Goal: Task Accomplishment & Management: Manage account settings

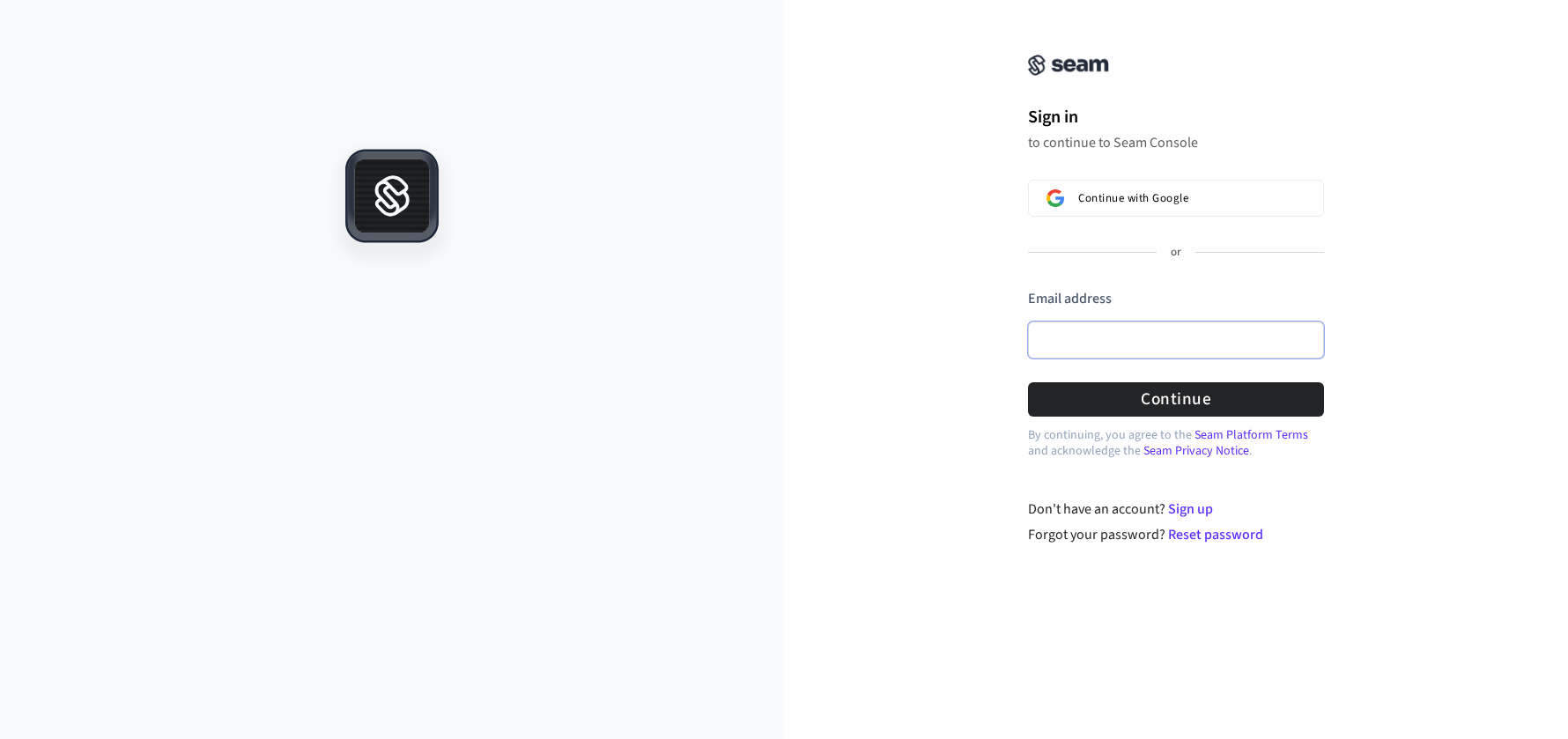
click at [1200, 345] on input "Email address" at bounding box center [1176, 340] width 296 height 37
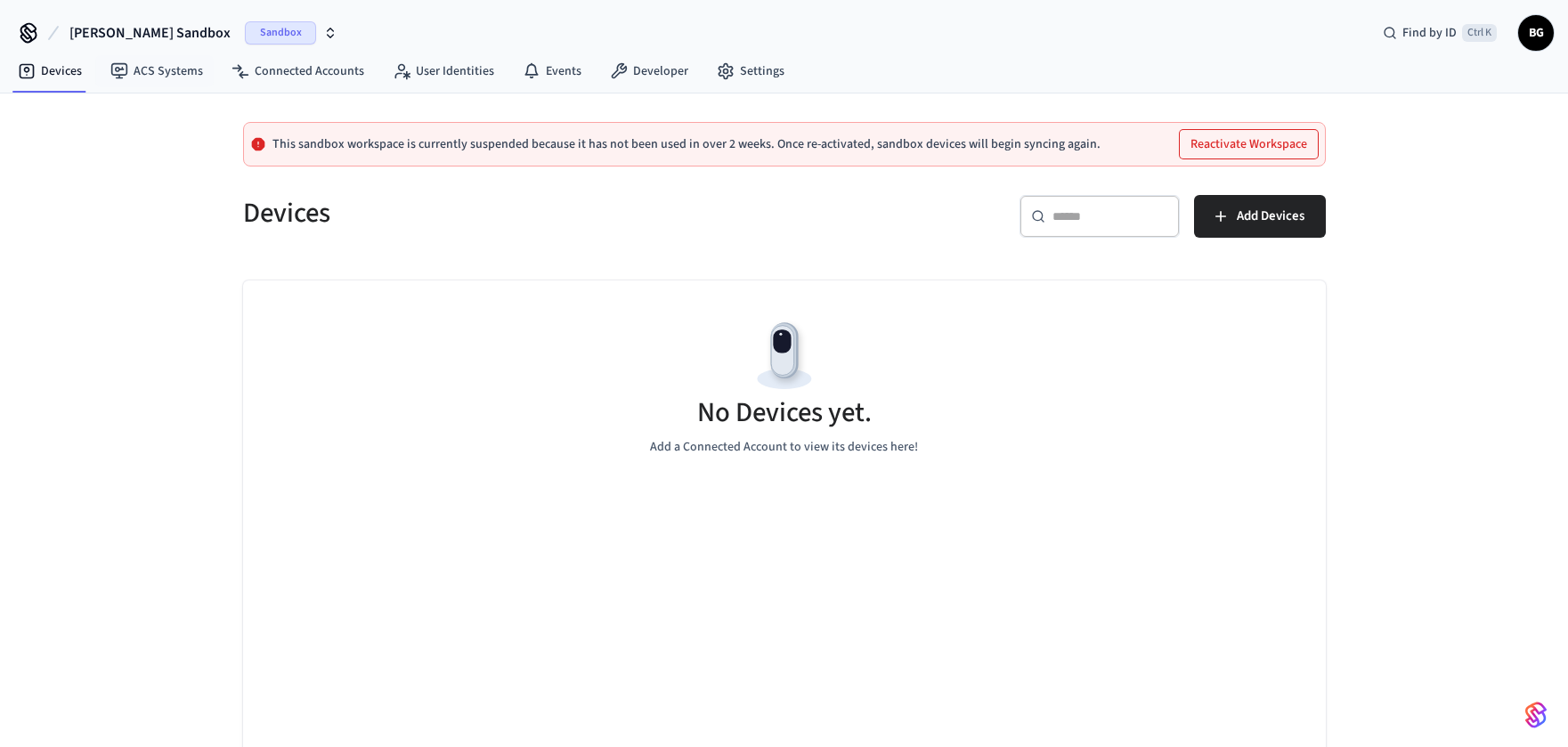
click at [118, 26] on span "[PERSON_NAME] Sandbox" at bounding box center [150, 33] width 161 height 21
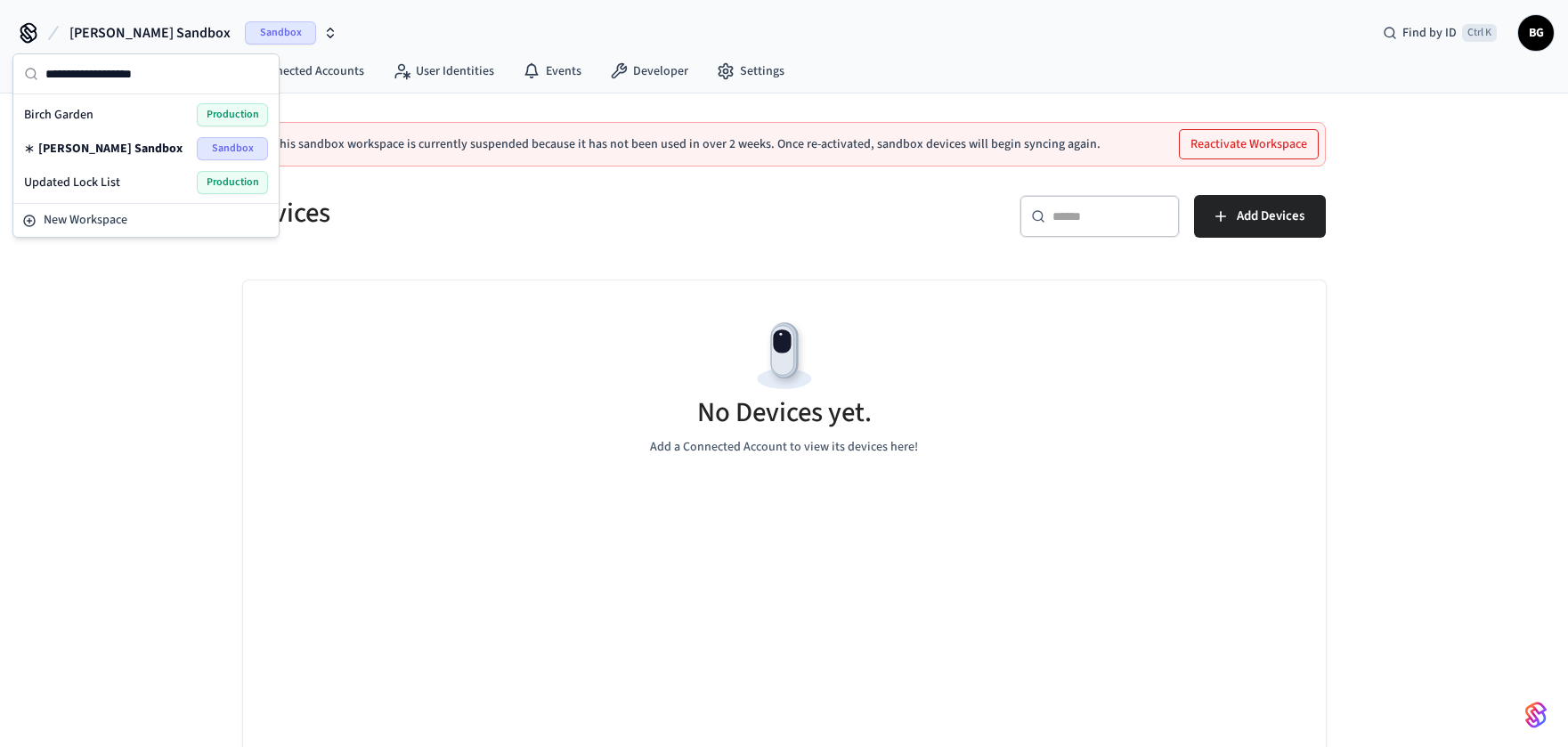
click at [87, 183] on span "Updated Lock List" at bounding box center [72, 183] width 97 height 18
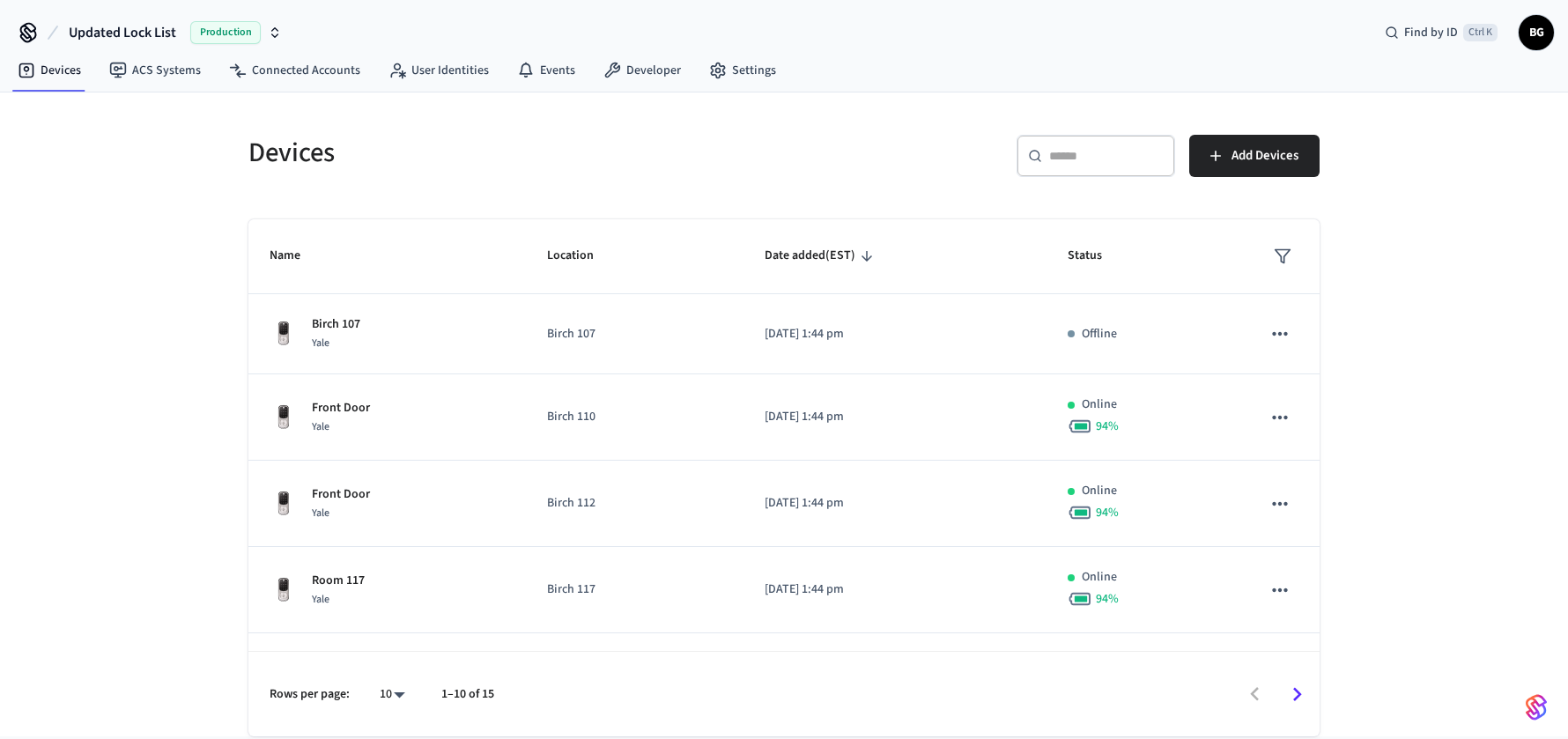
click at [108, 35] on span "Updated Lock List" at bounding box center [122, 33] width 107 height 21
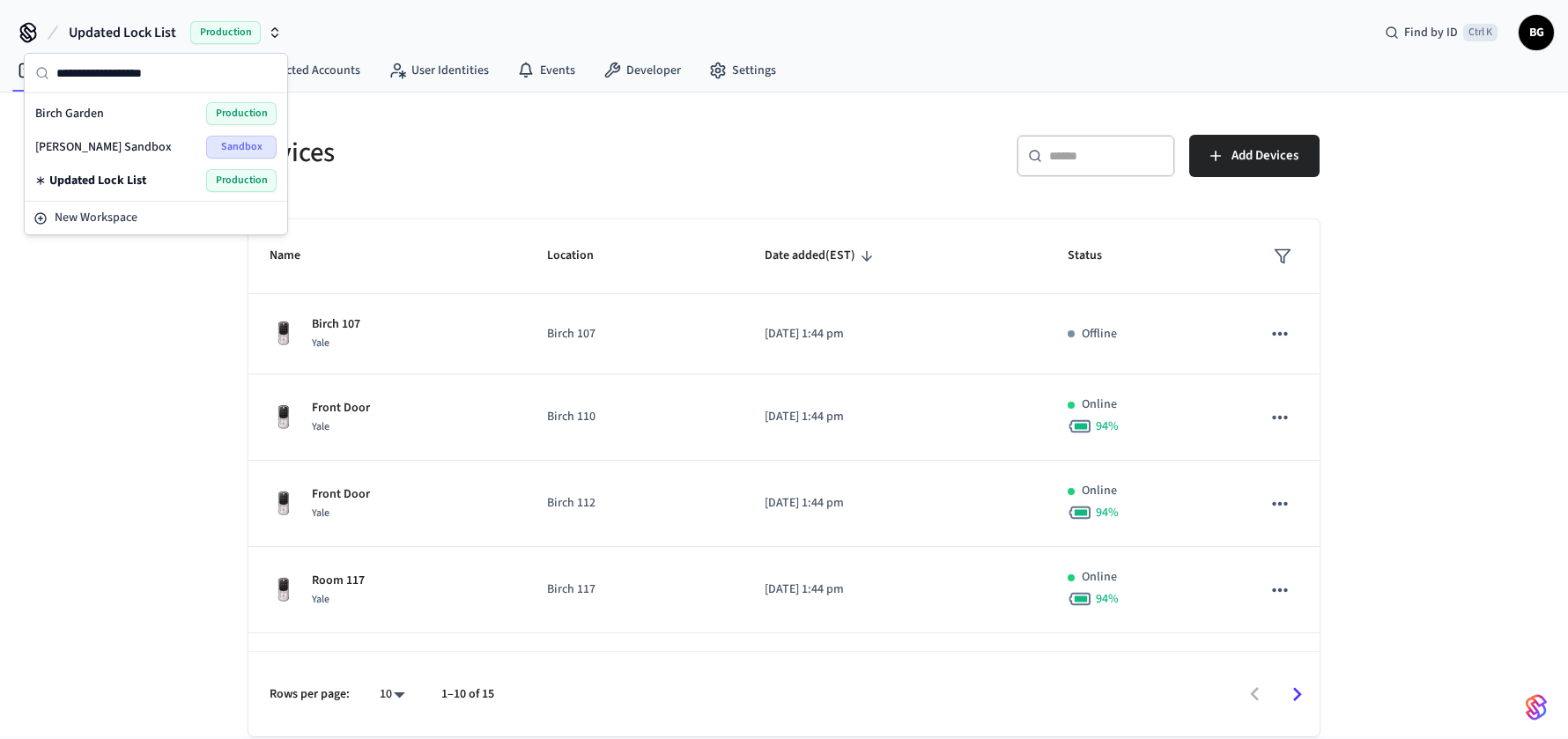
click at [92, 116] on span "Birch Garden" at bounding box center [70, 113] width 69 height 18
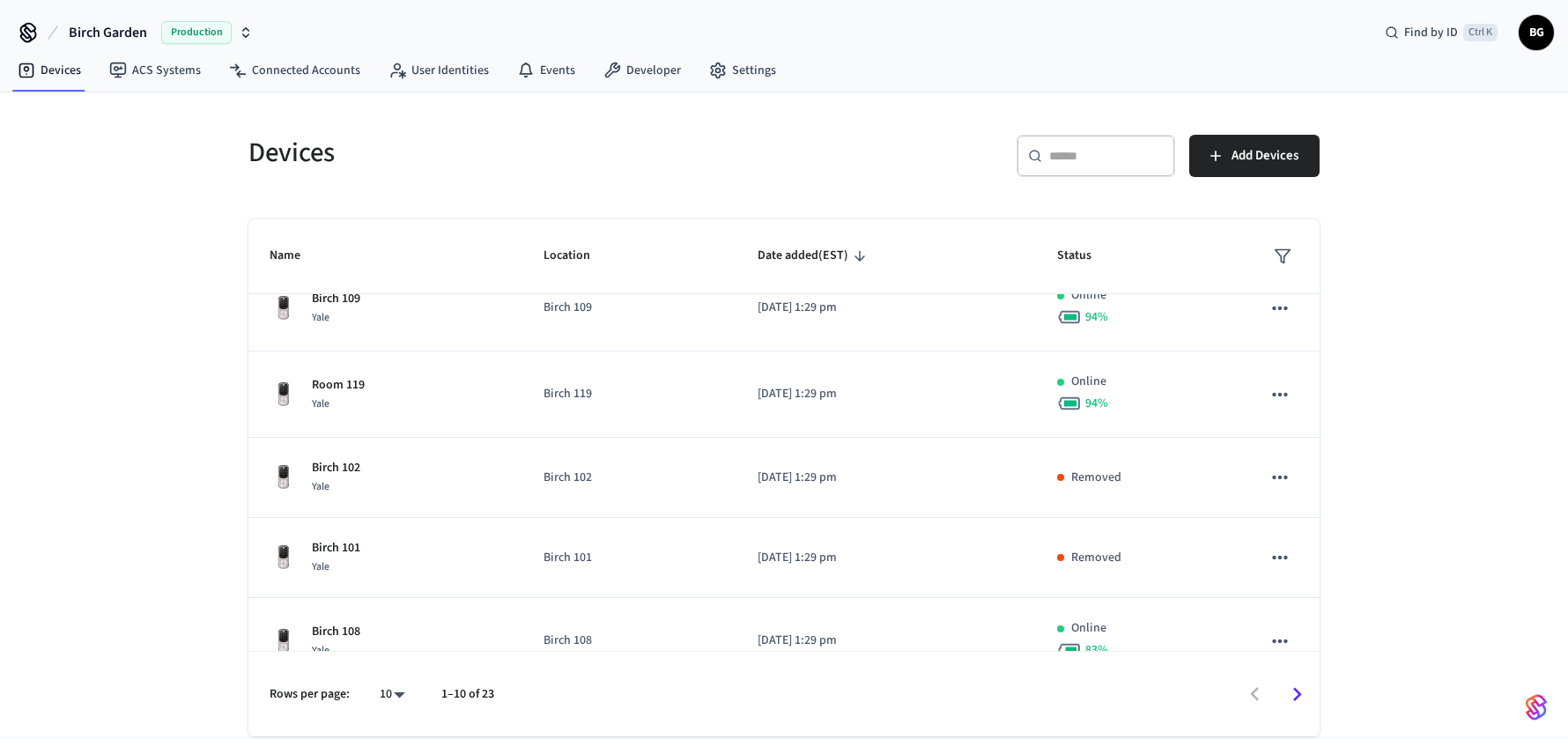
scroll to position [489, 0]
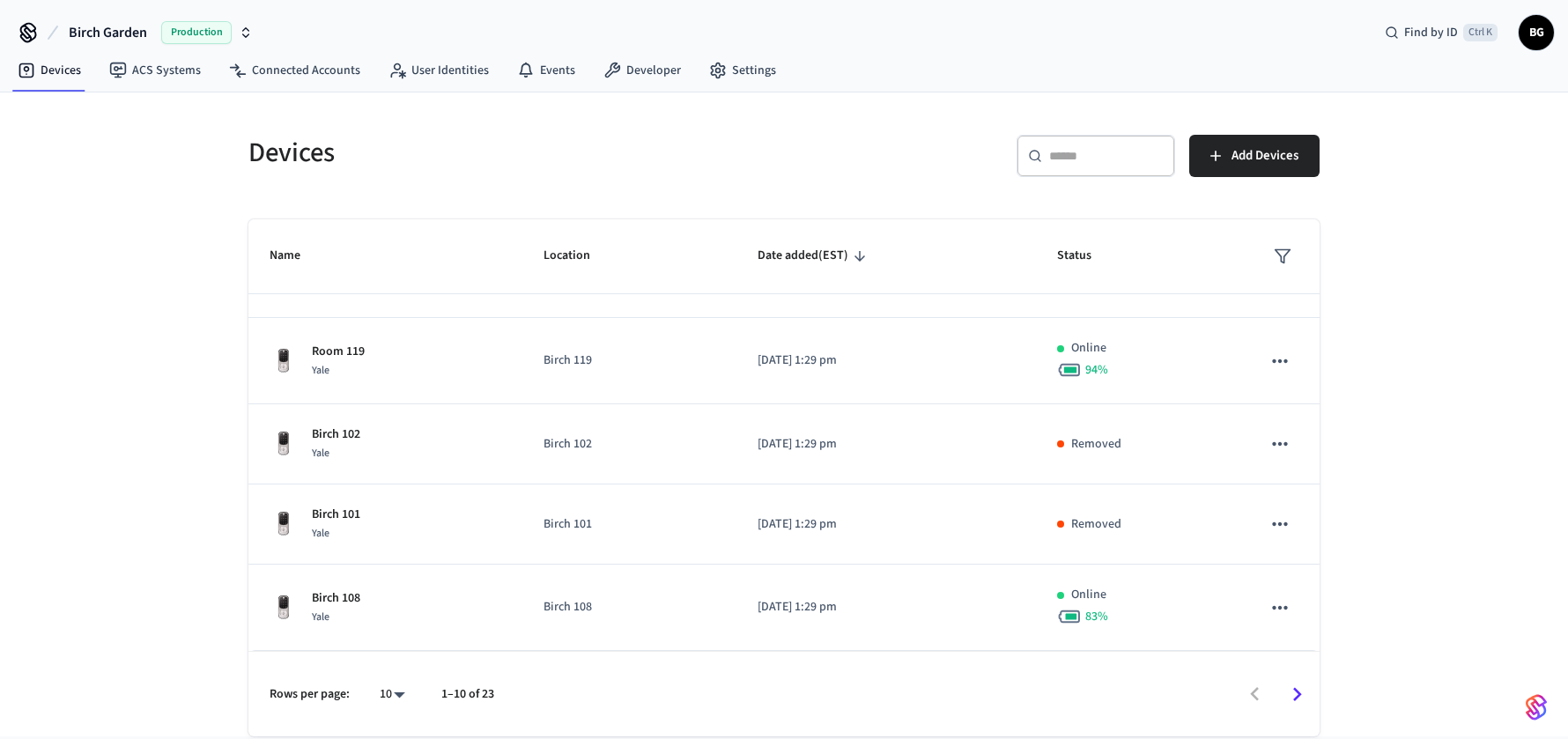
click at [400, 701] on body "Birch Garden Production Find by ID Ctrl K BG Devices ACS Systems Connected Acco…" at bounding box center [784, 368] width 1568 height 736
click at [101, 34] on div at bounding box center [784, 369] width 1568 height 739
click at [101, 34] on span "Birch Garden" at bounding box center [108, 33] width 79 height 21
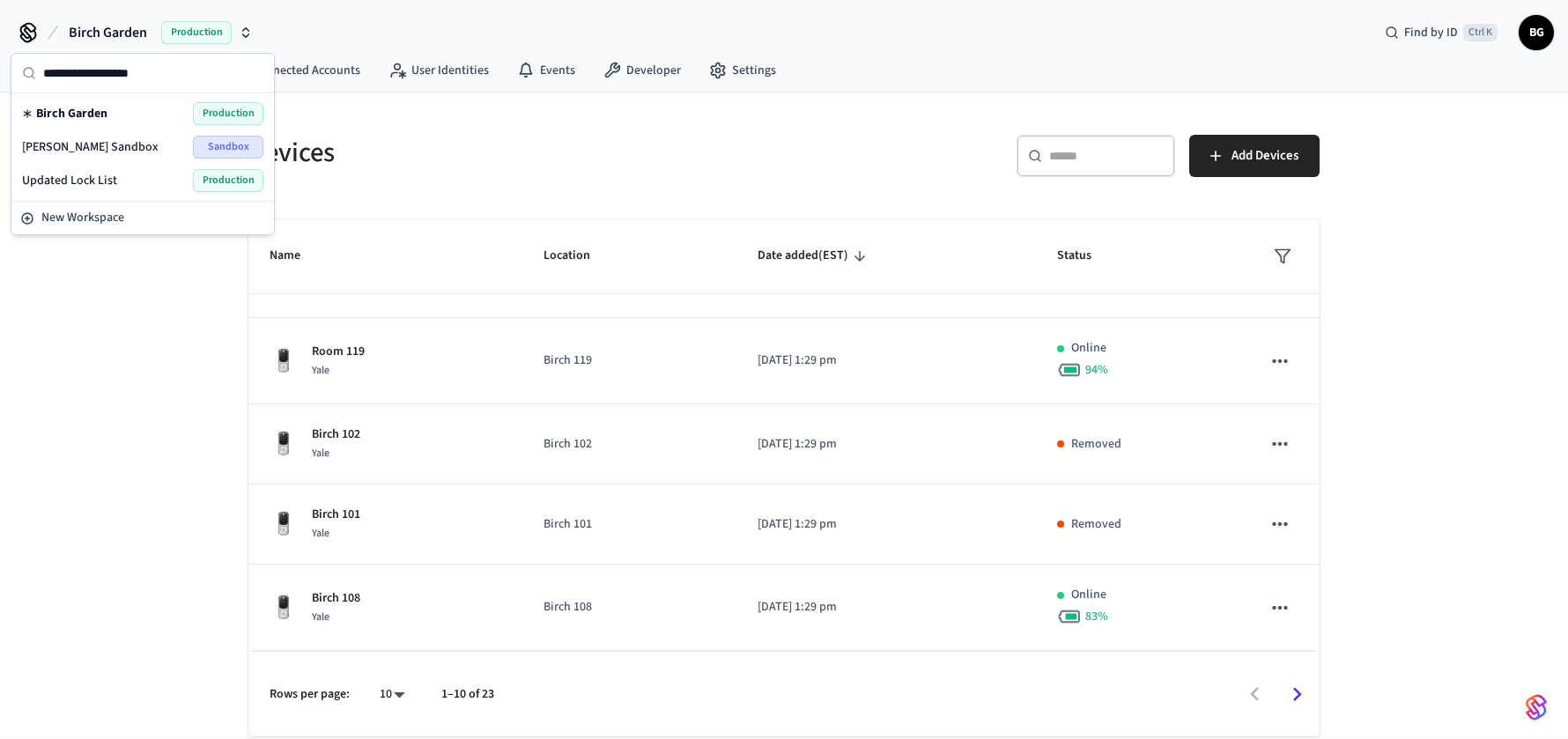
click at [105, 174] on span "Updated Lock List" at bounding box center [70, 181] width 96 height 18
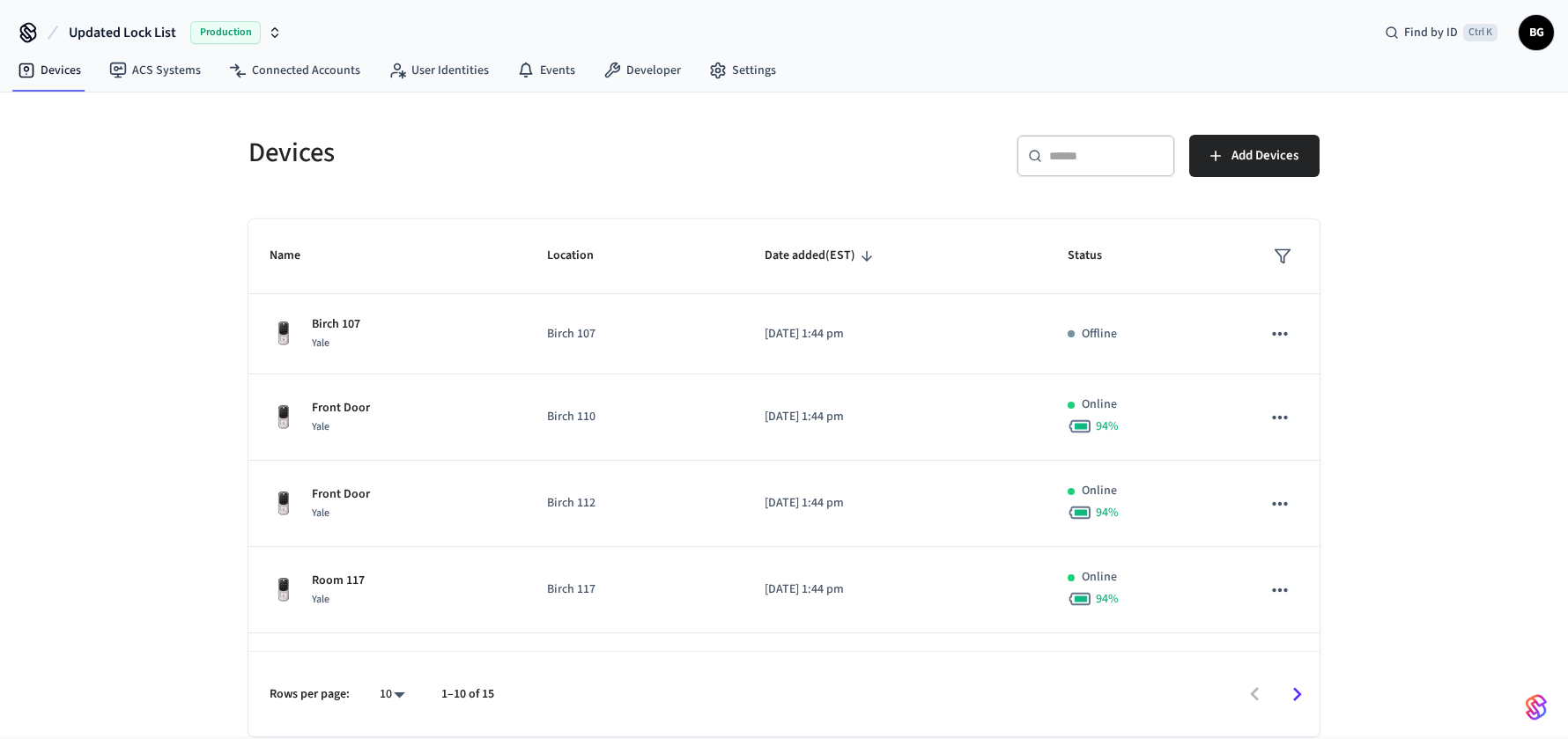
drag, startPoint x: 1173, startPoint y: 102, endPoint x: 1125, endPoint y: 102, distance: 48.0
click at [1173, 102] on div "Devices ​ ​ Add Devices Name Location Date added (EST) Status Birch 107 Yale Bi…" at bounding box center [784, 415] width 1127 height 644
drag, startPoint x: 619, startPoint y: 126, endPoint x: 327, endPoint y: 131, distance: 292.0
click at [619, 127] on div "Devices" at bounding box center [500, 152] width 546 height 78
click at [139, 33] on span "Updated Lock List" at bounding box center [122, 33] width 107 height 21
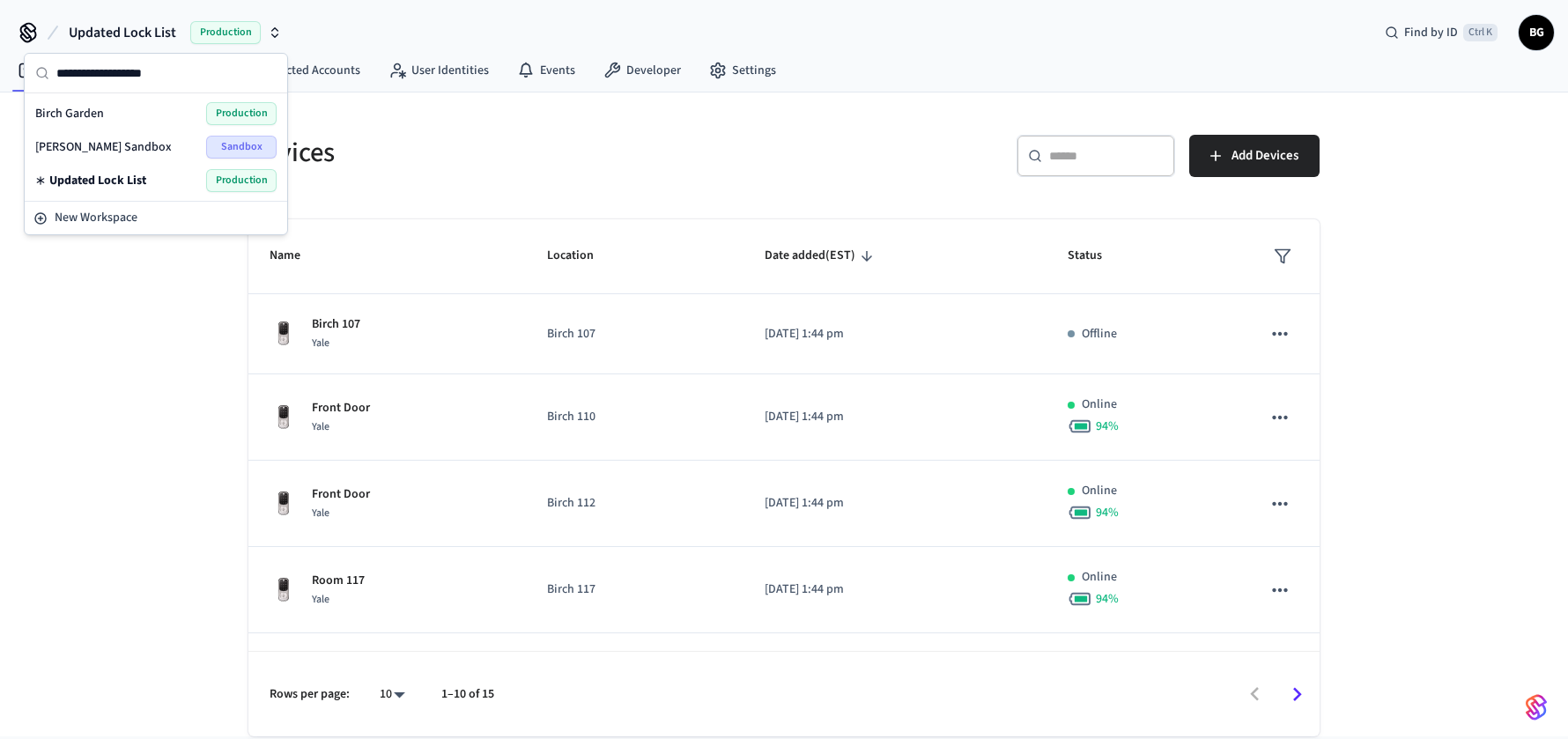
click at [70, 112] on span "Birch Garden" at bounding box center [70, 113] width 69 height 18
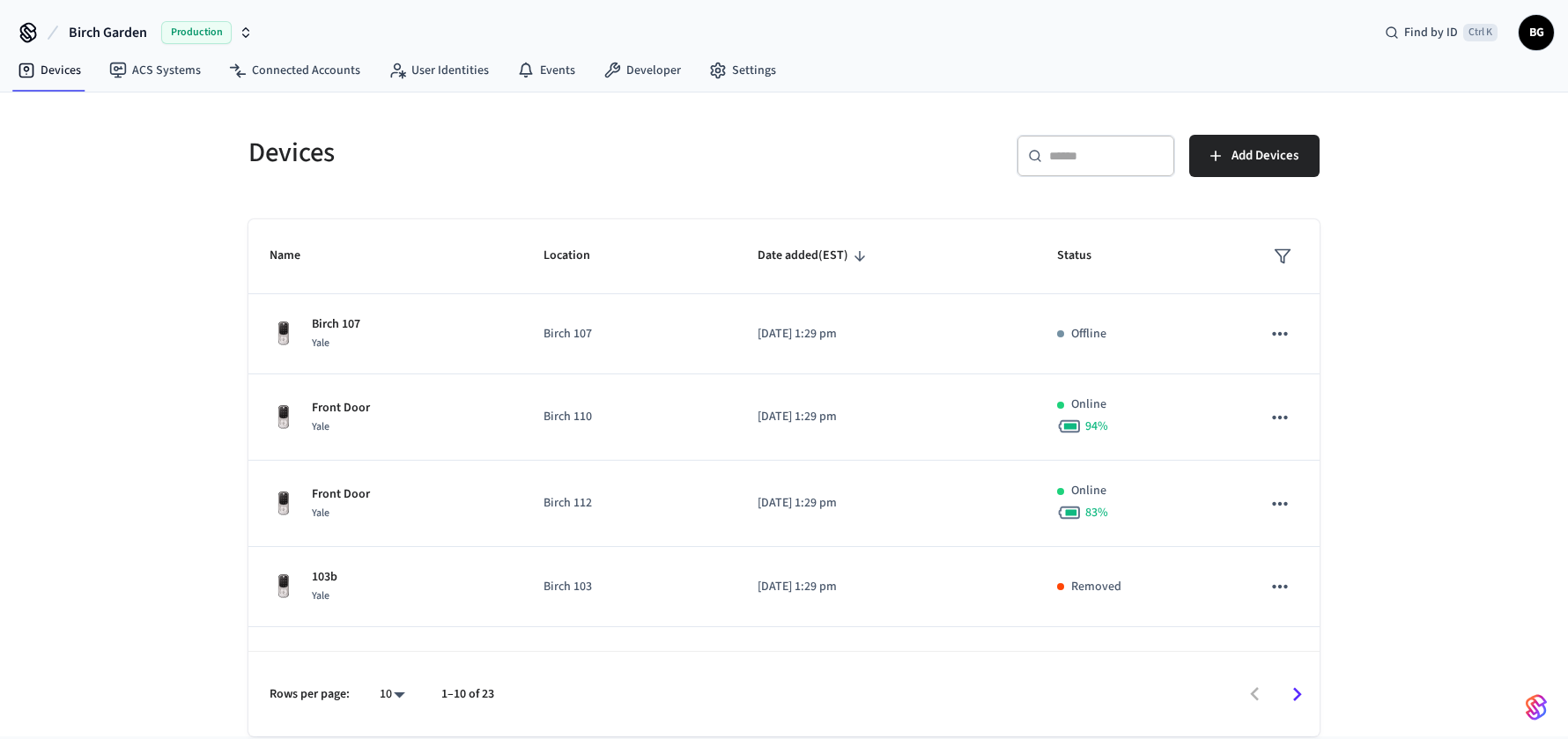
drag, startPoint x: 120, startPoint y: 321, endPoint x: 101, endPoint y: 324, distance: 19.2
click at [120, 321] on div "Devices ​ ​ Add Devices Name Location Date added (EST) Status Birch 107 Yale Bi…" at bounding box center [784, 415] width 1568 height 644
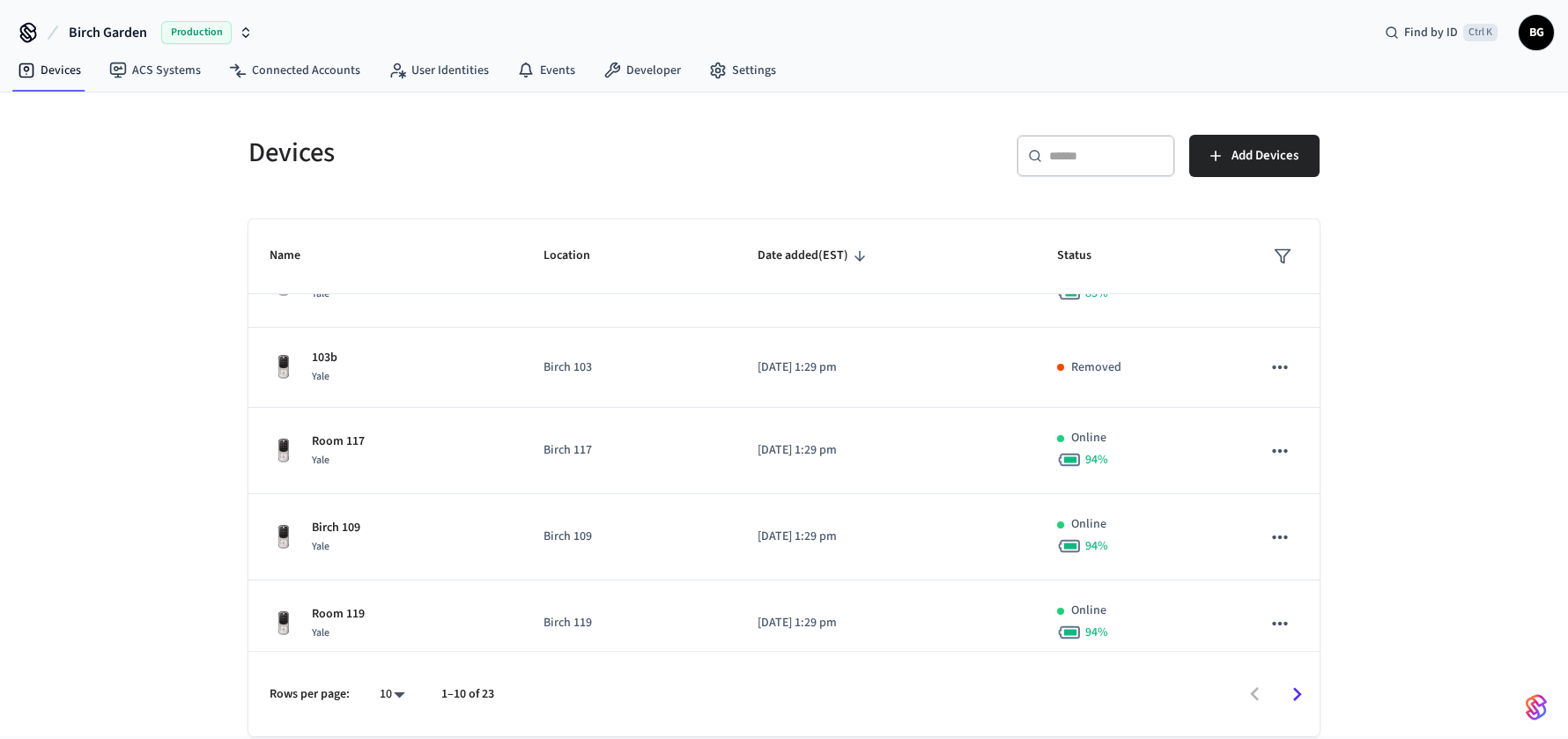
scroll to position [220, 0]
click at [119, 27] on span "Birch Garden" at bounding box center [108, 33] width 79 height 21
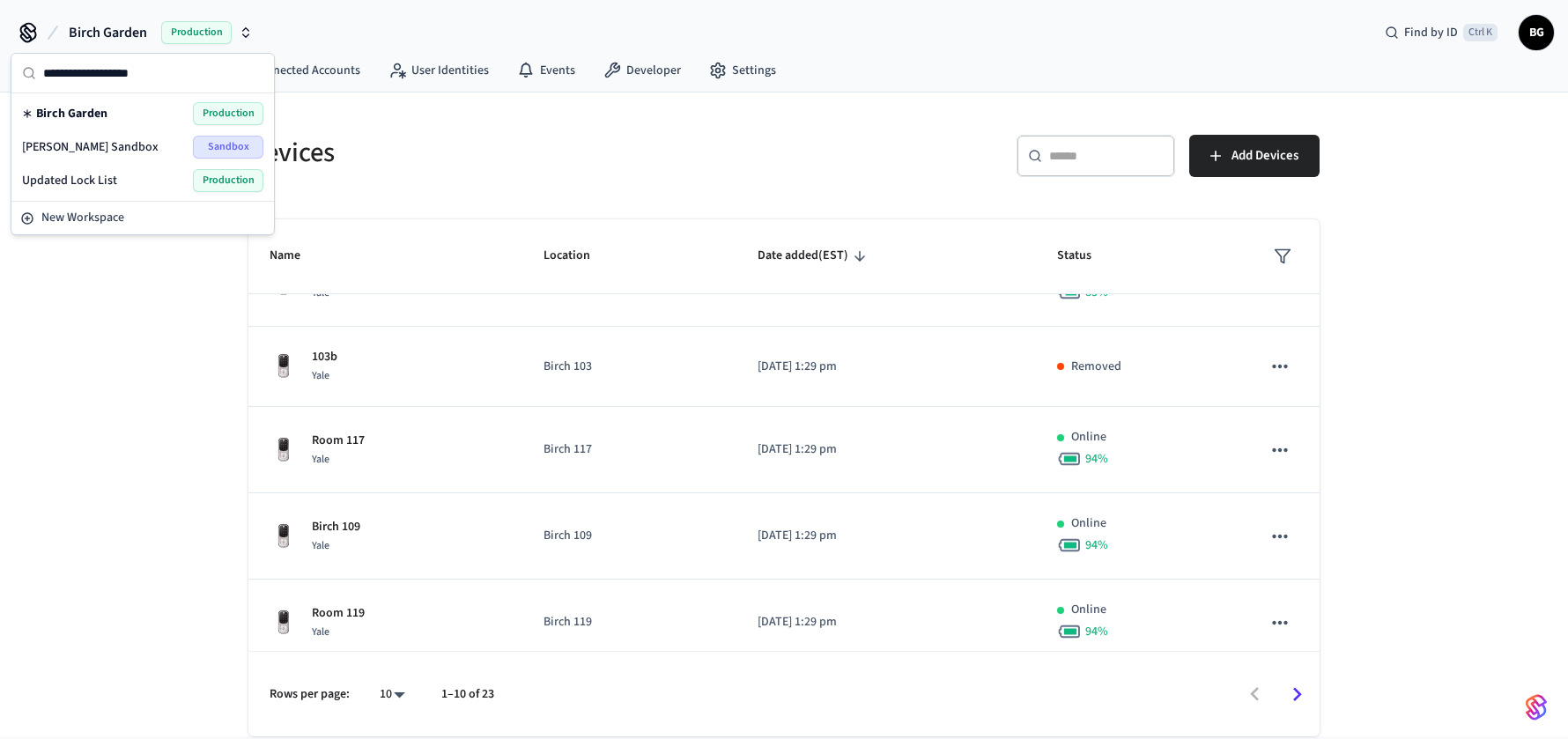
click at [76, 177] on span "Updated Lock List" at bounding box center [70, 181] width 96 height 18
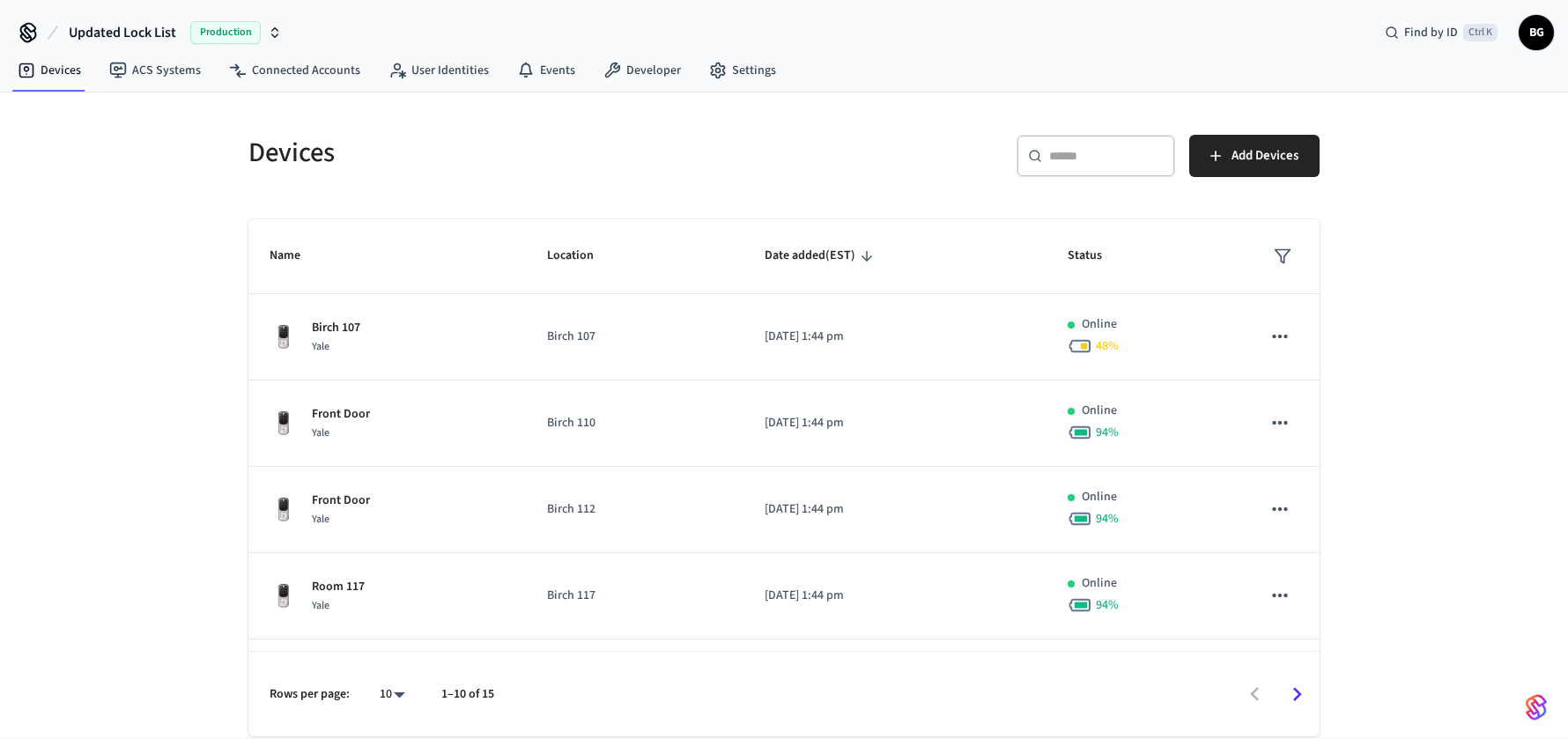
click at [159, 412] on div "Devices ​ ​ Add Devices Name Location Date added (EST) Status Birch 107 Yale Bi…" at bounding box center [784, 415] width 1568 height 644
click at [174, 234] on div "Devices ​ ​ Add Devices Name Location Date added (EST) Status Birch 107 Yale Bi…" at bounding box center [784, 415] width 1568 height 644
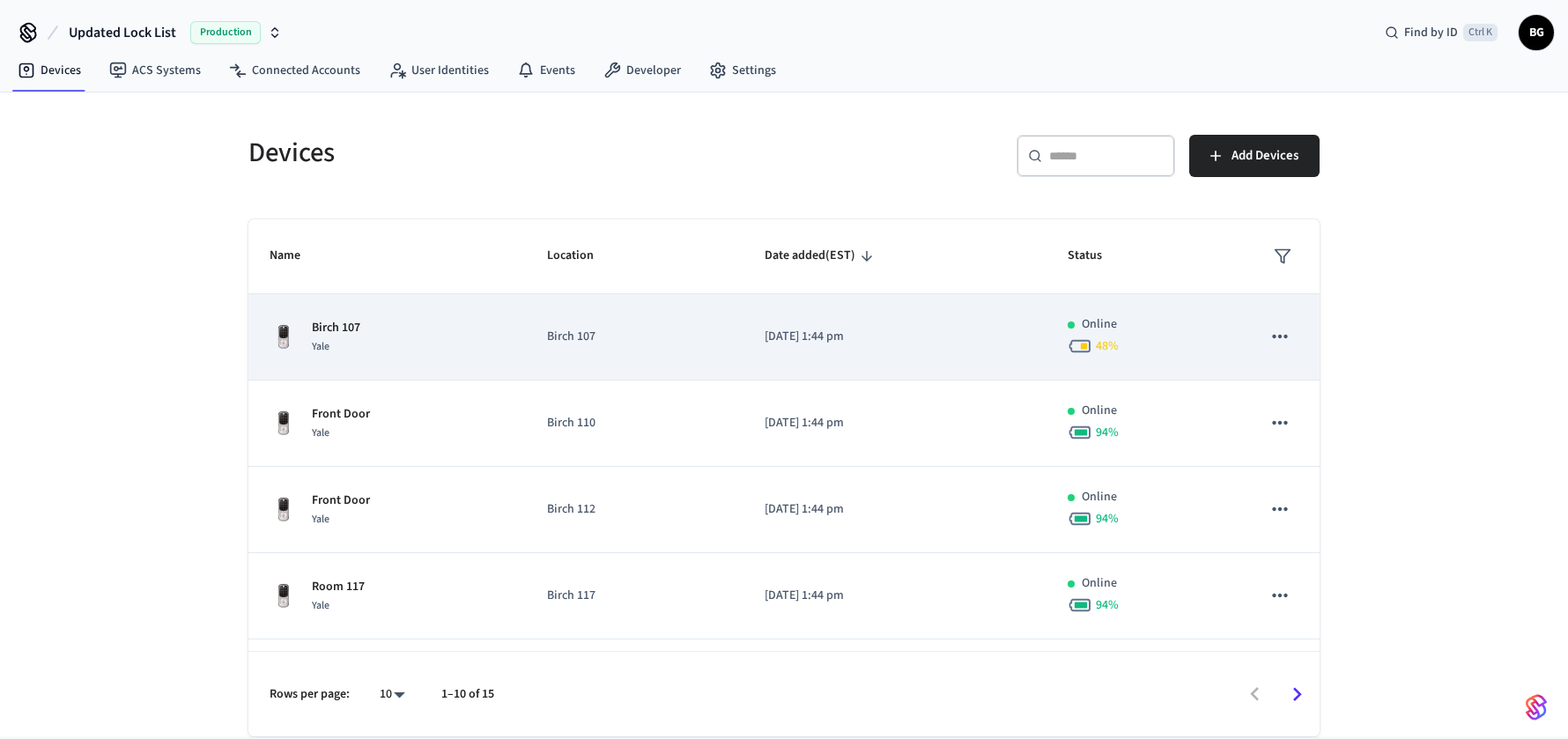
click at [410, 319] on div "Birch 107 Yale" at bounding box center [388, 337] width 235 height 37
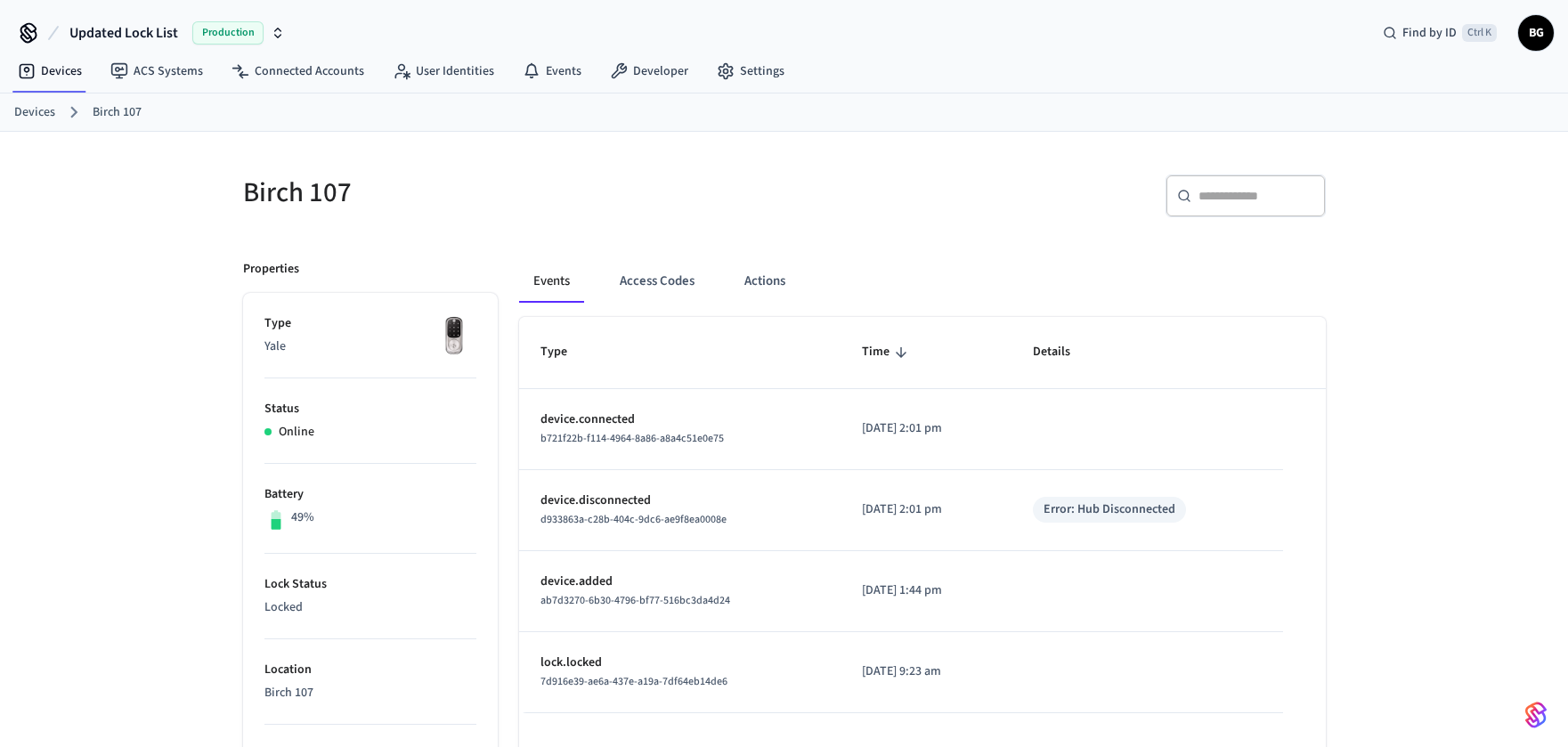
drag, startPoint x: 1468, startPoint y: 229, endPoint x: 1477, endPoint y: 149, distance: 80.5
click at [1468, 229] on div "Birch 107 ​ ​ Properties Type Yale Status Online Battery 49% Lock Status Locked…" at bounding box center [784, 726] width 1568 height 1189
click at [1474, 35] on span "Ctrl K" at bounding box center [1479, 33] width 35 height 18
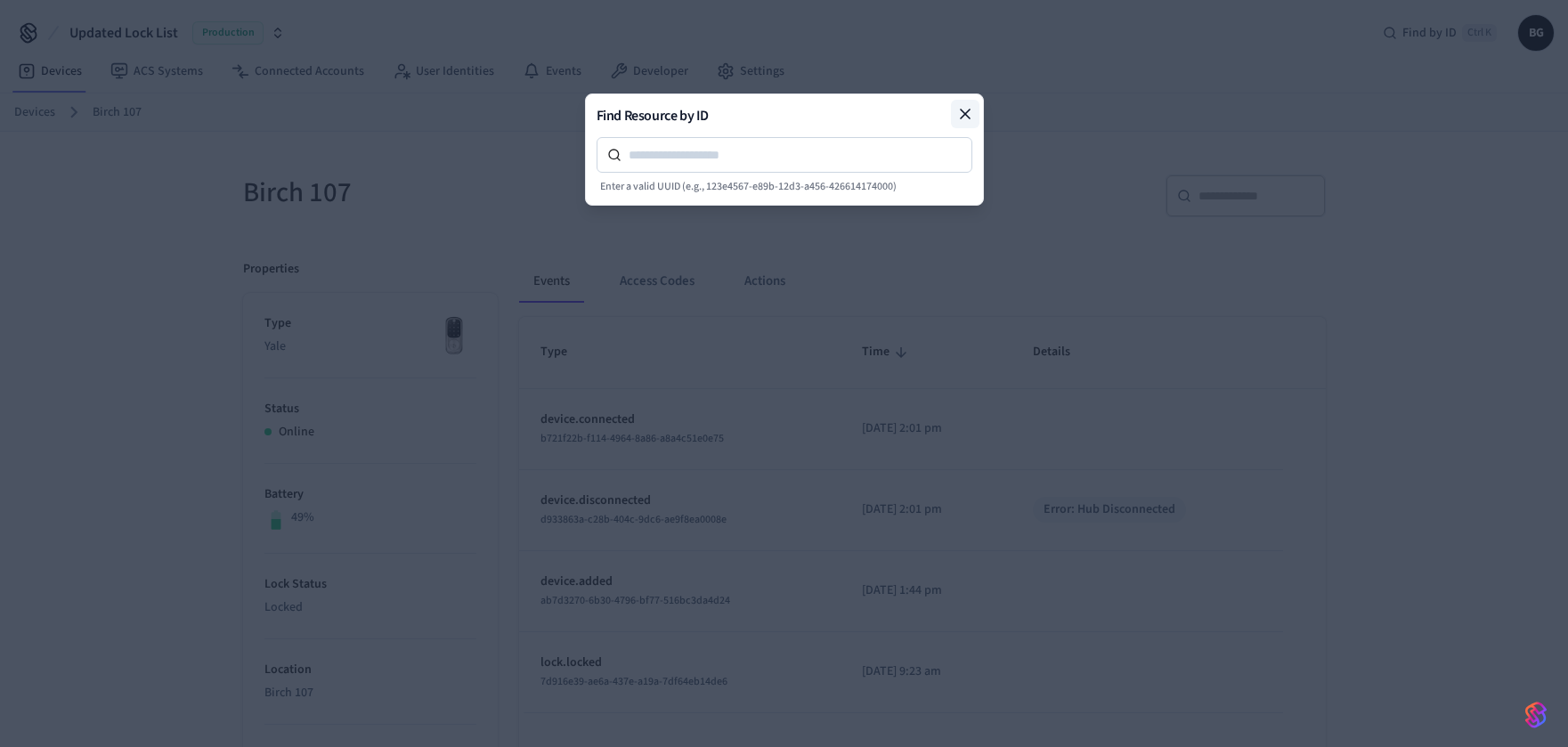
click at [961, 113] on icon at bounding box center [965, 114] width 18 height 18
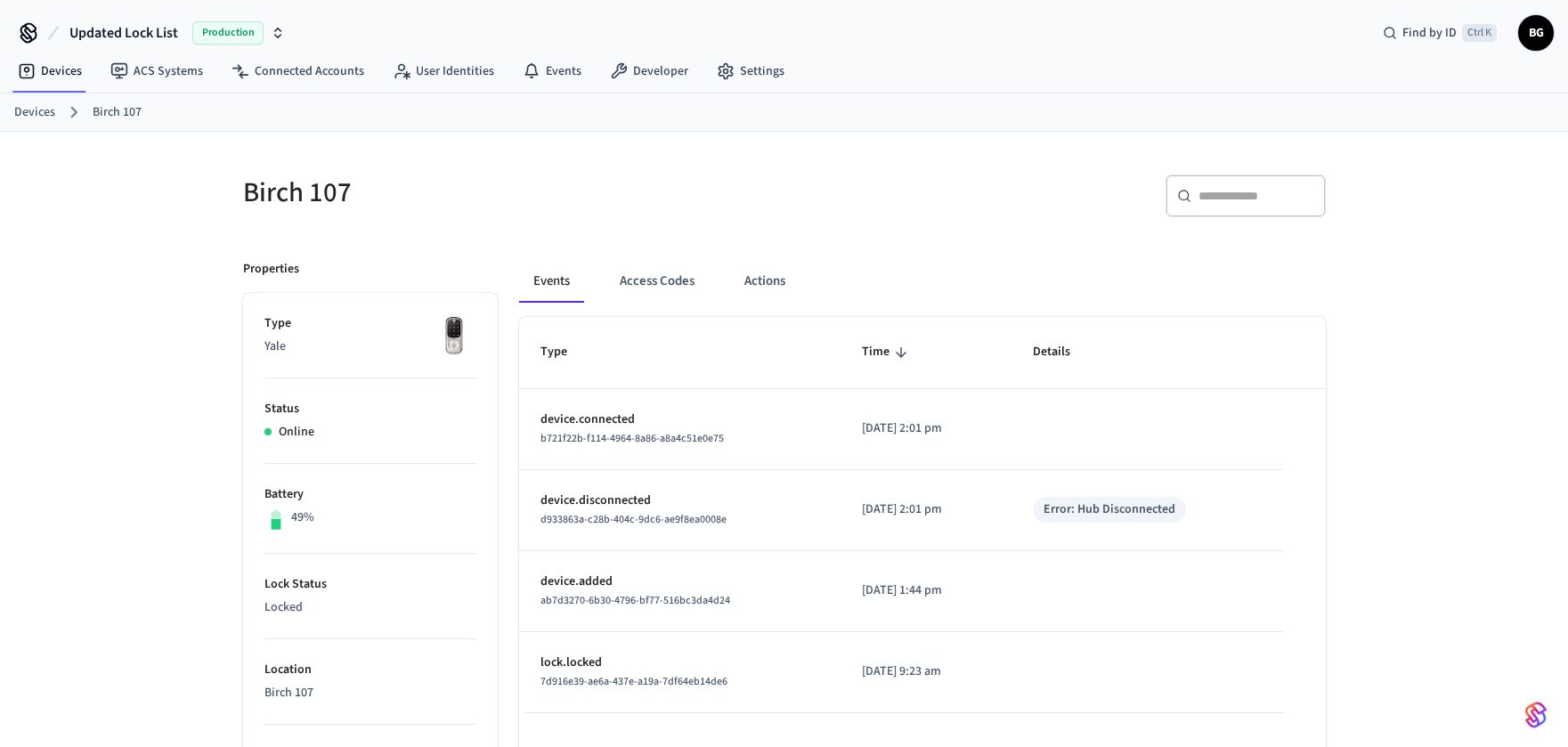
click at [123, 22] on span "Updated Lock List" at bounding box center [123, 33] width 108 height 21
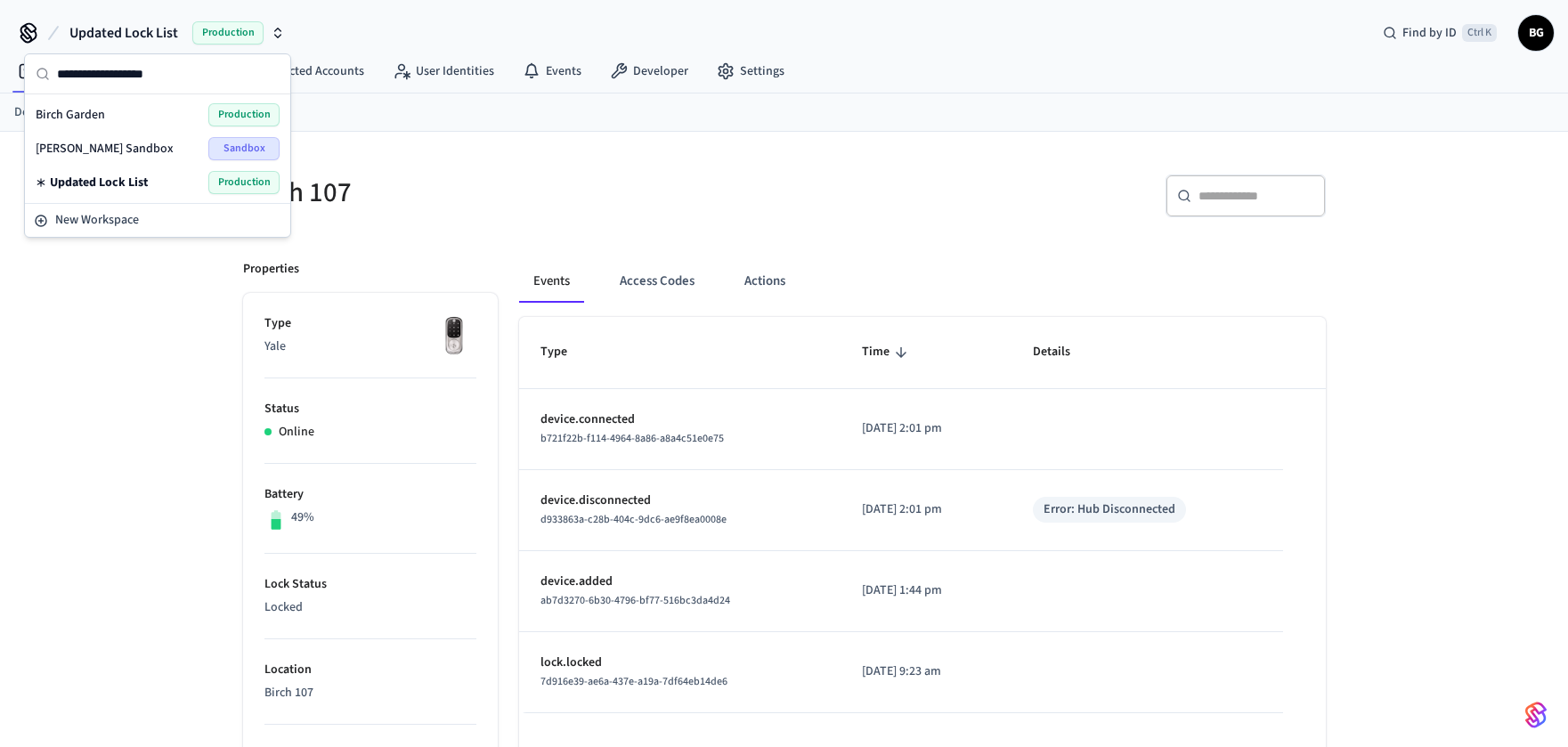
click at [816, 200] on div "​ ​" at bounding box center [1060, 203] width 530 height 57
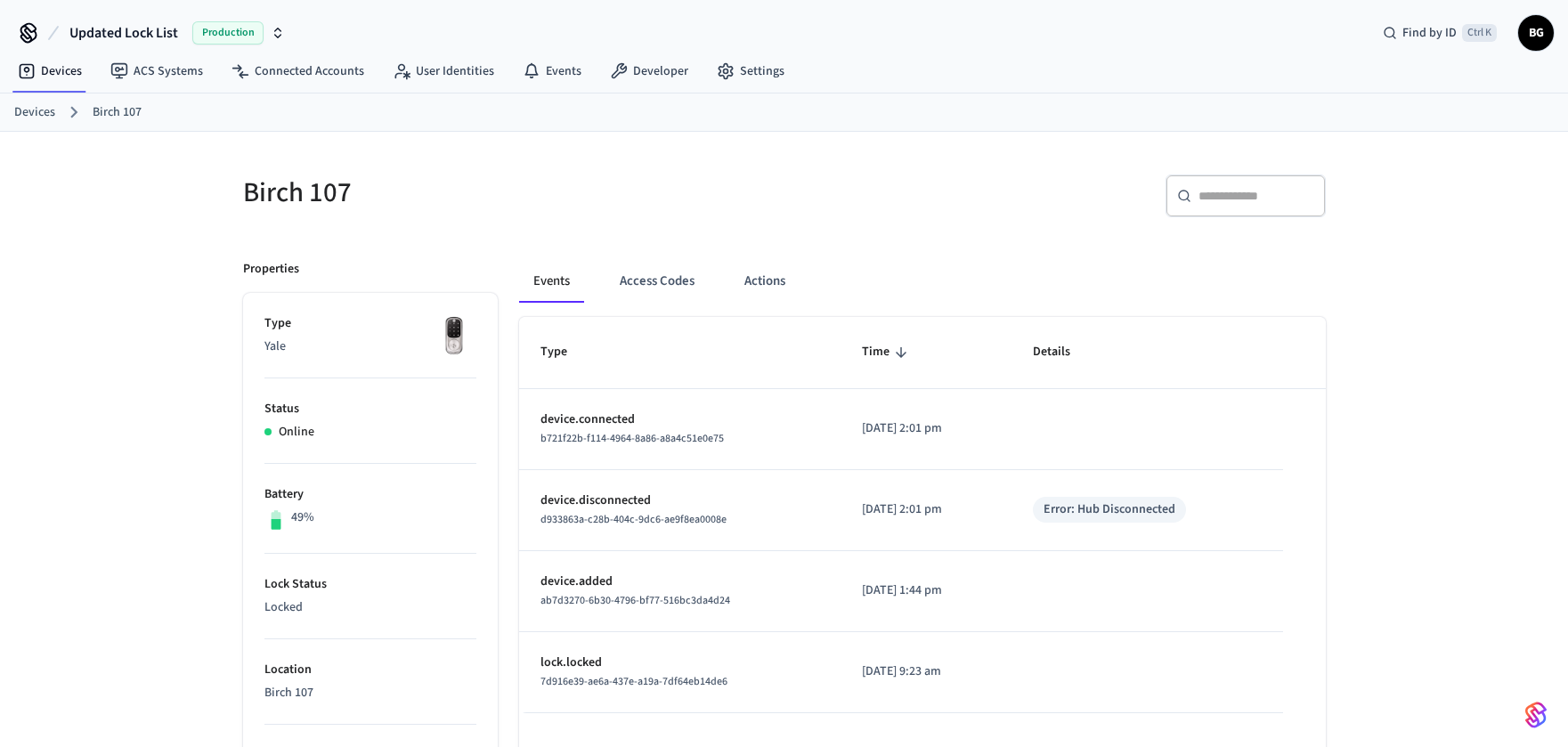
click at [116, 34] on span "Updated Lock List" at bounding box center [123, 33] width 108 height 21
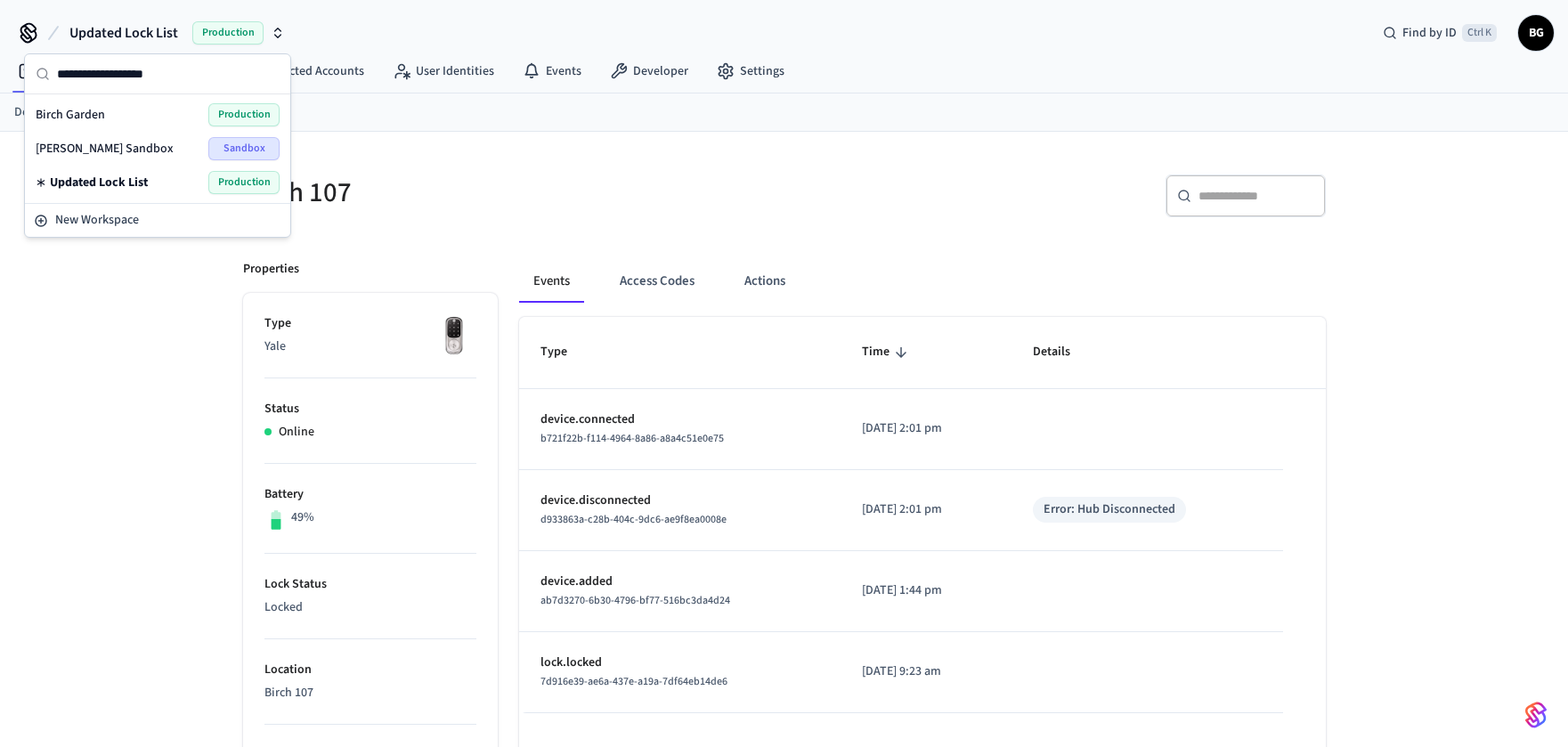
click at [116, 178] on span "Updated Lock List" at bounding box center [99, 183] width 98 height 18
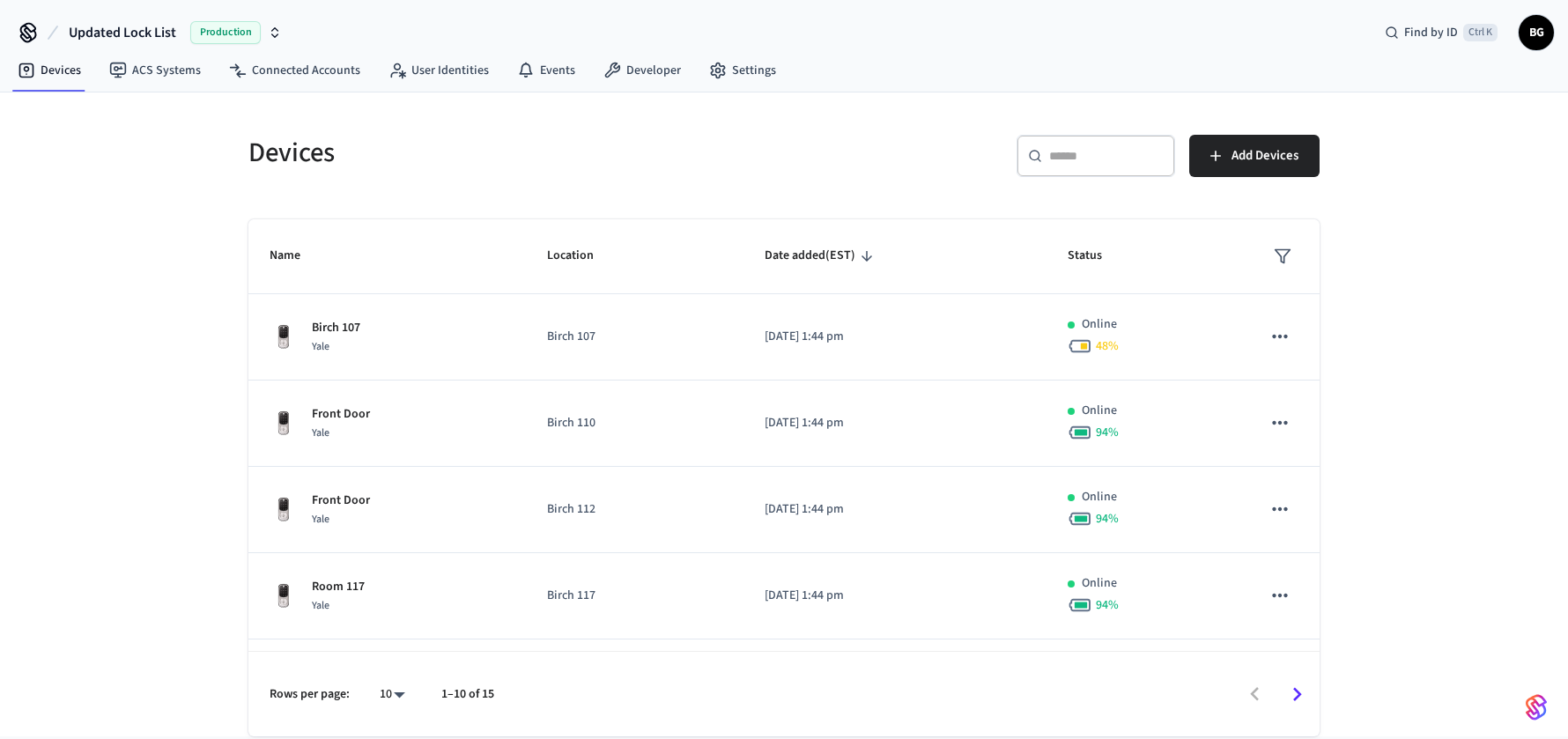
drag, startPoint x: 64, startPoint y: 471, endPoint x: 76, endPoint y: 463, distance: 14.4
click at [64, 471] on div "Devices ​ ​ Add Devices Name Location Date added (EST) Status Birch 107 Yale Bi…" at bounding box center [784, 415] width 1568 height 644
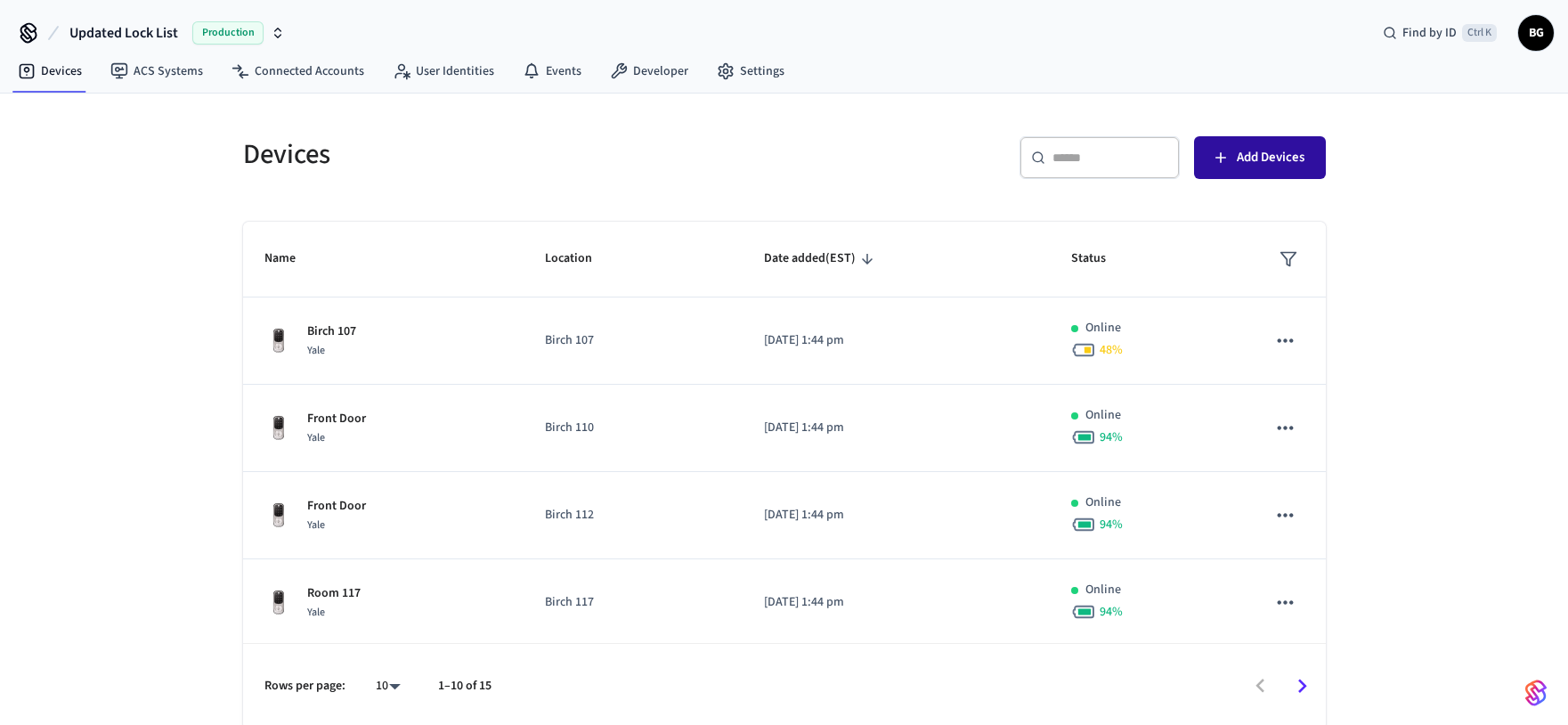
click at [1257, 158] on span "Add Devices" at bounding box center [1271, 158] width 68 height 23
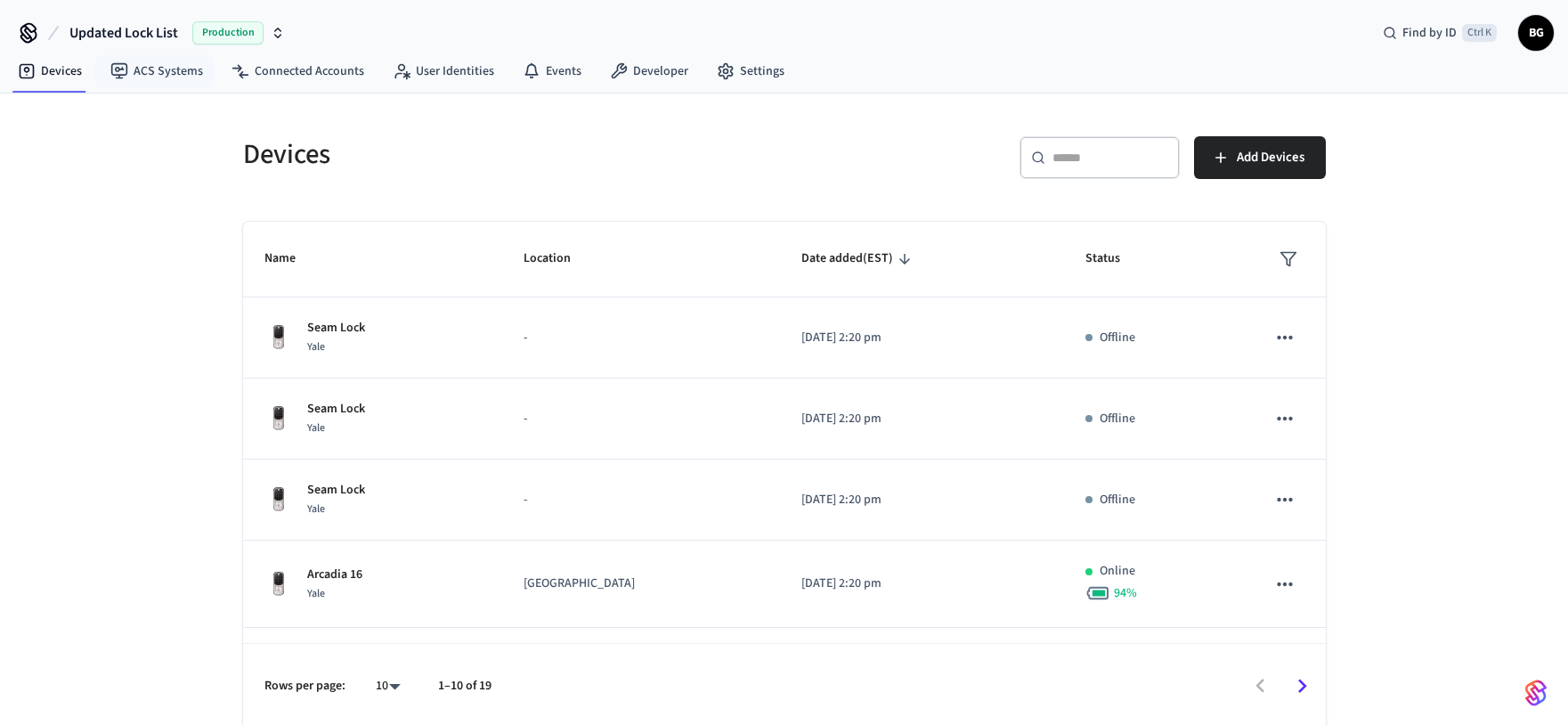
click at [143, 29] on span "Updated Lock List" at bounding box center [123, 33] width 108 height 21
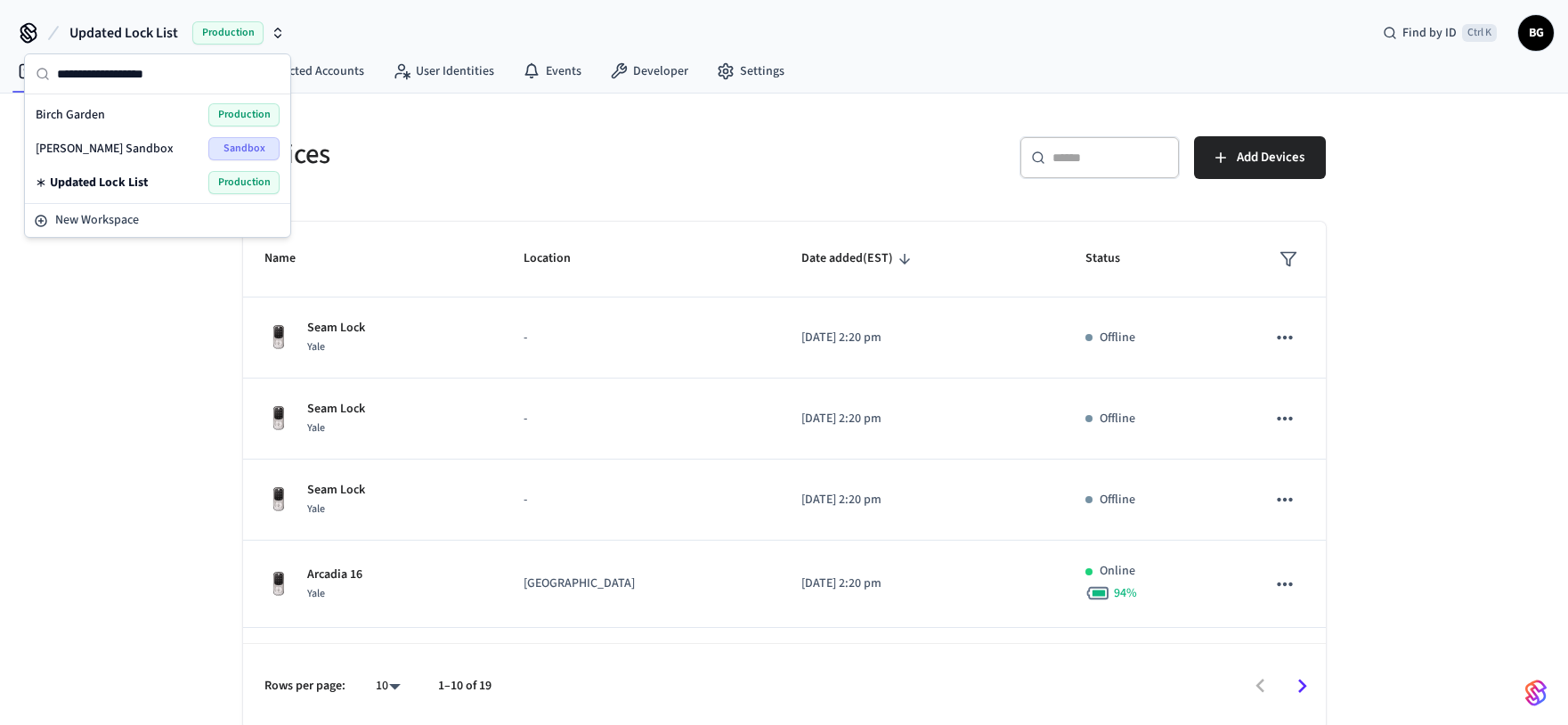
click at [121, 172] on div "Updated Lock List Production" at bounding box center [157, 183] width 244 height 23
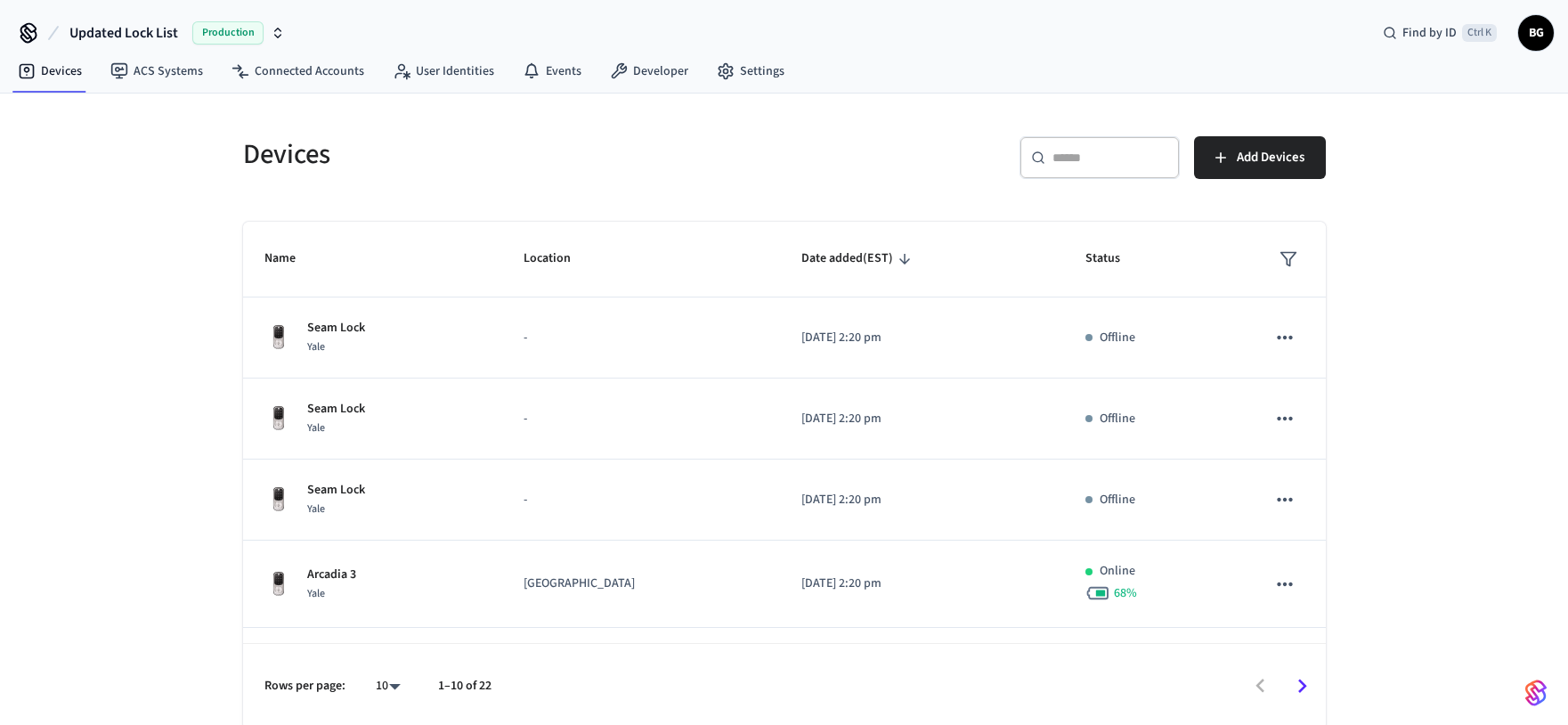
click at [1530, 42] on span "BG" at bounding box center [1536, 33] width 32 height 32
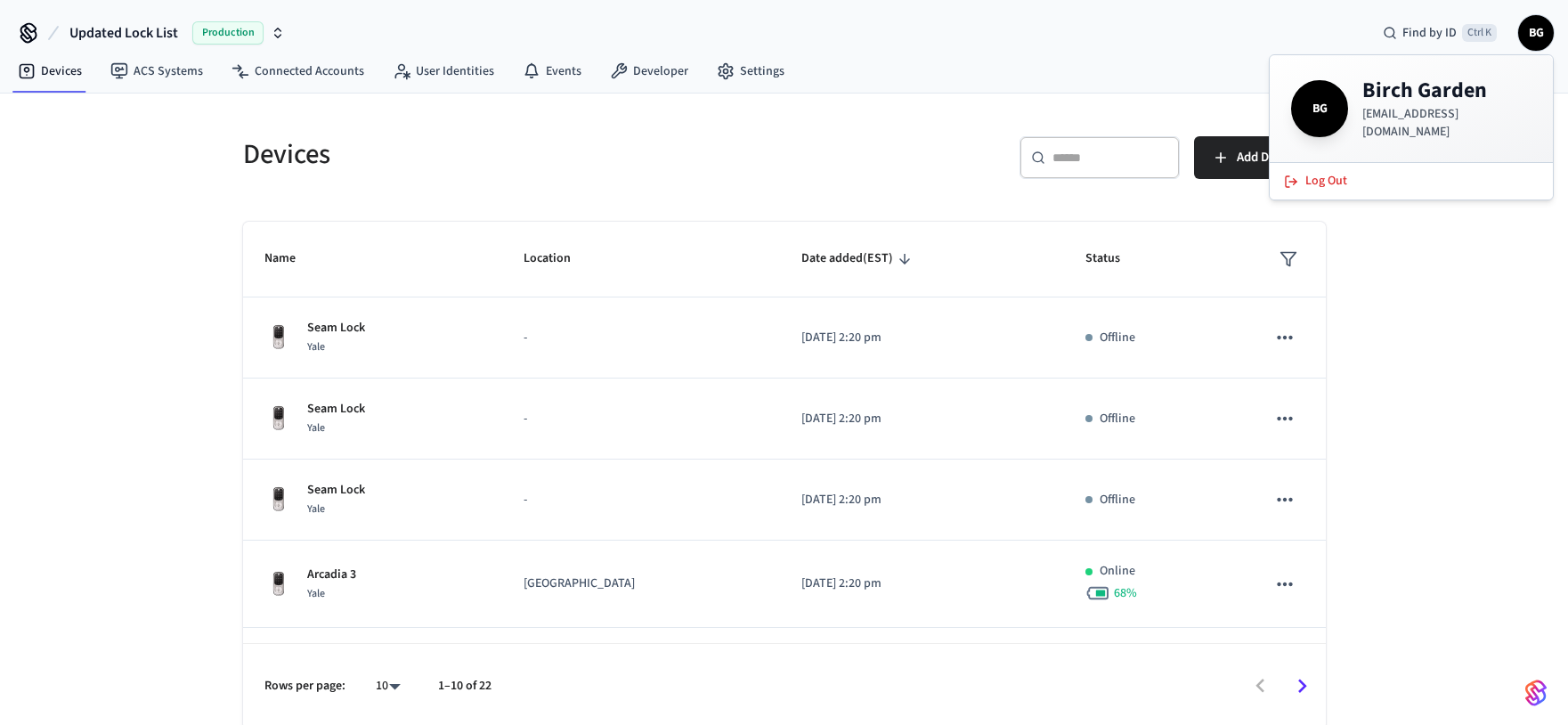
click at [1487, 314] on div "Devices ​ ​ Add Devices Name Location Date added (EST) Status Seam Lock Yale - …" at bounding box center [784, 412] width 1568 height 636
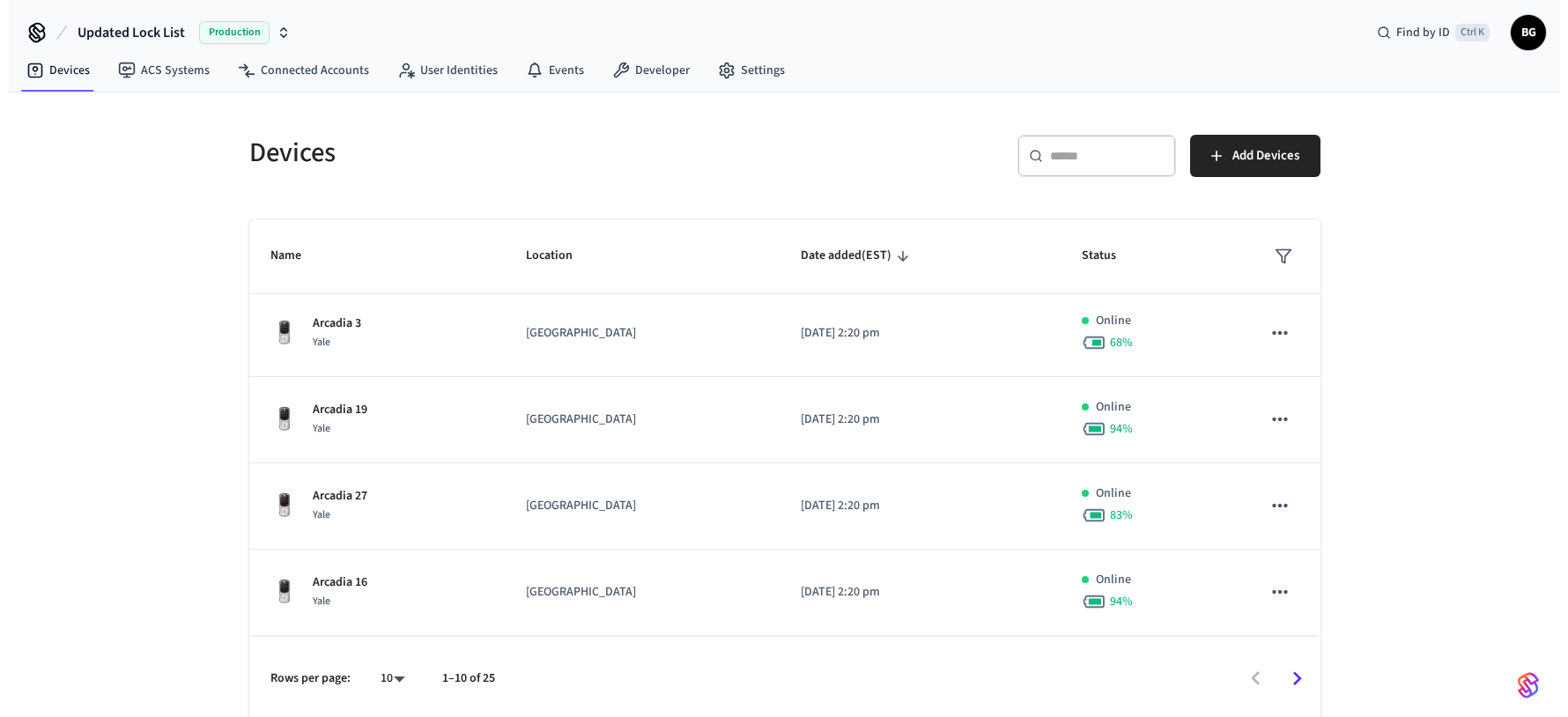
scroll to position [503, 0]
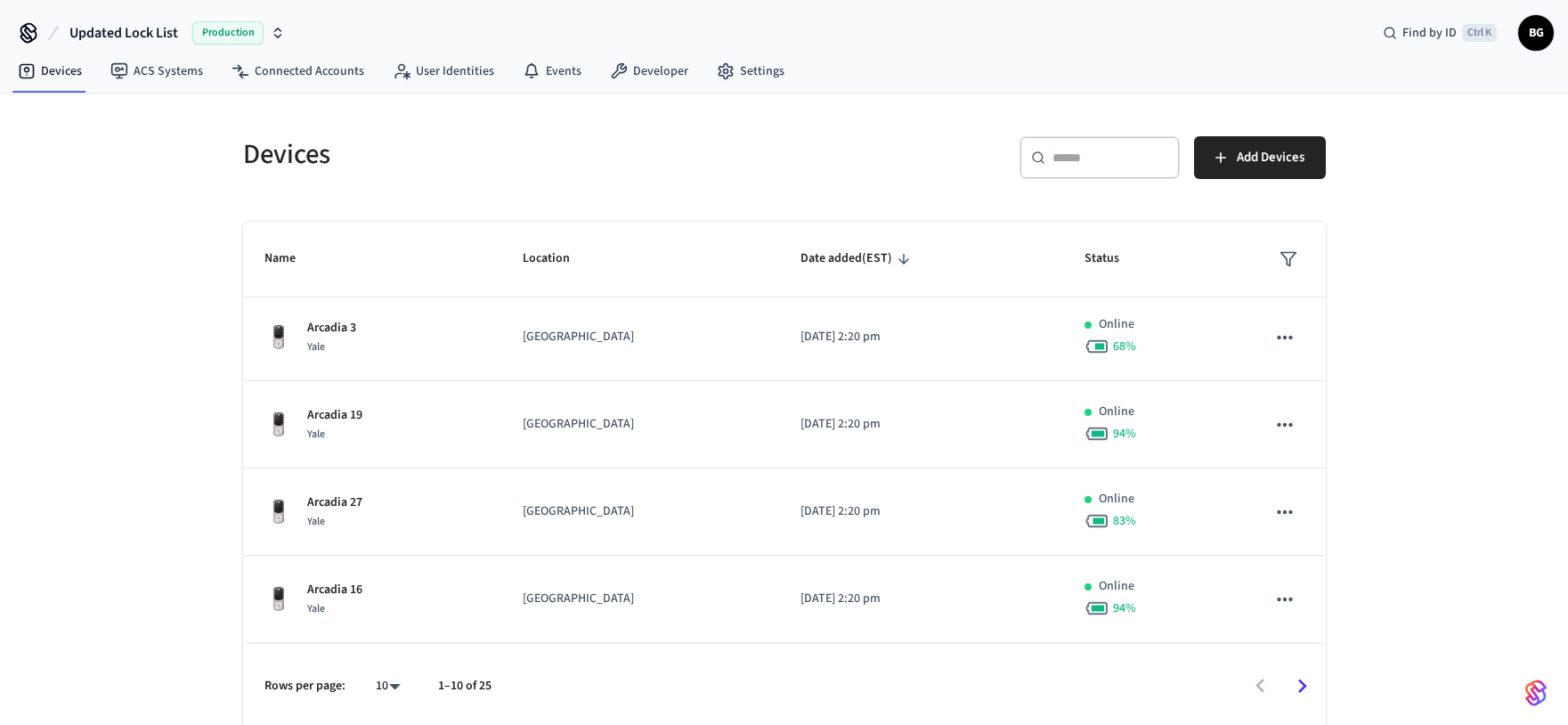
click at [1280, 259] on icon "sticky table" at bounding box center [1289, 260] width 18 height 18
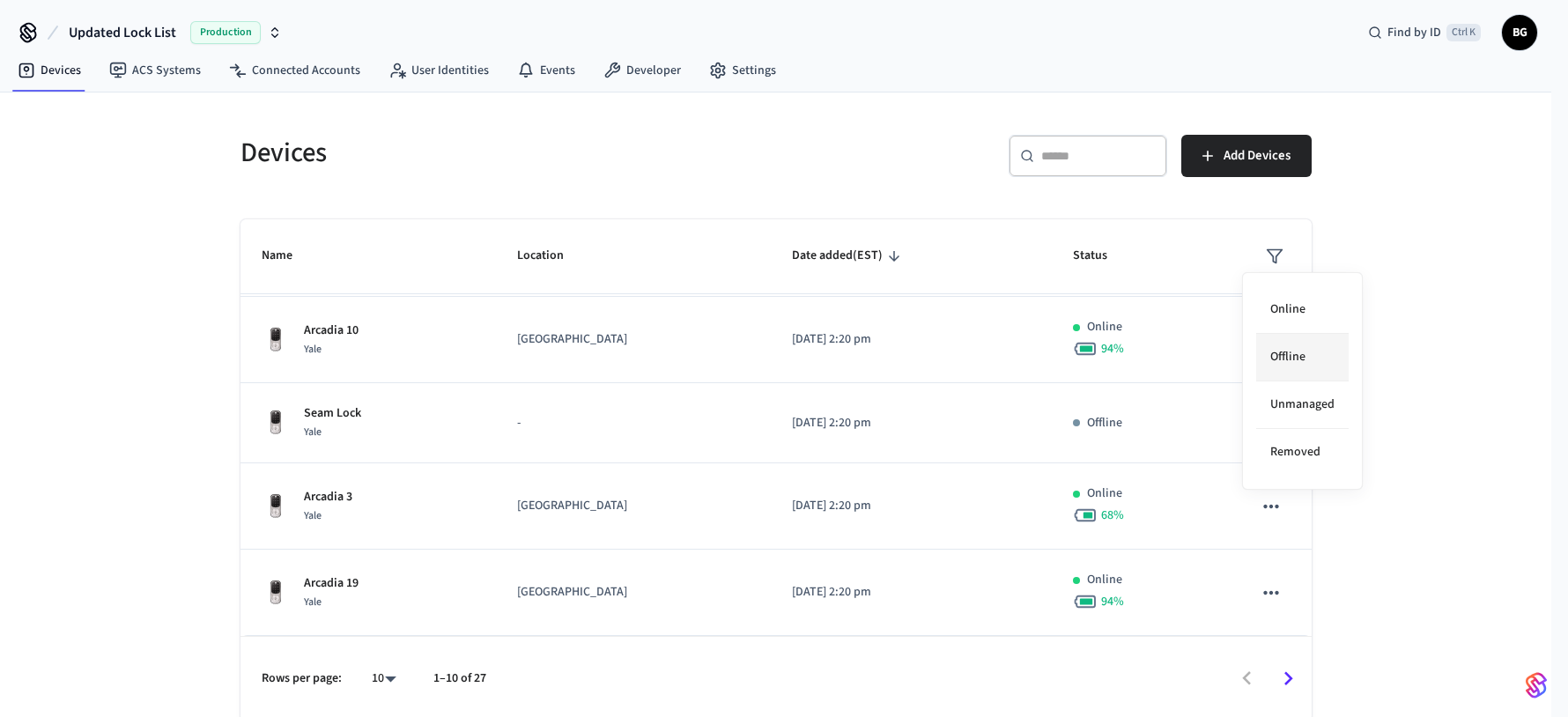
click at [1303, 353] on li "Offline" at bounding box center [1303, 358] width 93 height 48
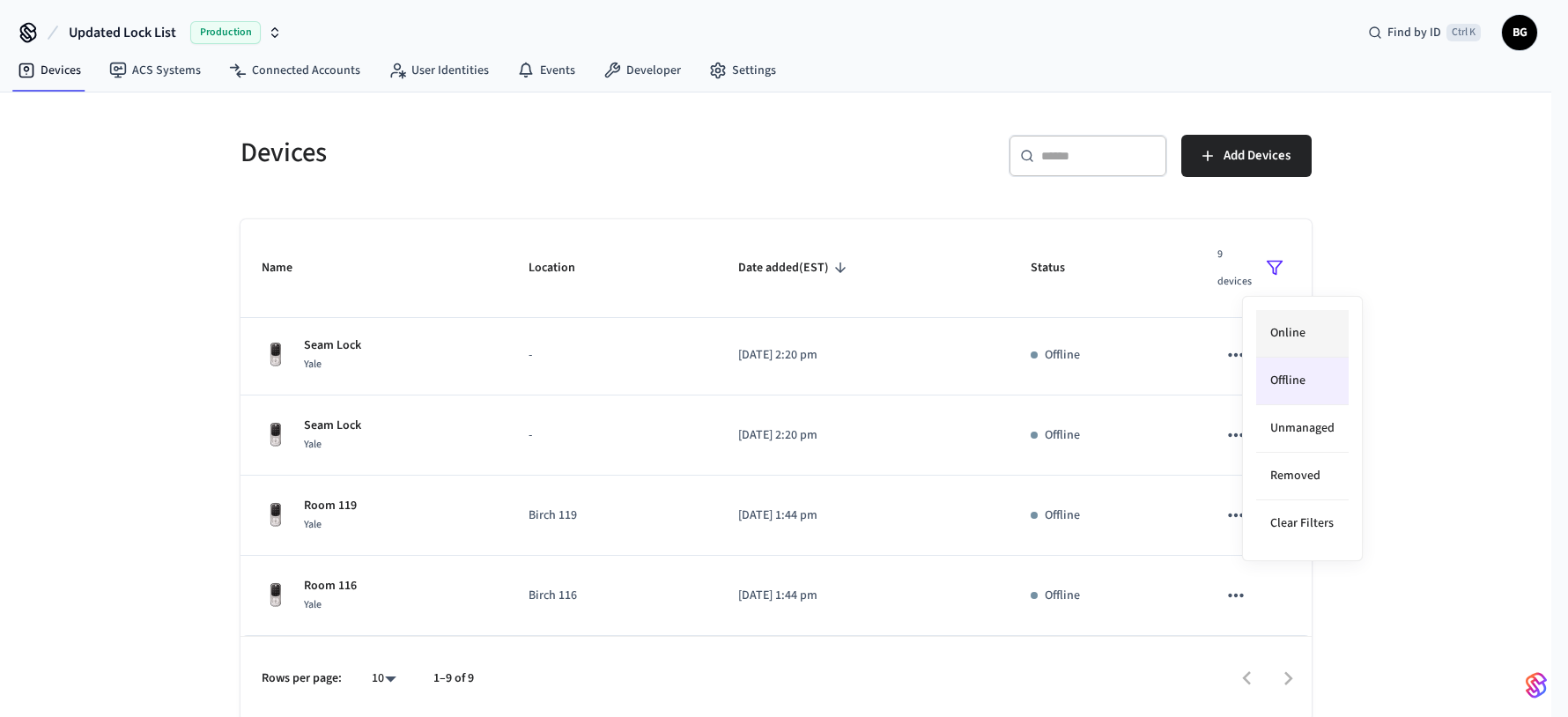
scroll to position [405, 0]
click at [1305, 339] on li "Online" at bounding box center [1303, 334] width 93 height 48
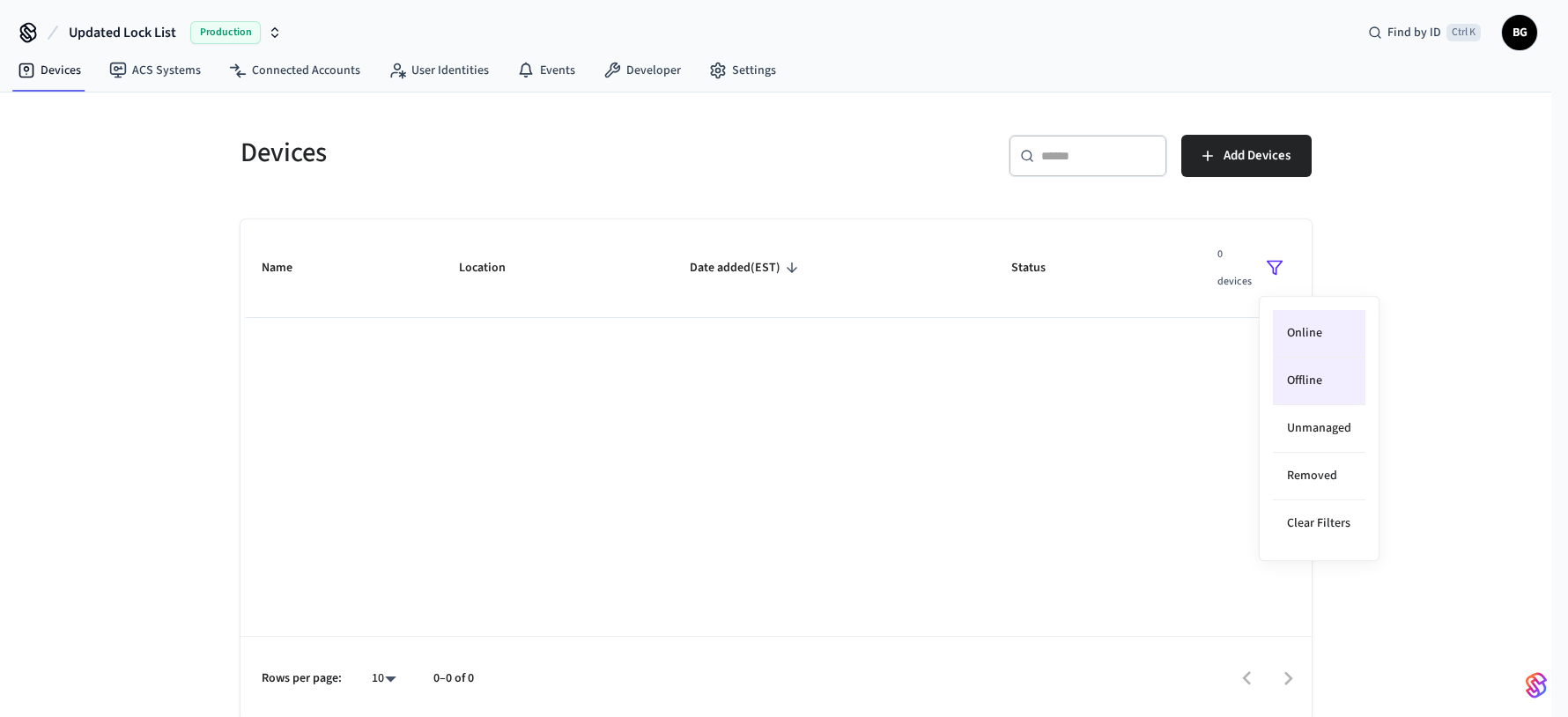
click at [1335, 332] on li "Online" at bounding box center [1319, 334] width 93 height 48
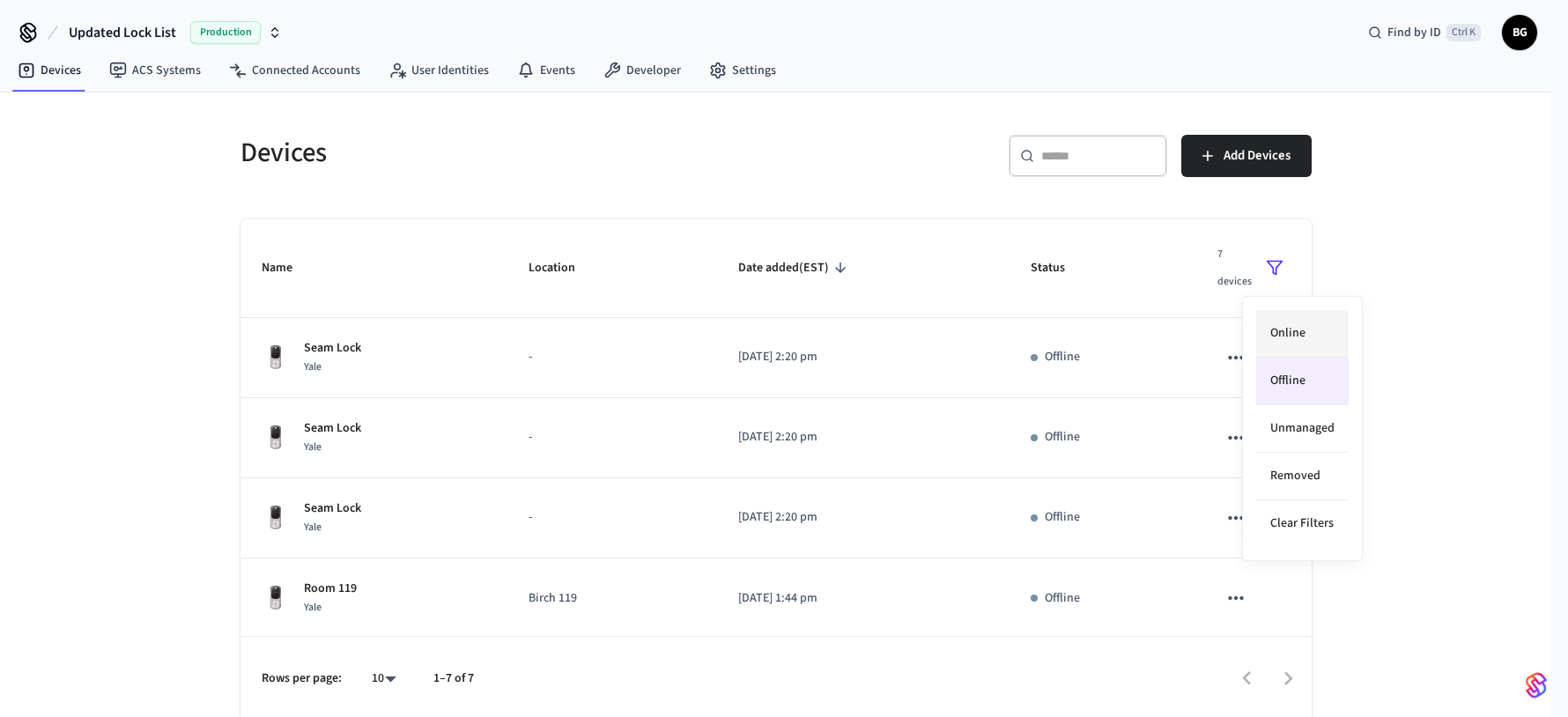
click at [1303, 334] on li "Online" at bounding box center [1303, 334] width 93 height 48
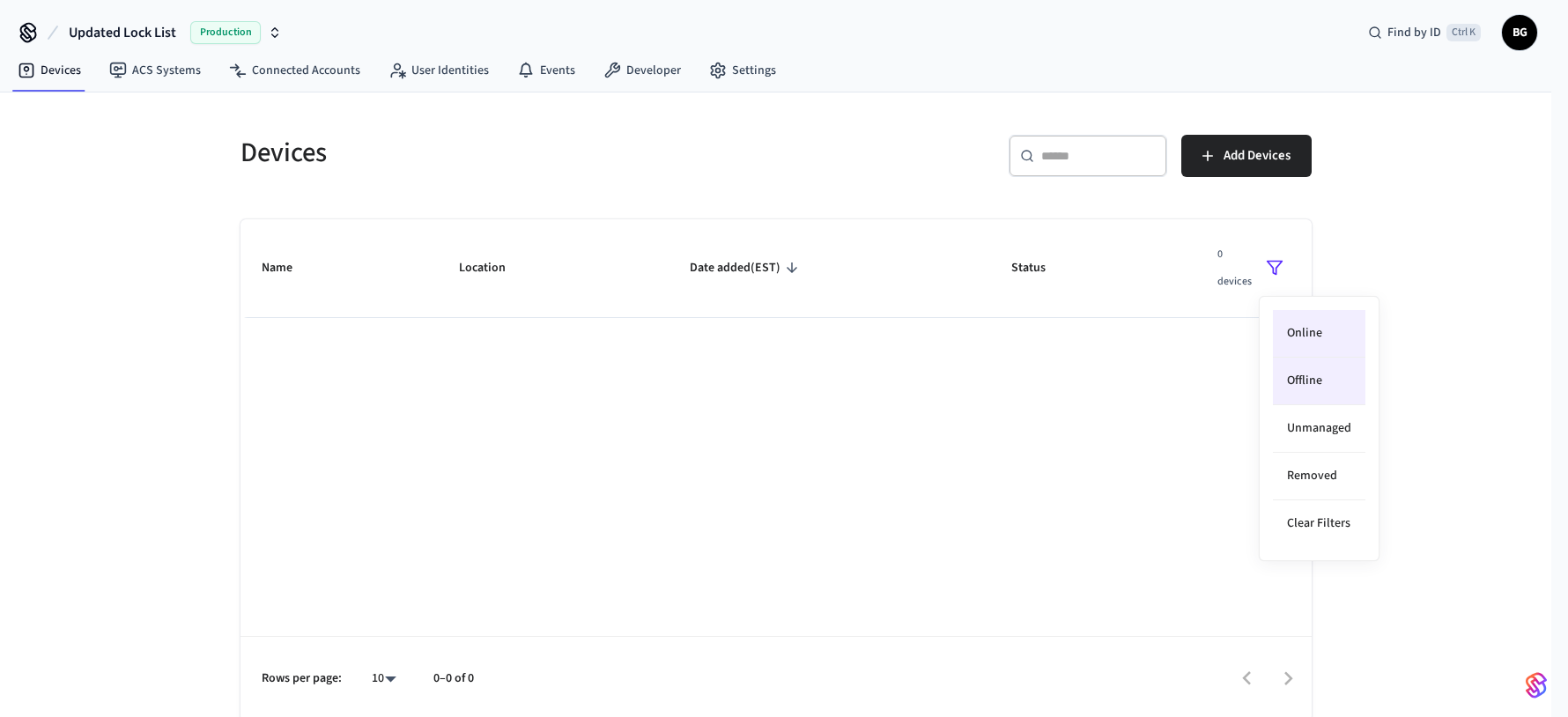
click at [135, 22] on div at bounding box center [784, 358] width 1568 height 717
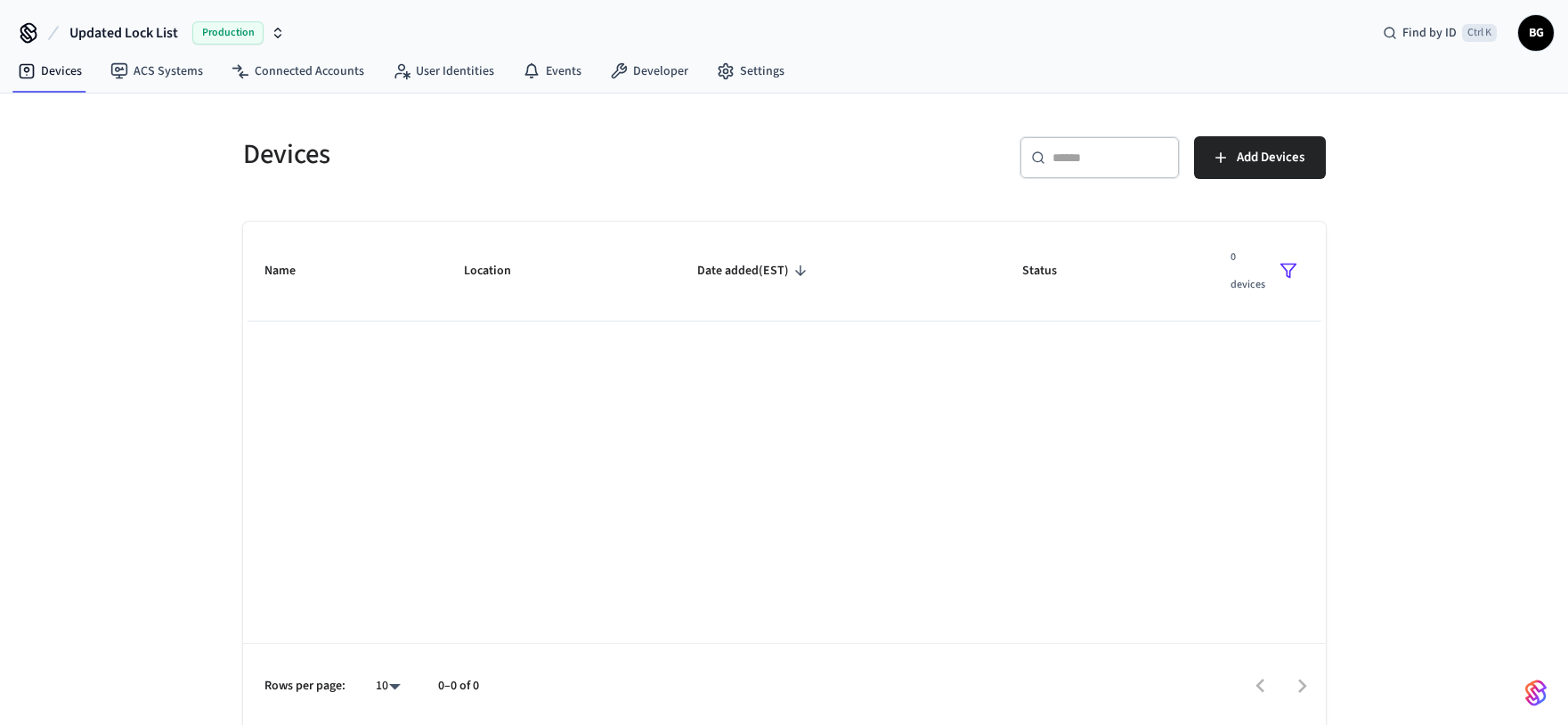
click at [136, 30] on span "Updated Lock List" at bounding box center [123, 33] width 108 height 21
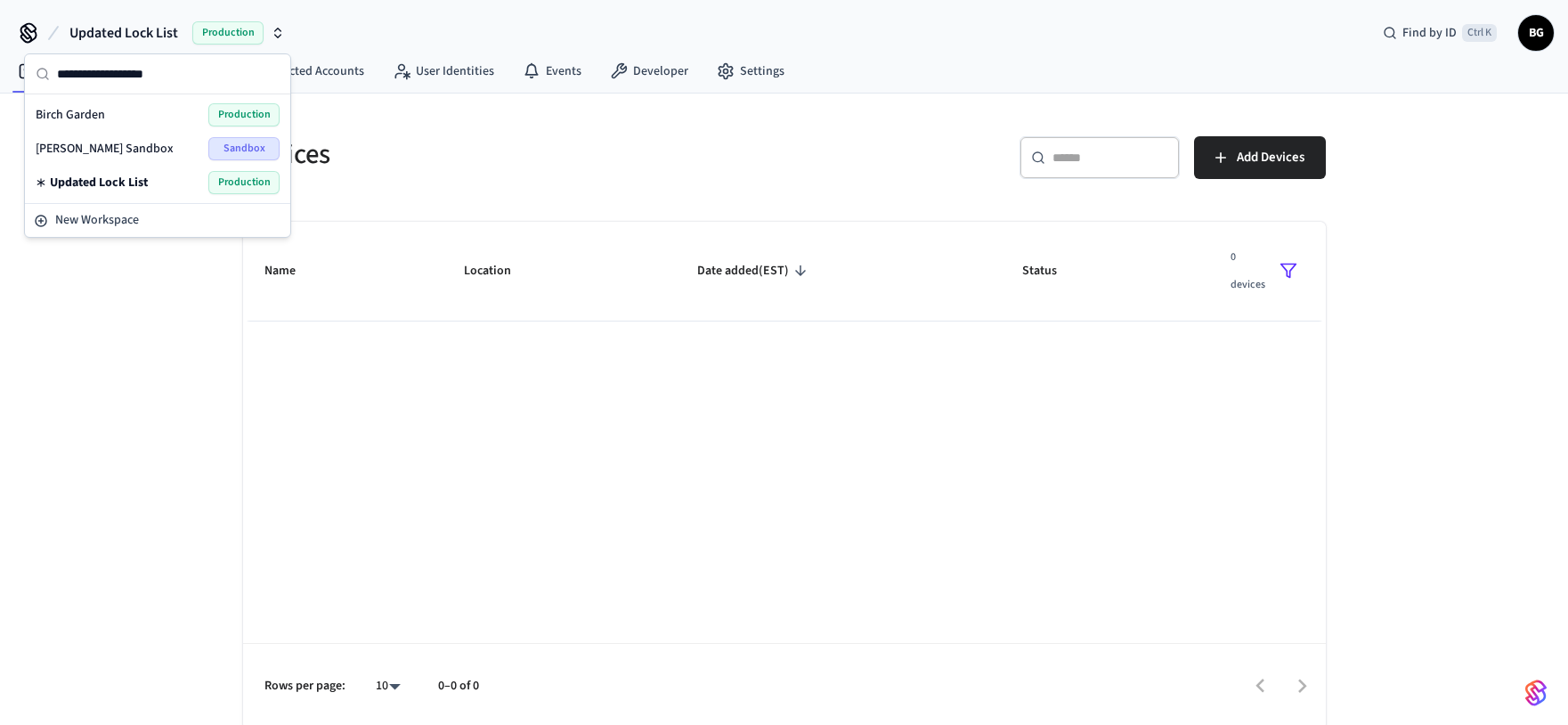
click at [100, 175] on span "Updated Lock List" at bounding box center [99, 183] width 98 height 18
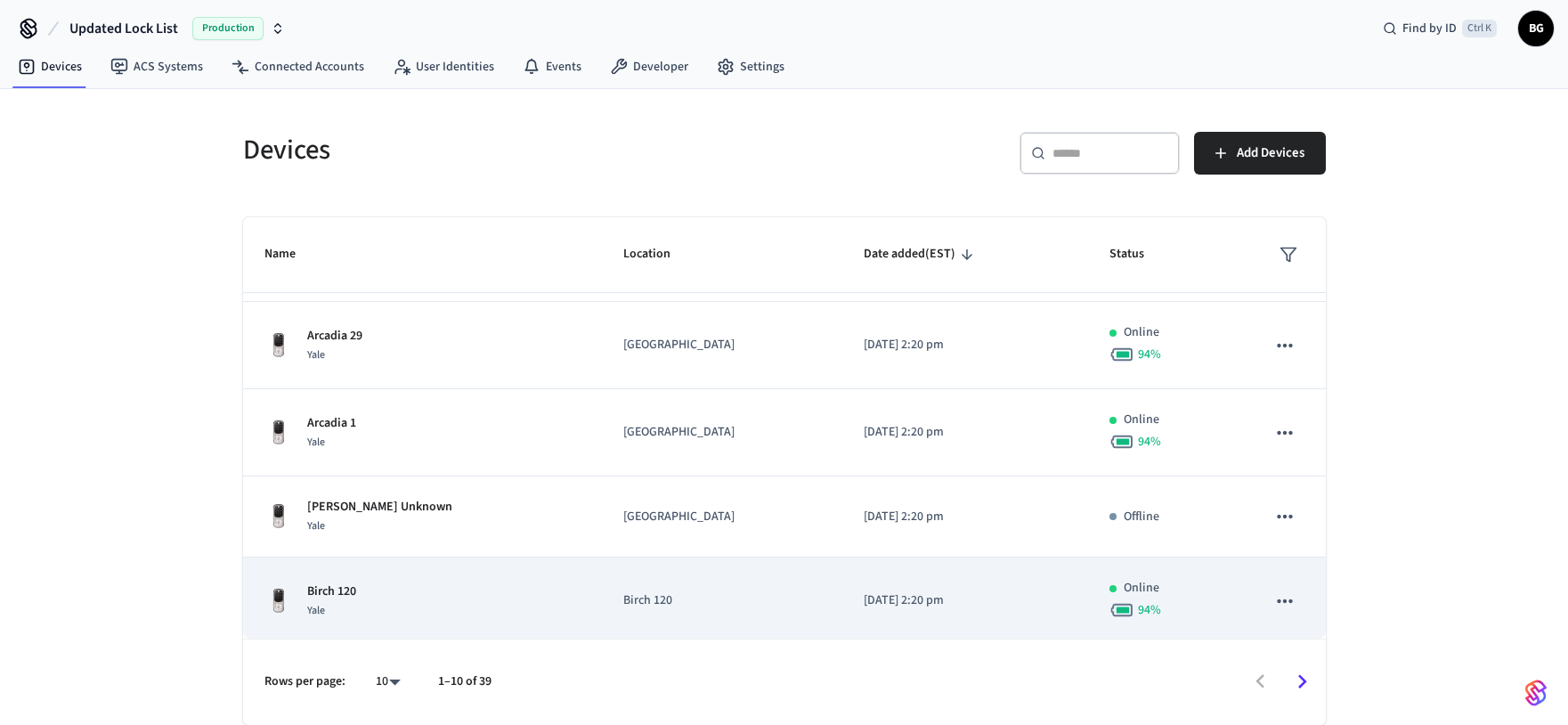
scroll to position [508, 0]
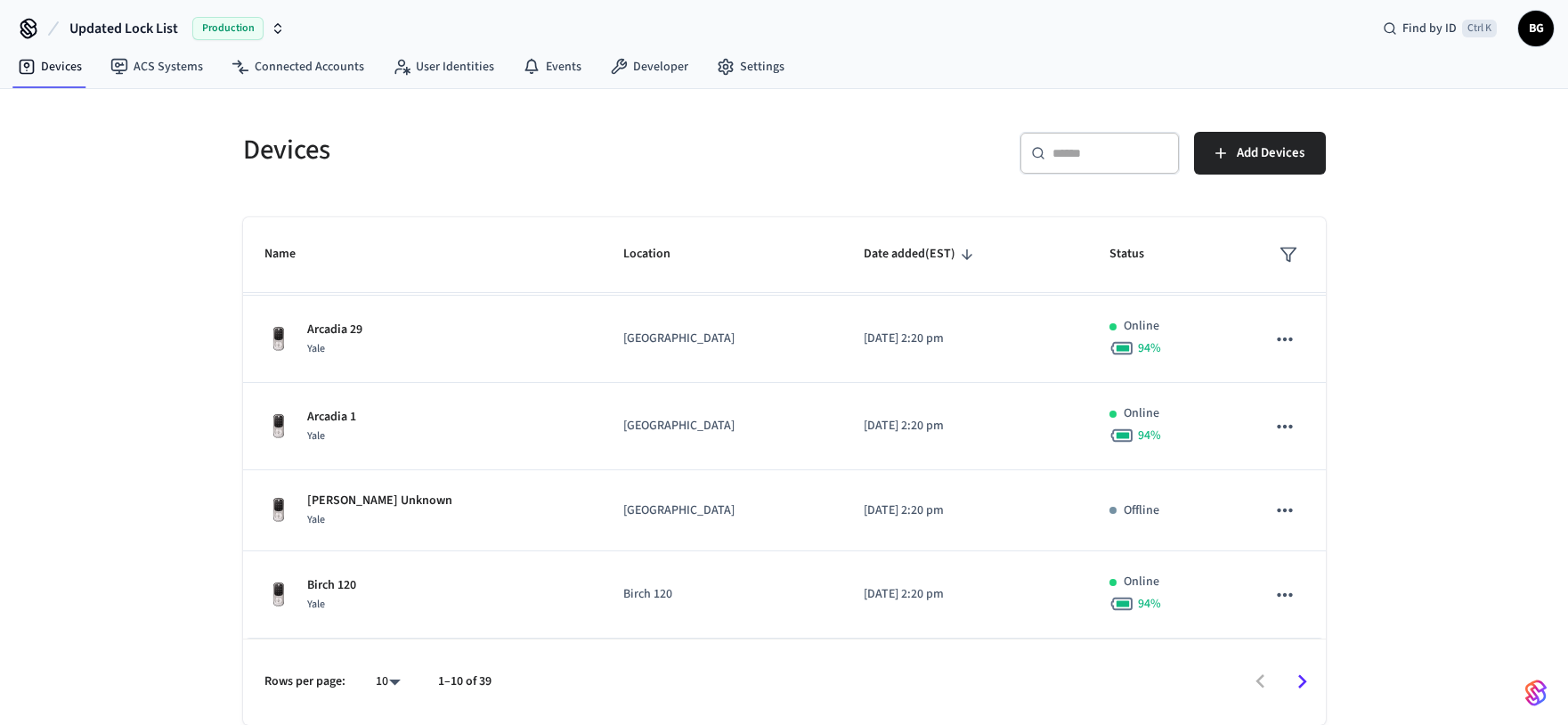
click at [390, 684] on body "Updated Lock List Production Find by ID Ctrl K BG Devices ACS Systems Connected…" at bounding box center [784, 360] width 1568 height 729
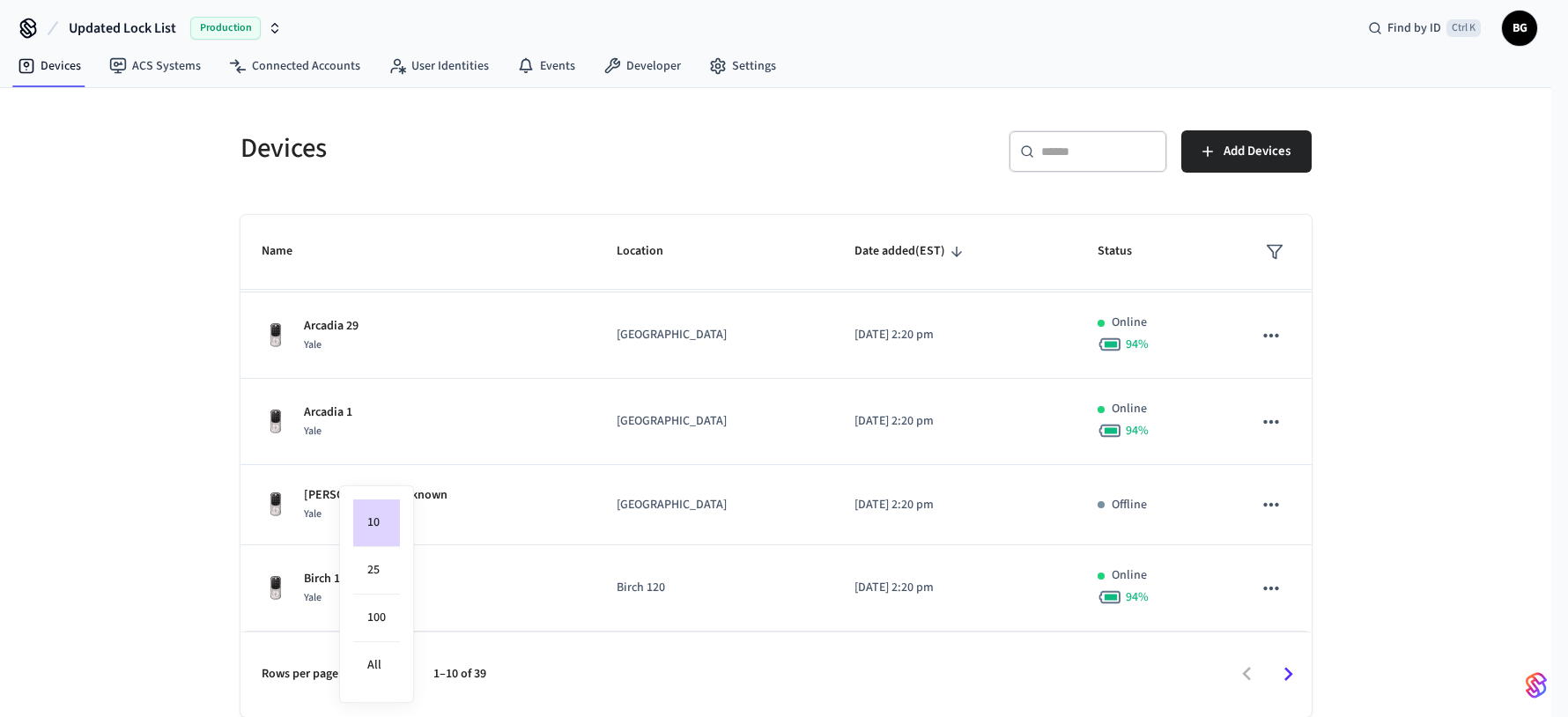
drag, startPoint x: 380, startPoint y: 663, endPoint x: 401, endPoint y: 639, distance: 31.9
click at [380, 664] on li "All" at bounding box center [376, 666] width 47 height 47
type input "**"
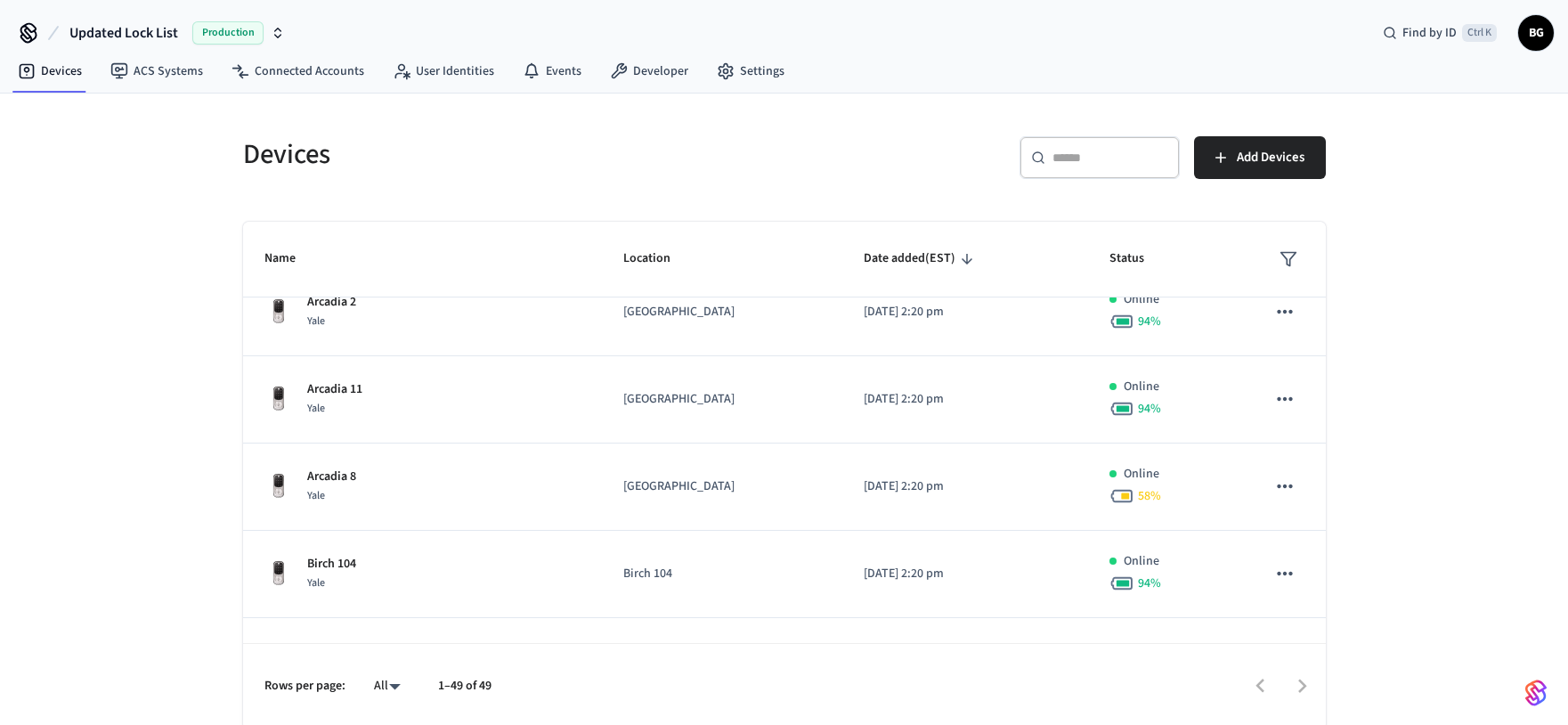
scroll to position [2062, 0]
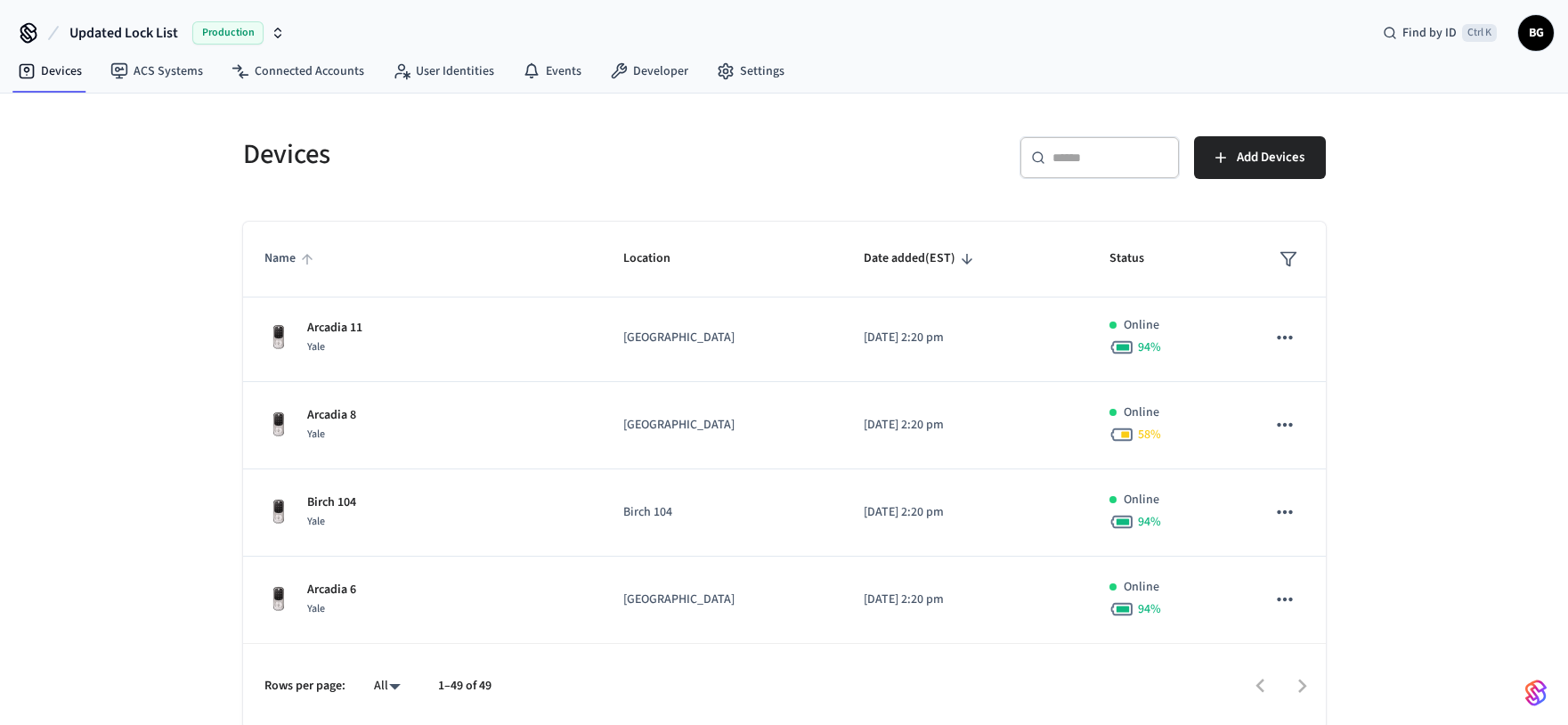
click at [296, 259] on span "Name" at bounding box center [292, 259] width 55 height 28
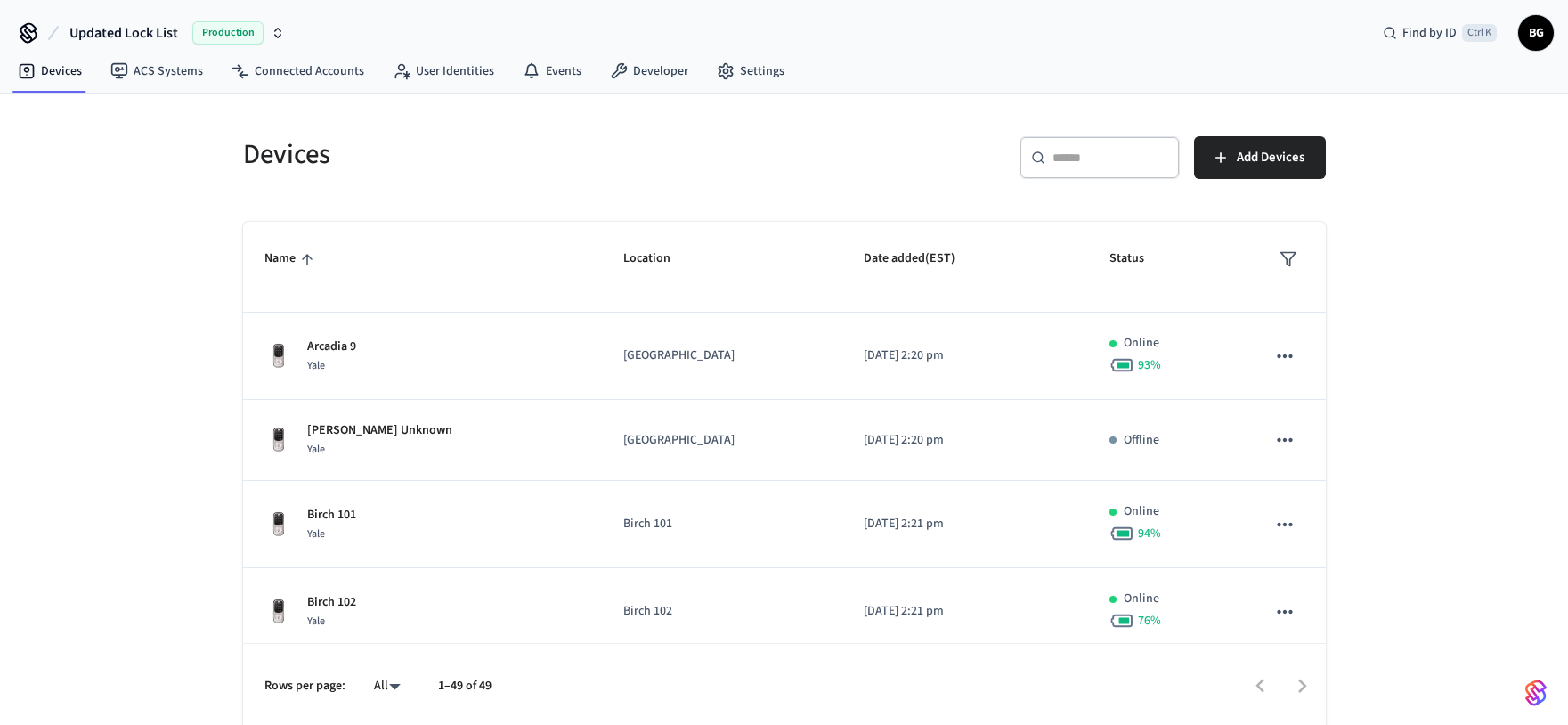
click at [290, 260] on span "Name" at bounding box center [292, 259] width 55 height 28
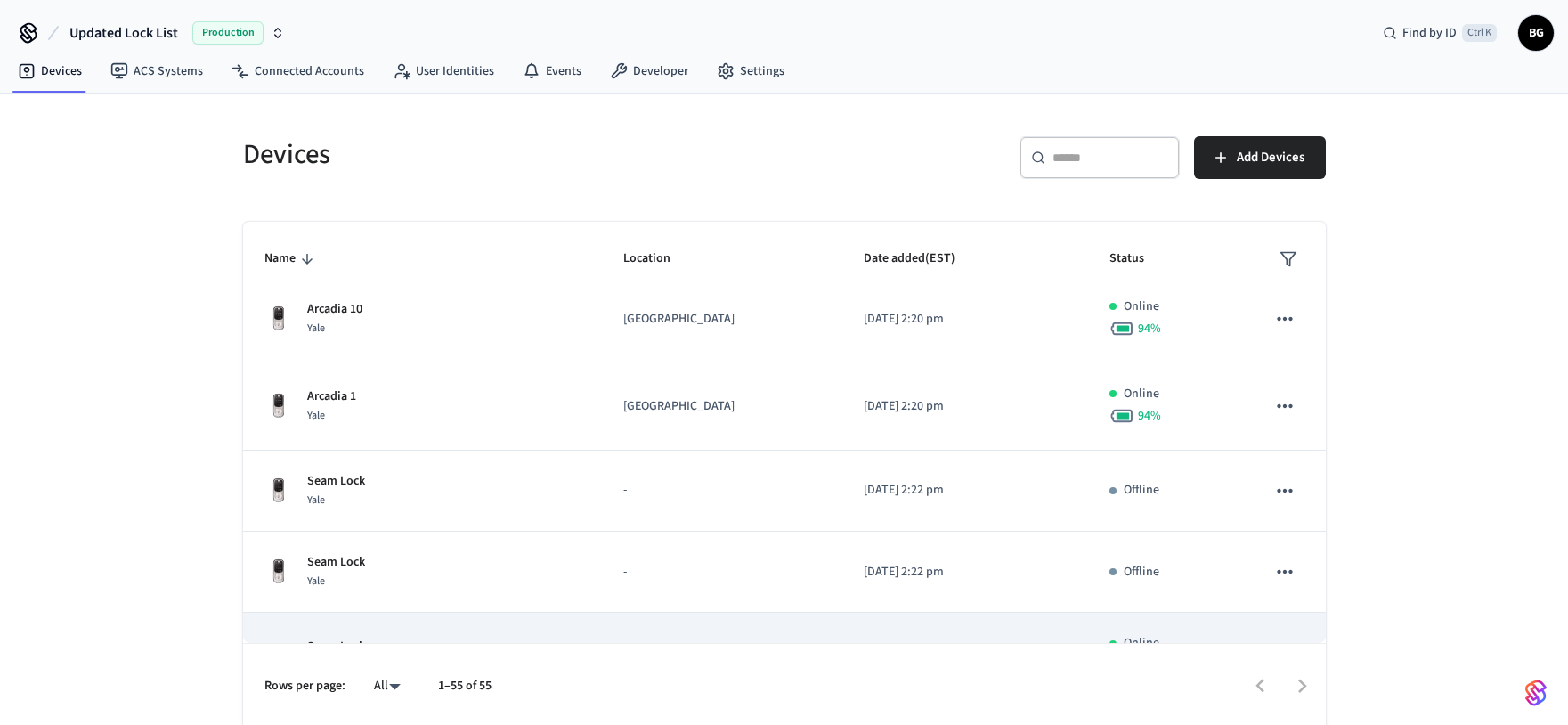
scroll to position [4383, 0]
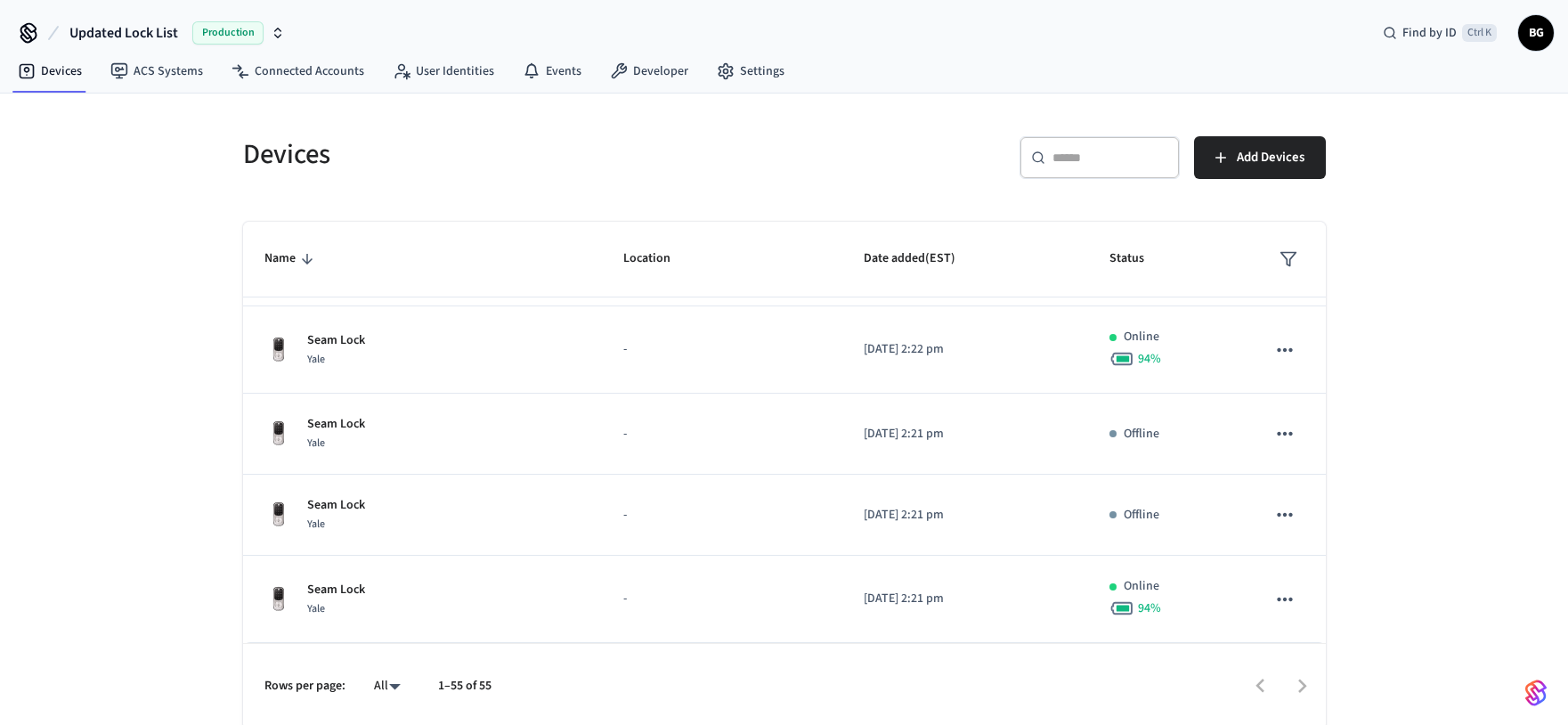
click at [152, 231] on div "Devices ​ ​ Add Devices Name Location Date added (EST) Status Room 201 Yale Roo…" at bounding box center [784, 412] width 1568 height 636
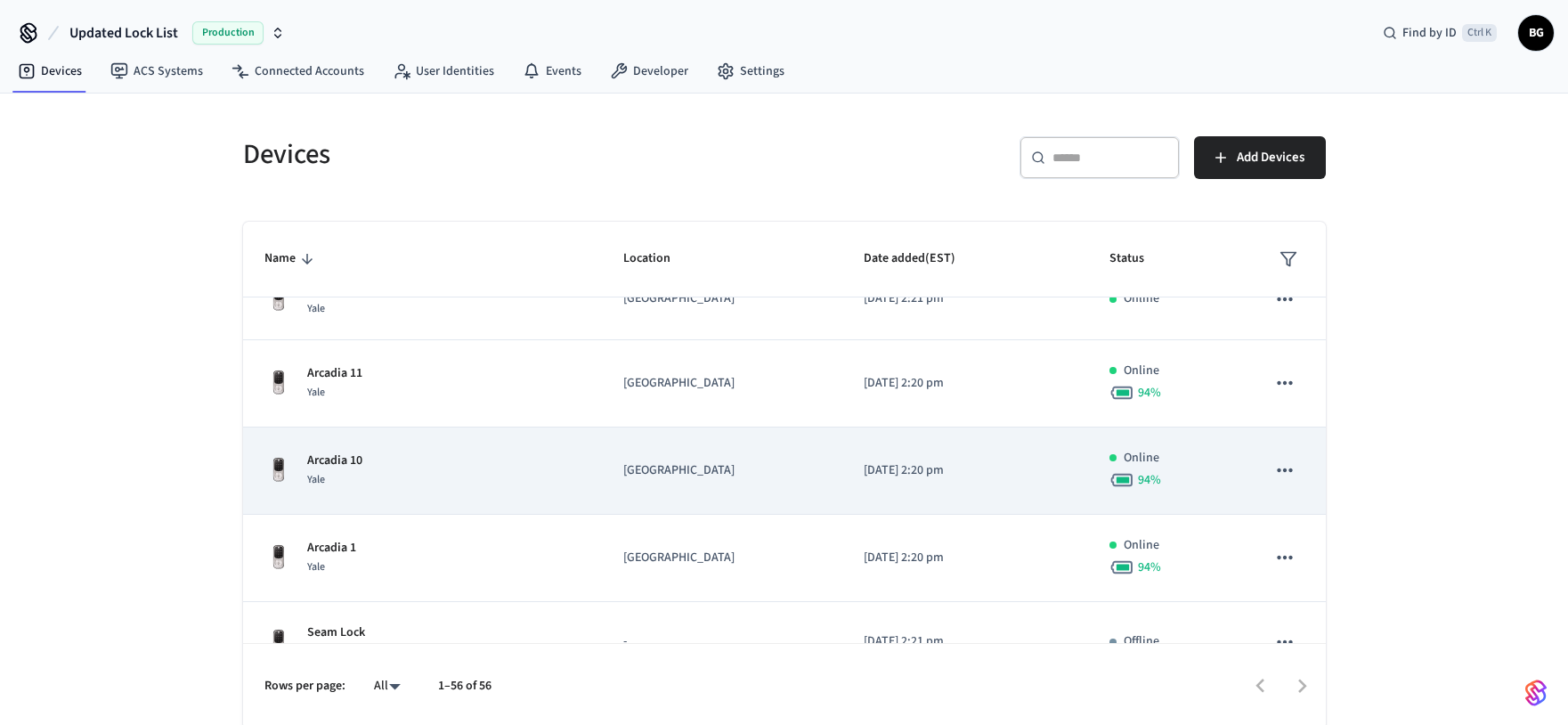
scroll to position [4489, 0]
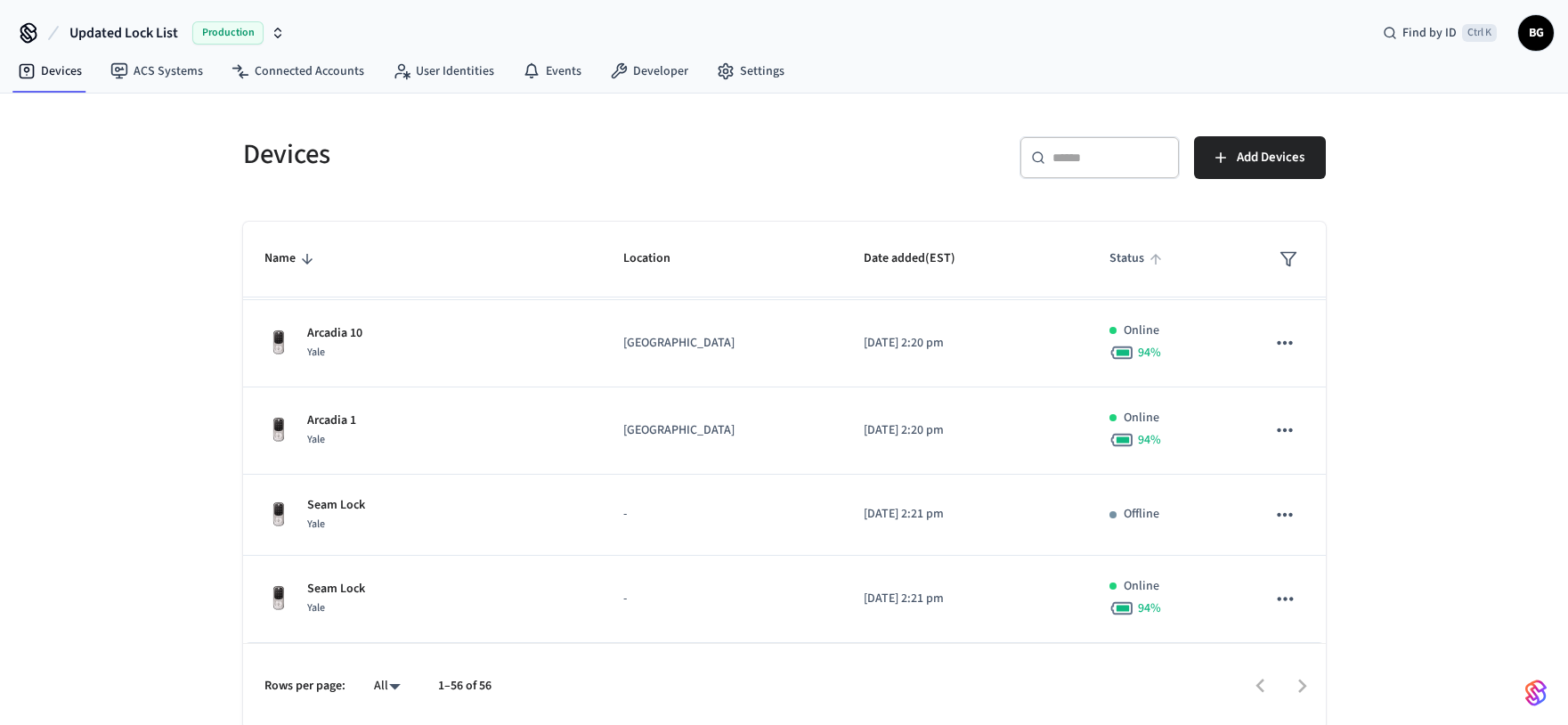
click at [1150, 263] on icon "sticky table" at bounding box center [1156, 260] width 11 height 11
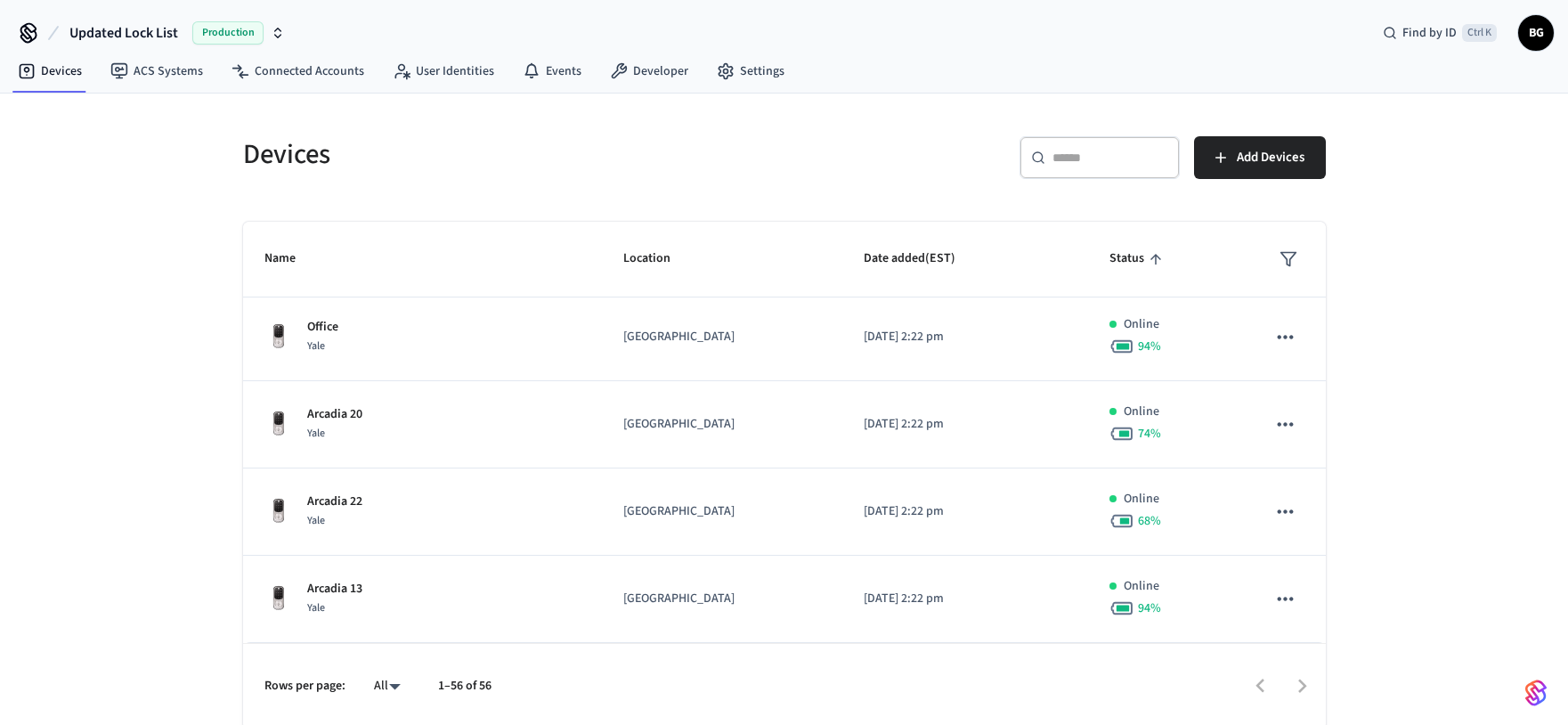
scroll to position [391, 0]
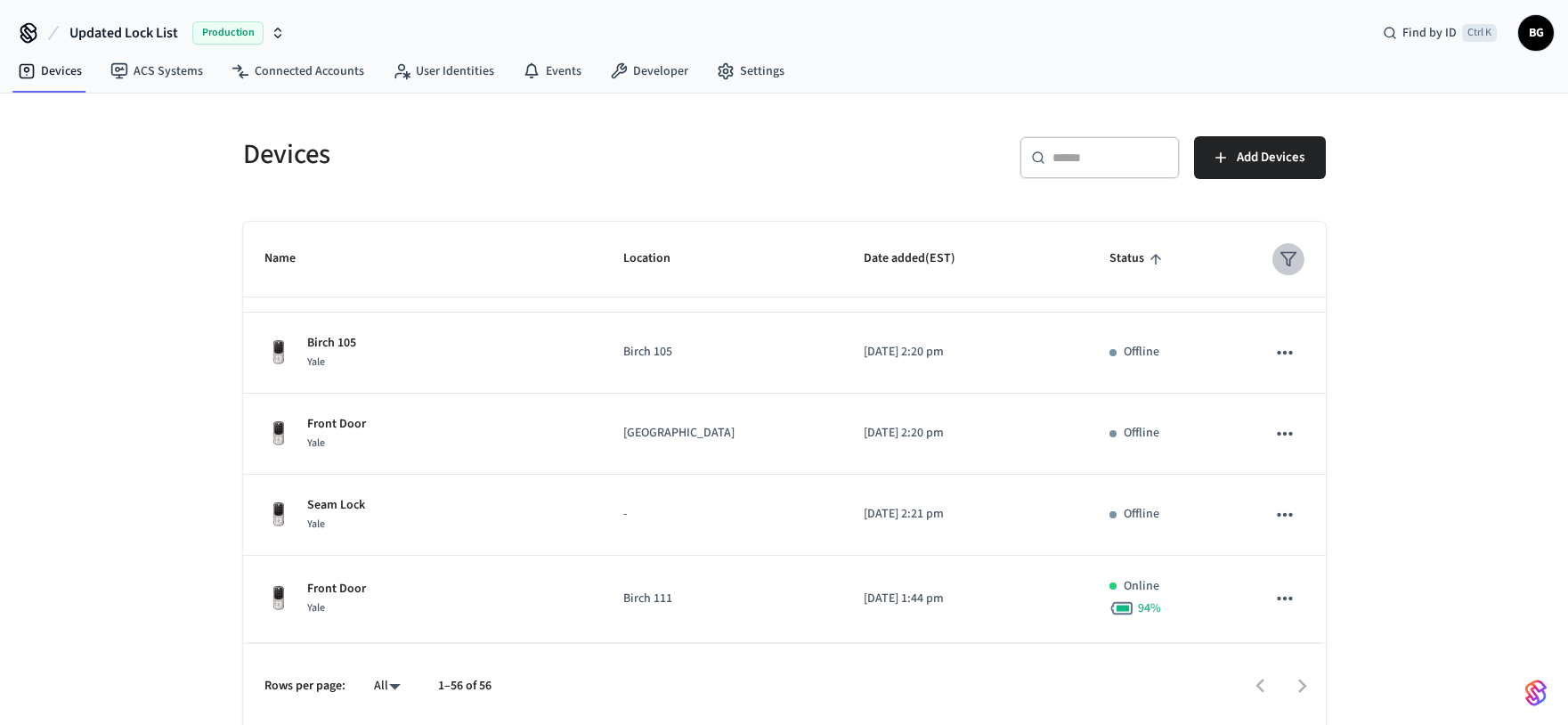
click at [1280, 260] on icon "sticky table" at bounding box center [1289, 260] width 18 height 18
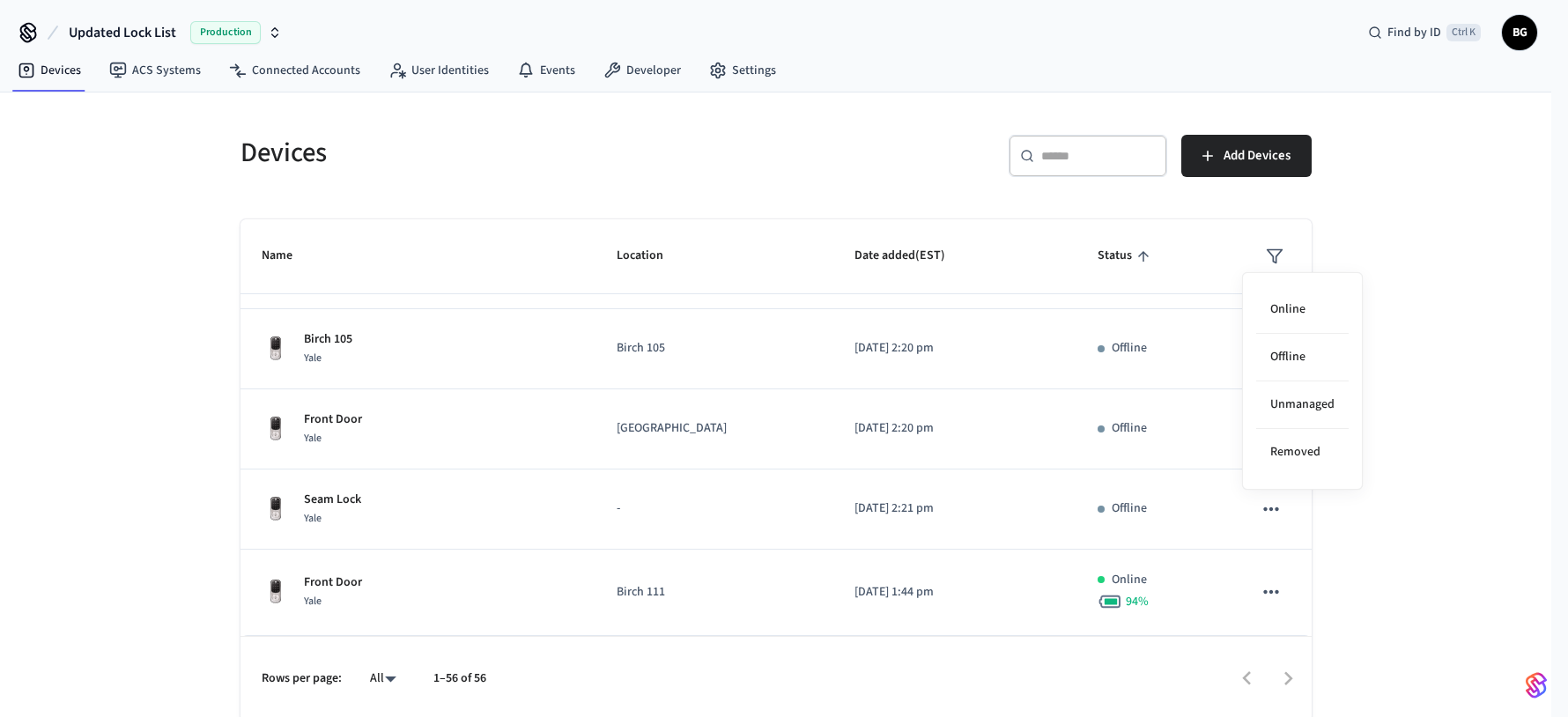
click at [1074, 164] on div at bounding box center [784, 358] width 1568 height 717
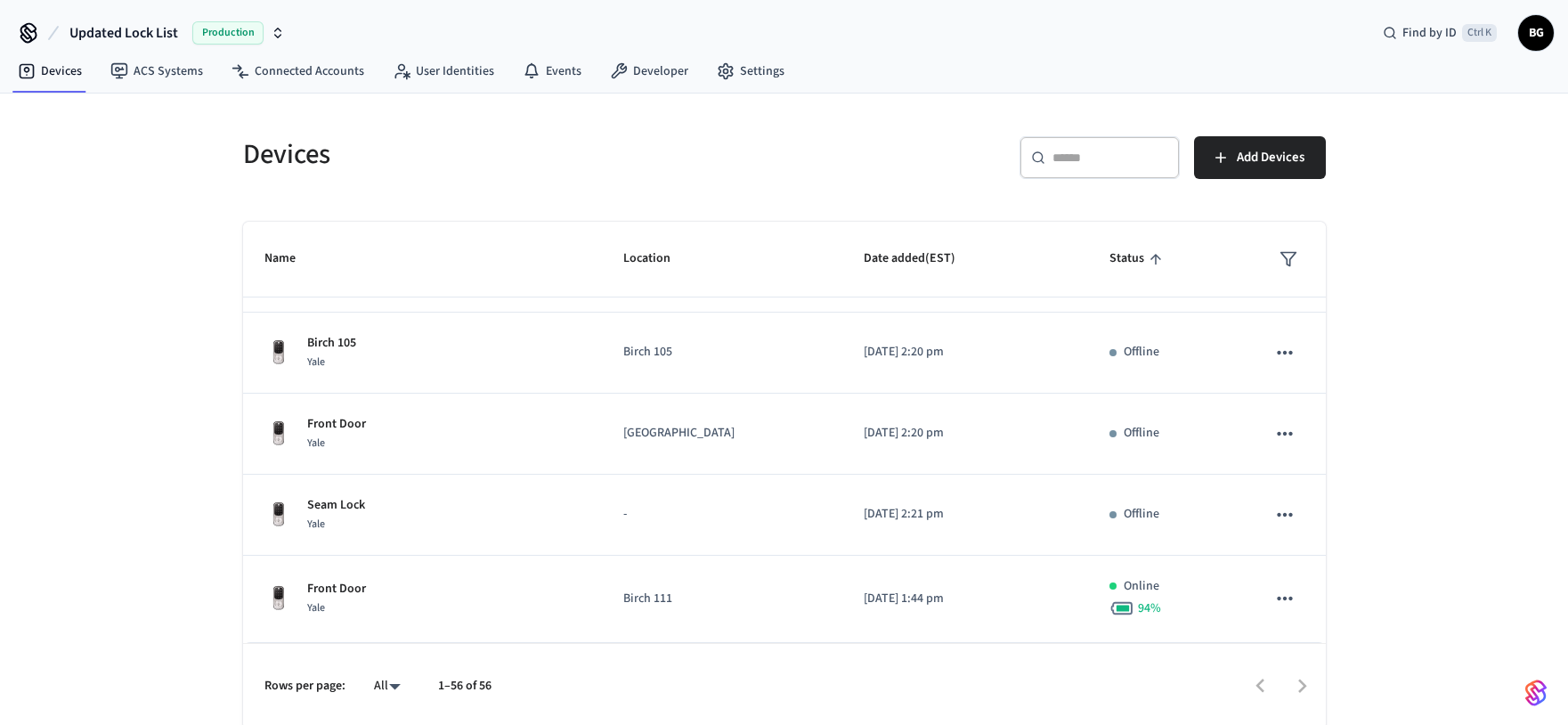
click at [1058, 158] on input "text" at bounding box center [1110, 158] width 115 height 18
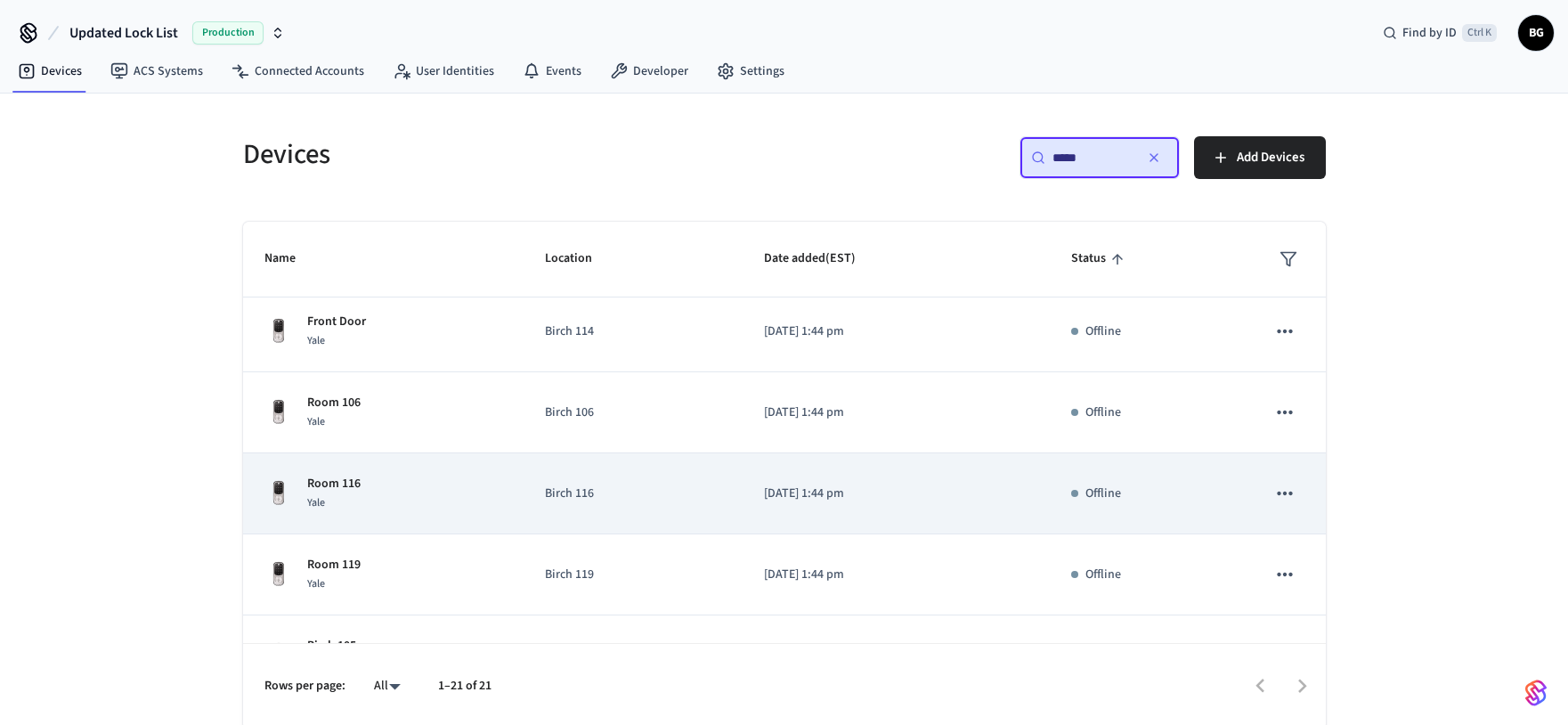
scroll to position [0, 0]
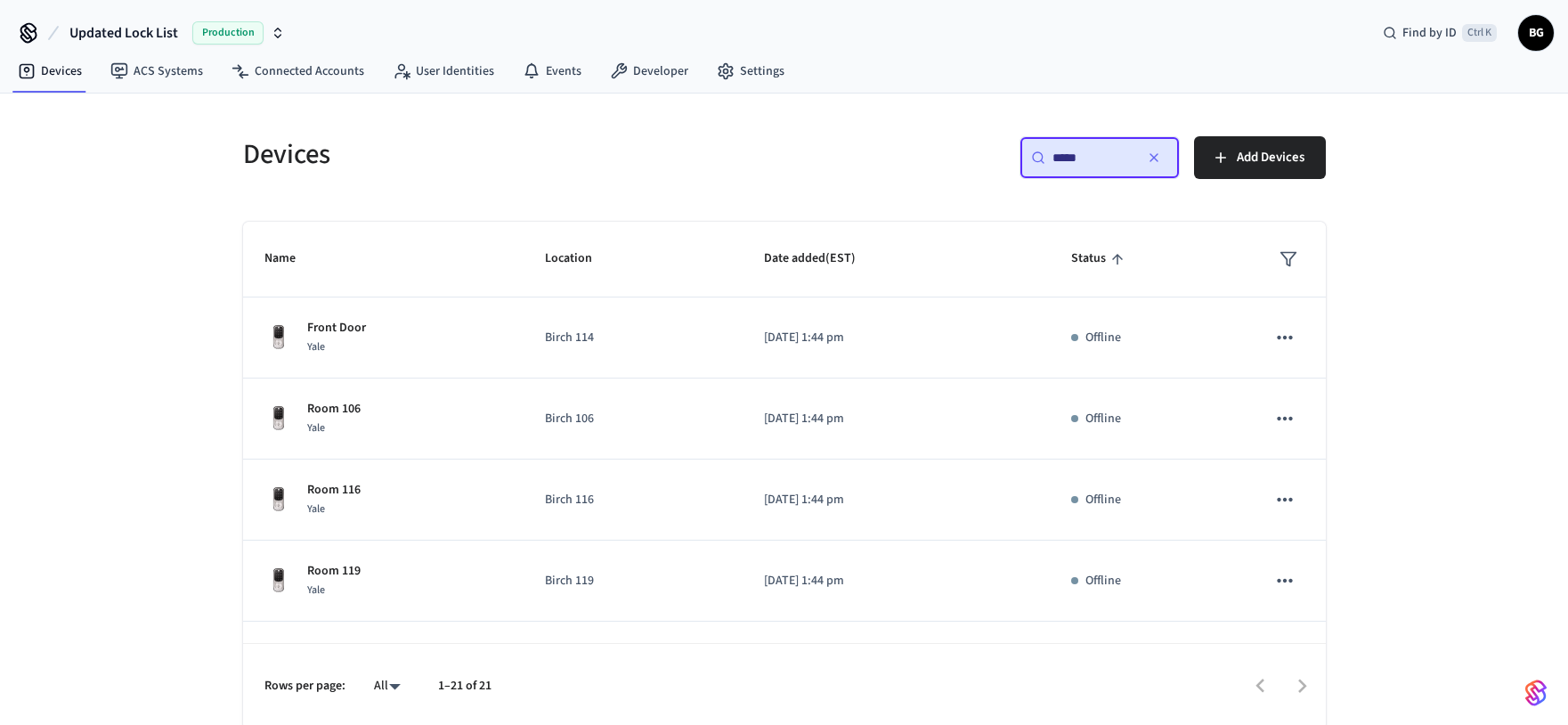
type input "*****"
click at [1161, 161] on button "button" at bounding box center [1154, 158] width 29 height 29
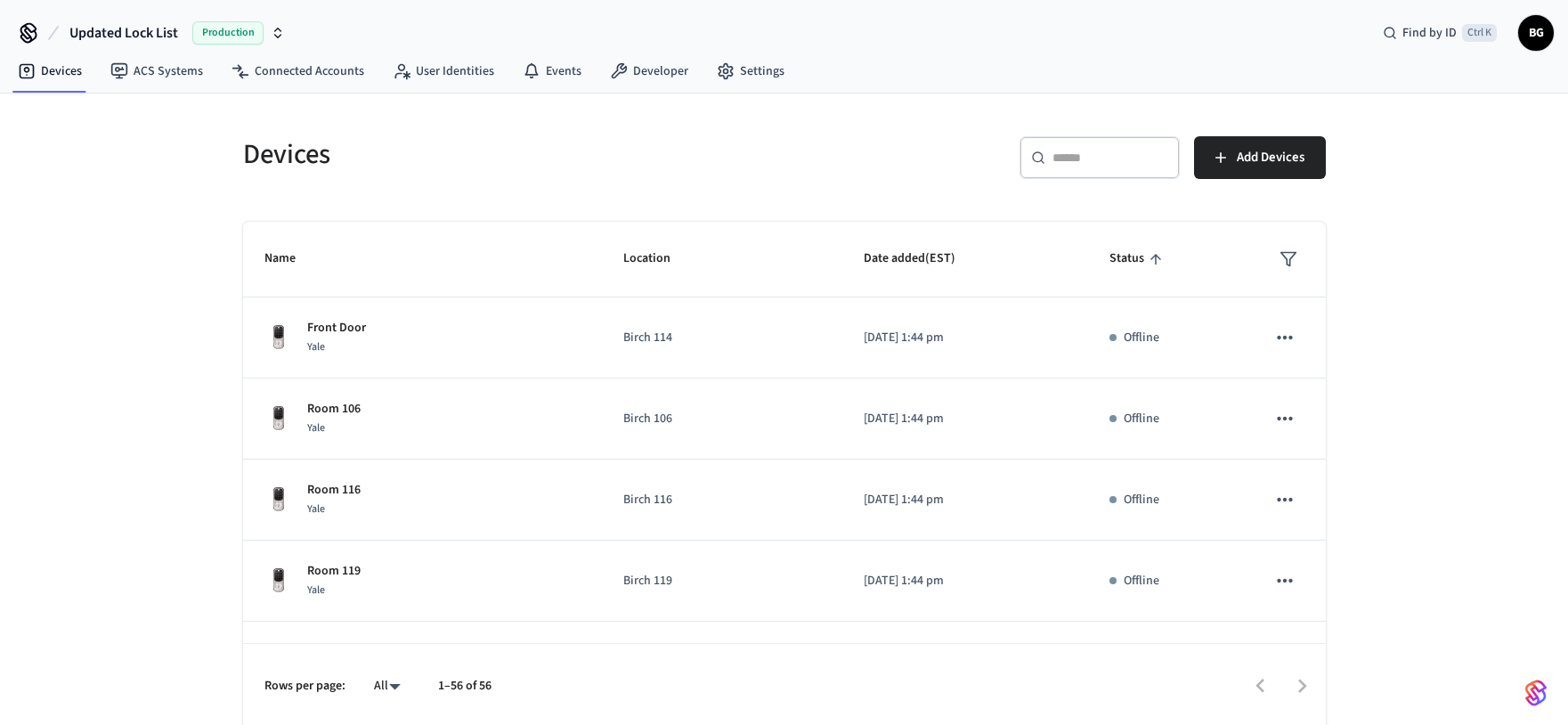
click at [110, 41] on span "Updated Lock List" at bounding box center [123, 33] width 108 height 21
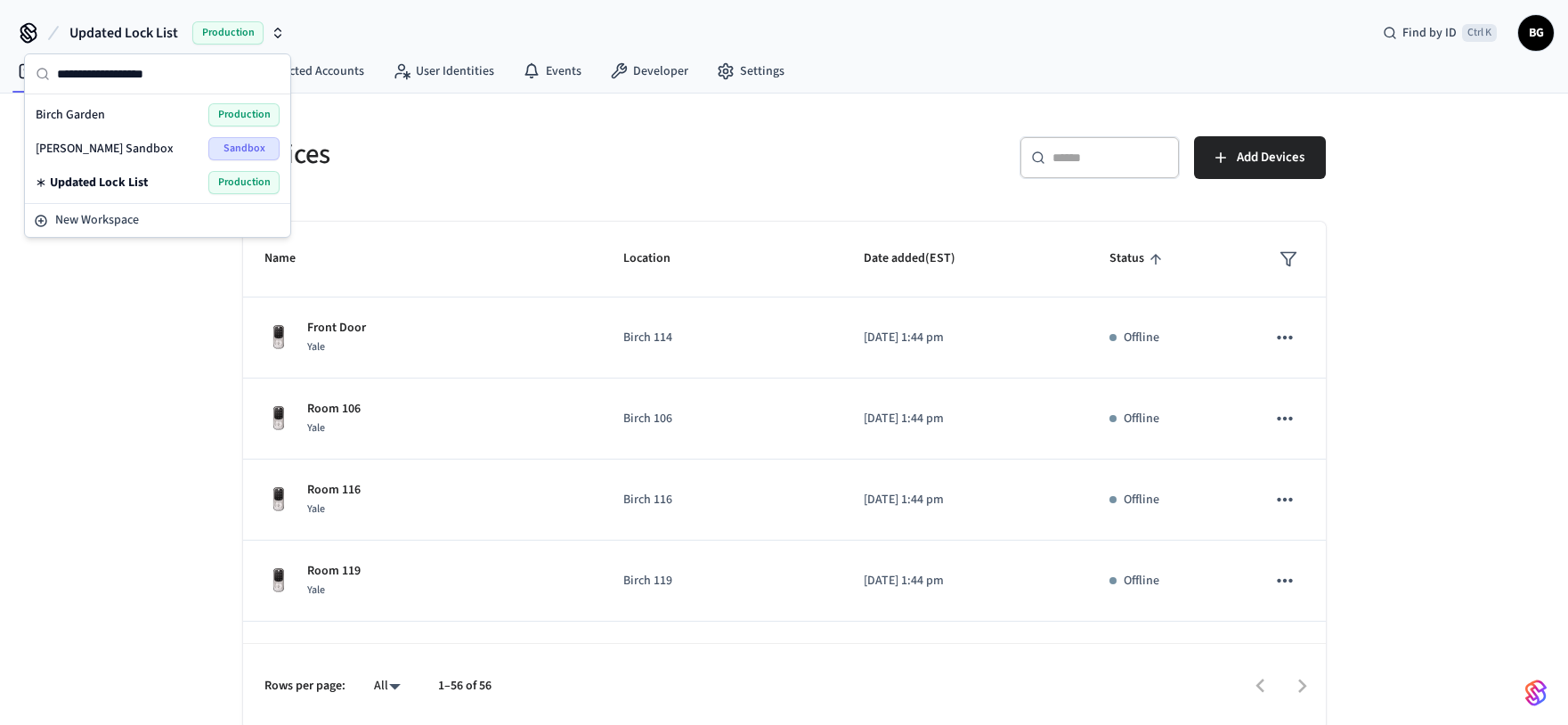
click at [130, 183] on span "Updated Lock List" at bounding box center [99, 183] width 98 height 18
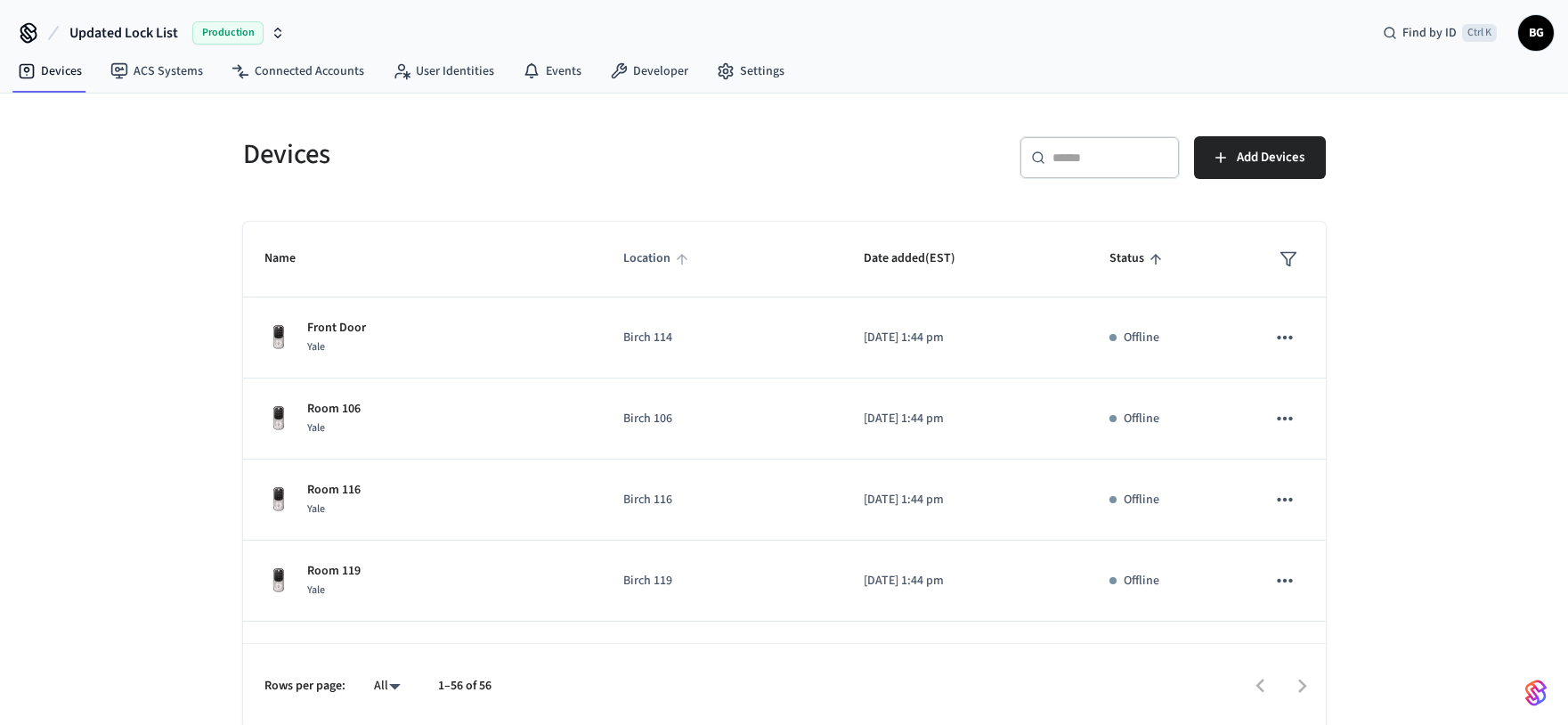
click at [623, 258] on span "Location" at bounding box center [658, 259] width 71 height 28
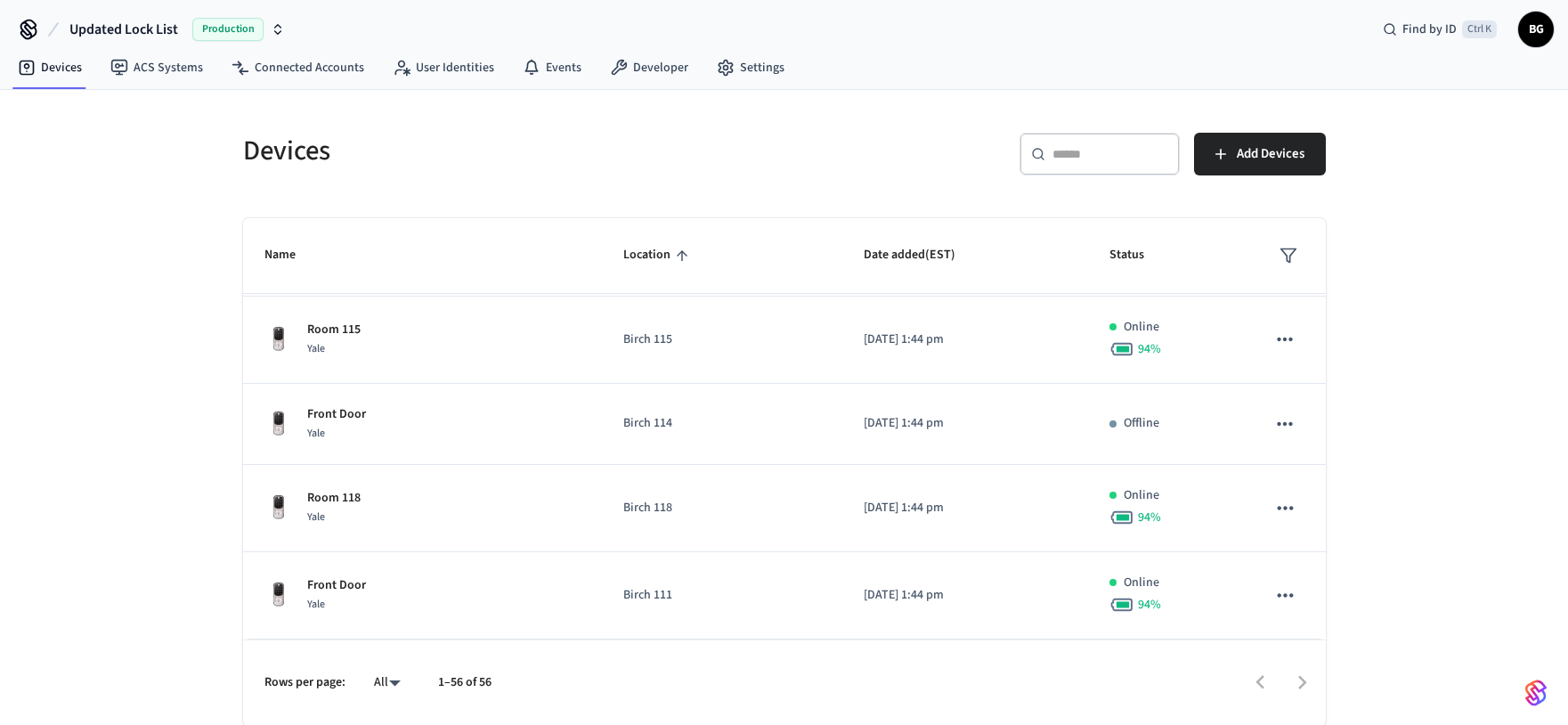
scroll to position [4, 0]
click at [146, 416] on div "Devices ​ ​ Add Devices Name Location Date added (EST) Status Arcadia 13 Yale A…" at bounding box center [784, 407] width 1568 height 636
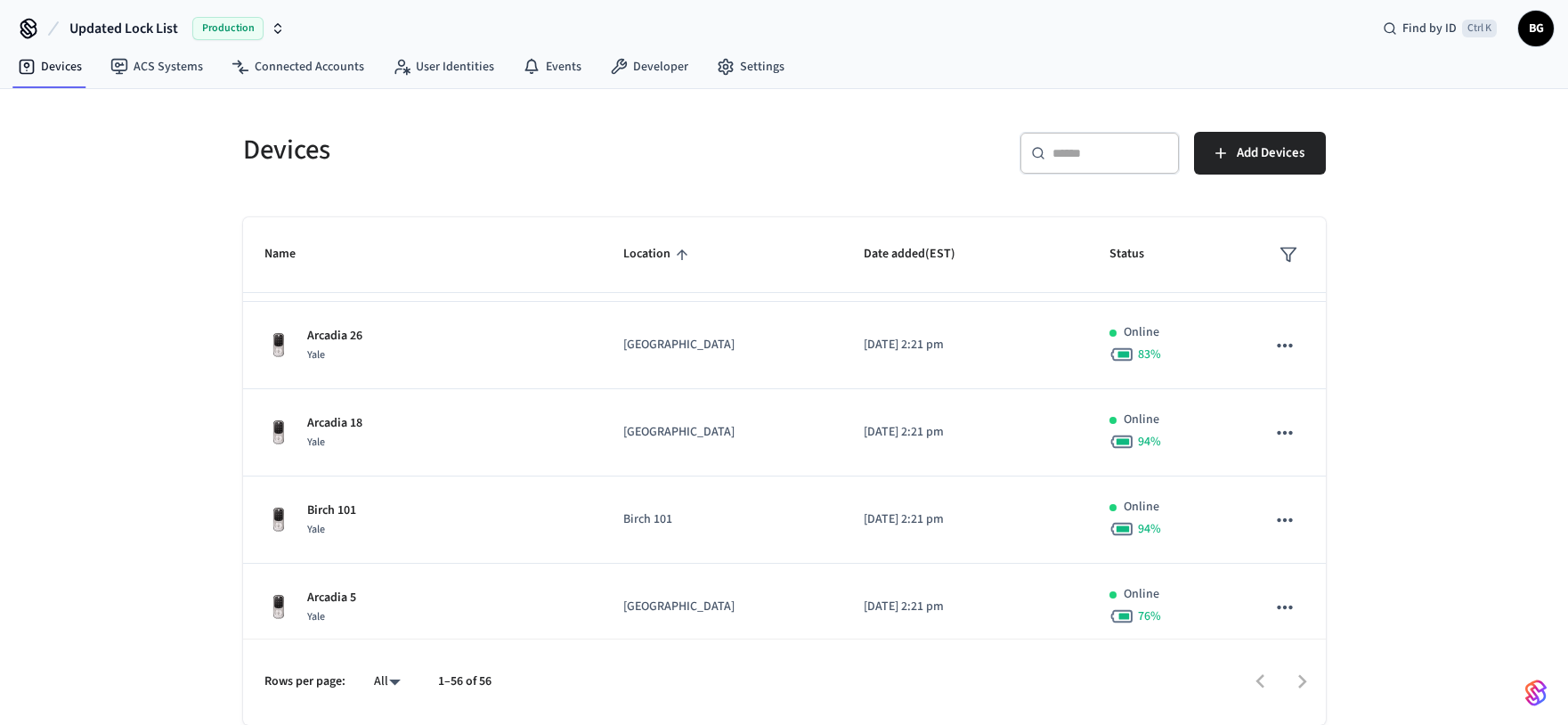
scroll to position [1559, 0]
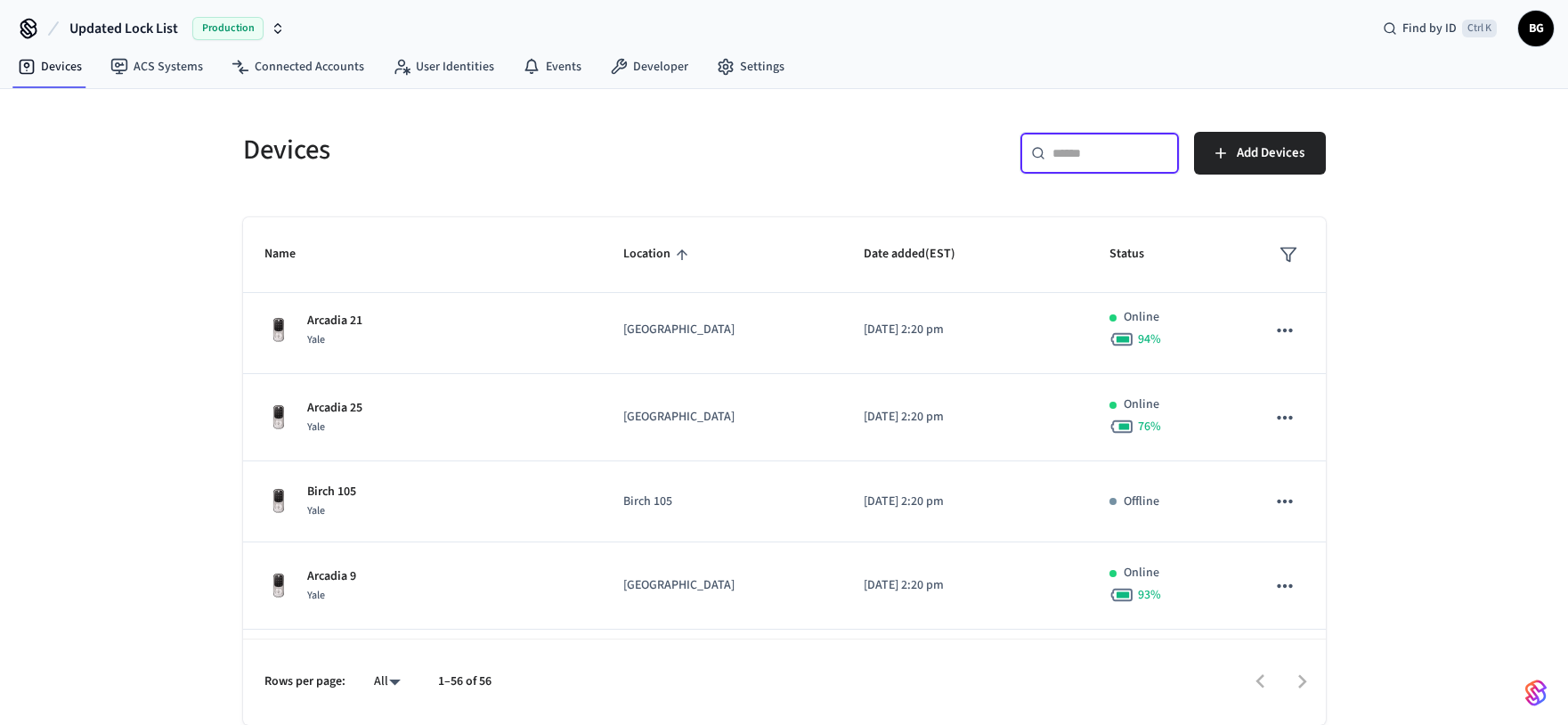
click at [1057, 144] on input "text" at bounding box center [1110, 153] width 115 height 18
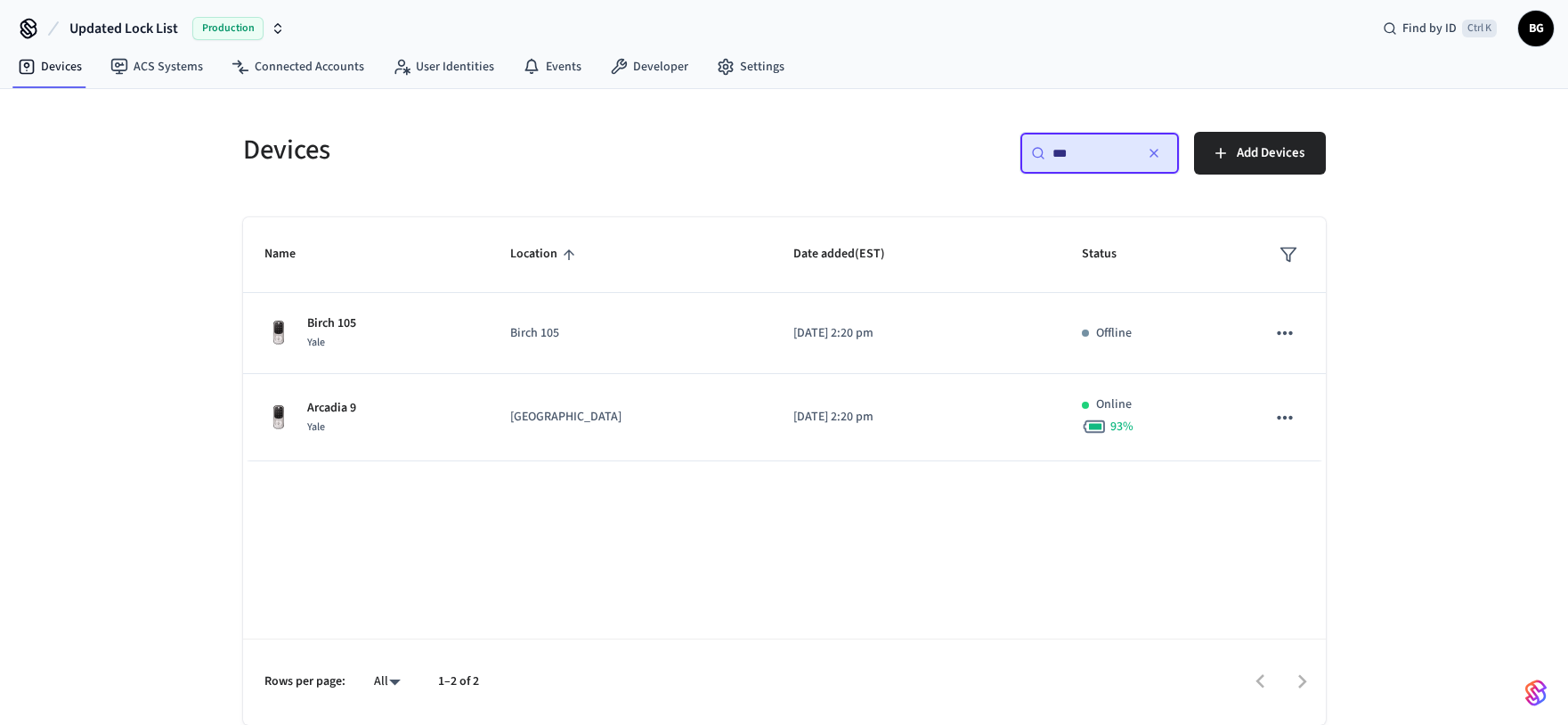
drag, startPoint x: 1100, startPoint y: 151, endPoint x: 1011, endPoint y: 156, distance: 89.1
click at [1011, 156] on div "​ *** ​ Add Devices" at bounding box center [1060, 160] width 530 height 57
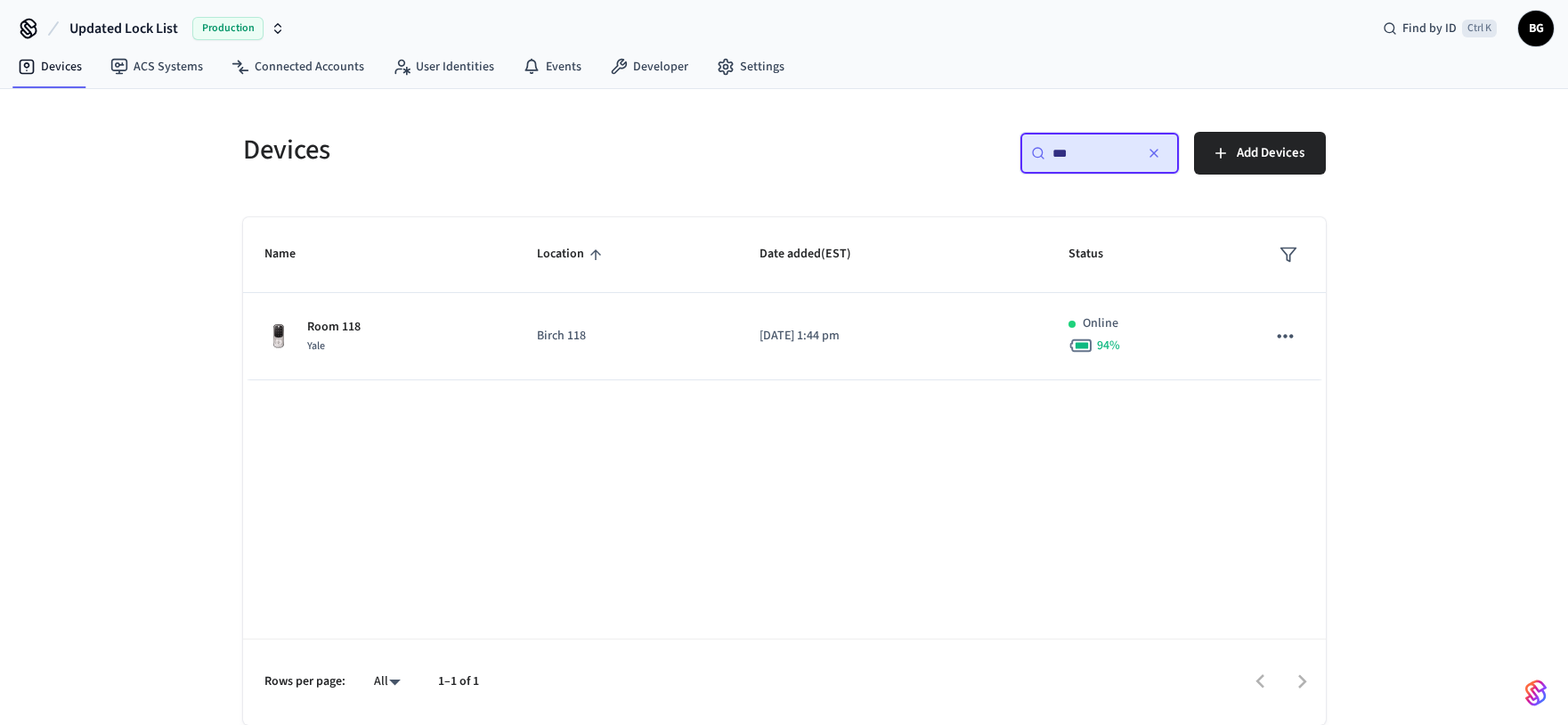
type input "***"
click at [1148, 157] on icon "button" at bounding box center [1154, 153] width 14 height 14
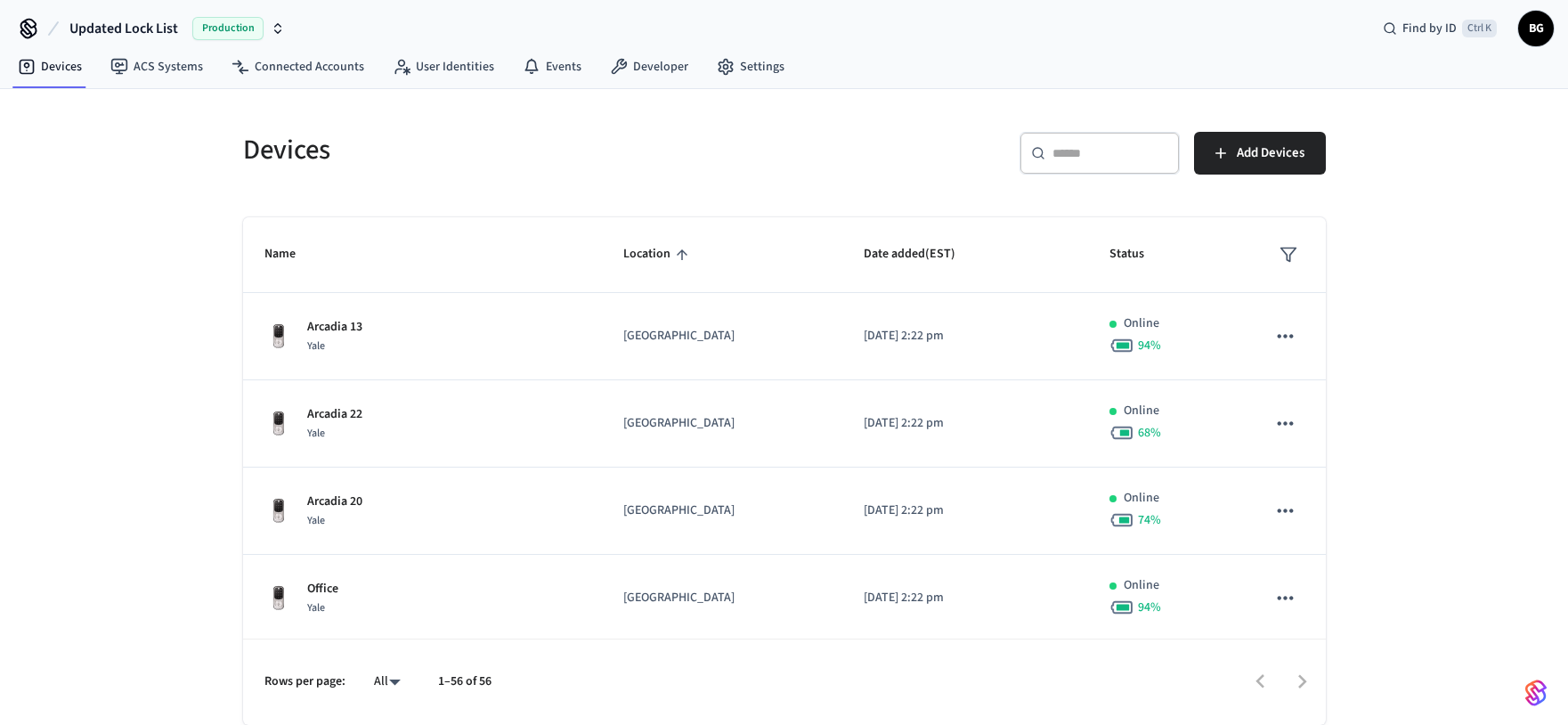
click at [1280, 256] on icon "sticky table" at bounding box center [1289, 255] width 18 height 18
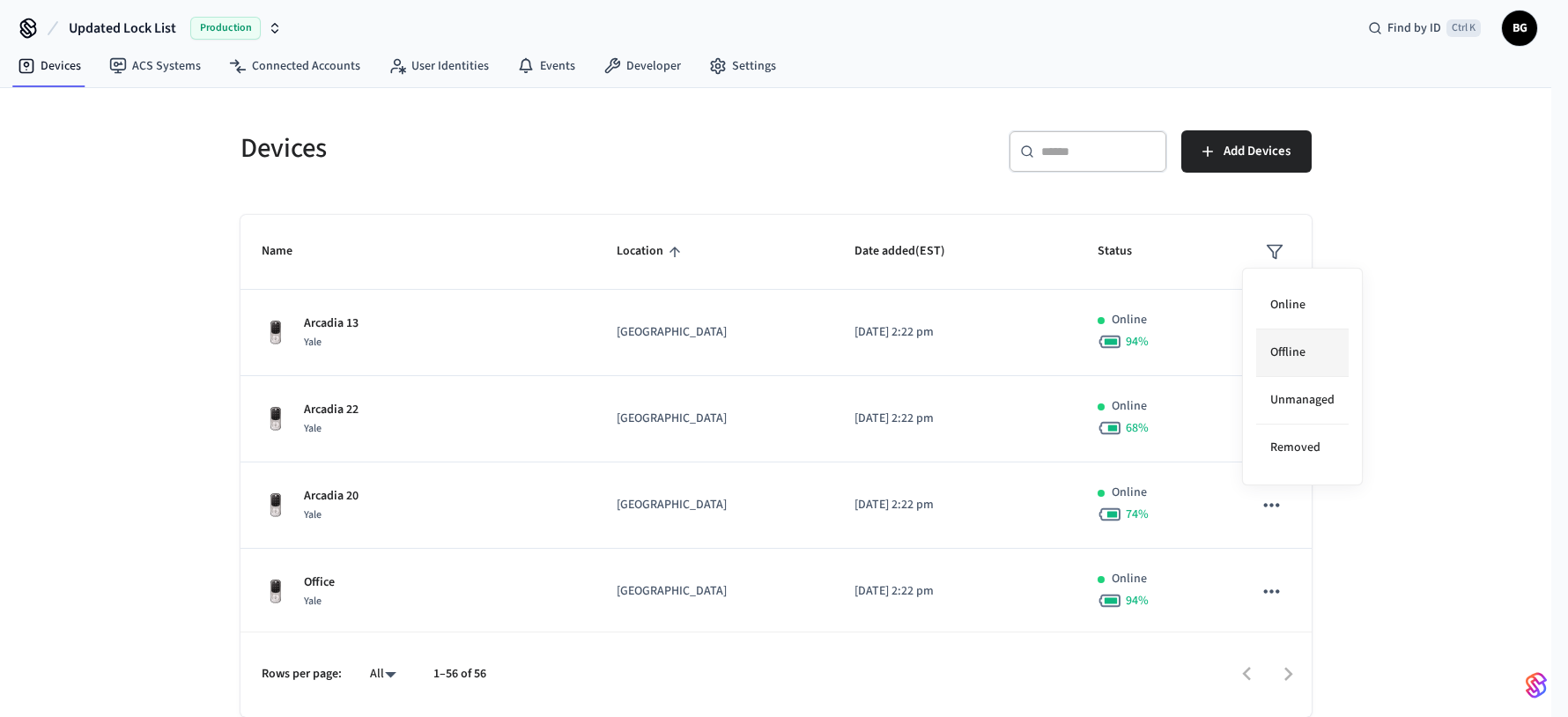
click at [1298, 356] on li "Offline" at bounding box center [1303, 353] width 93 height 48
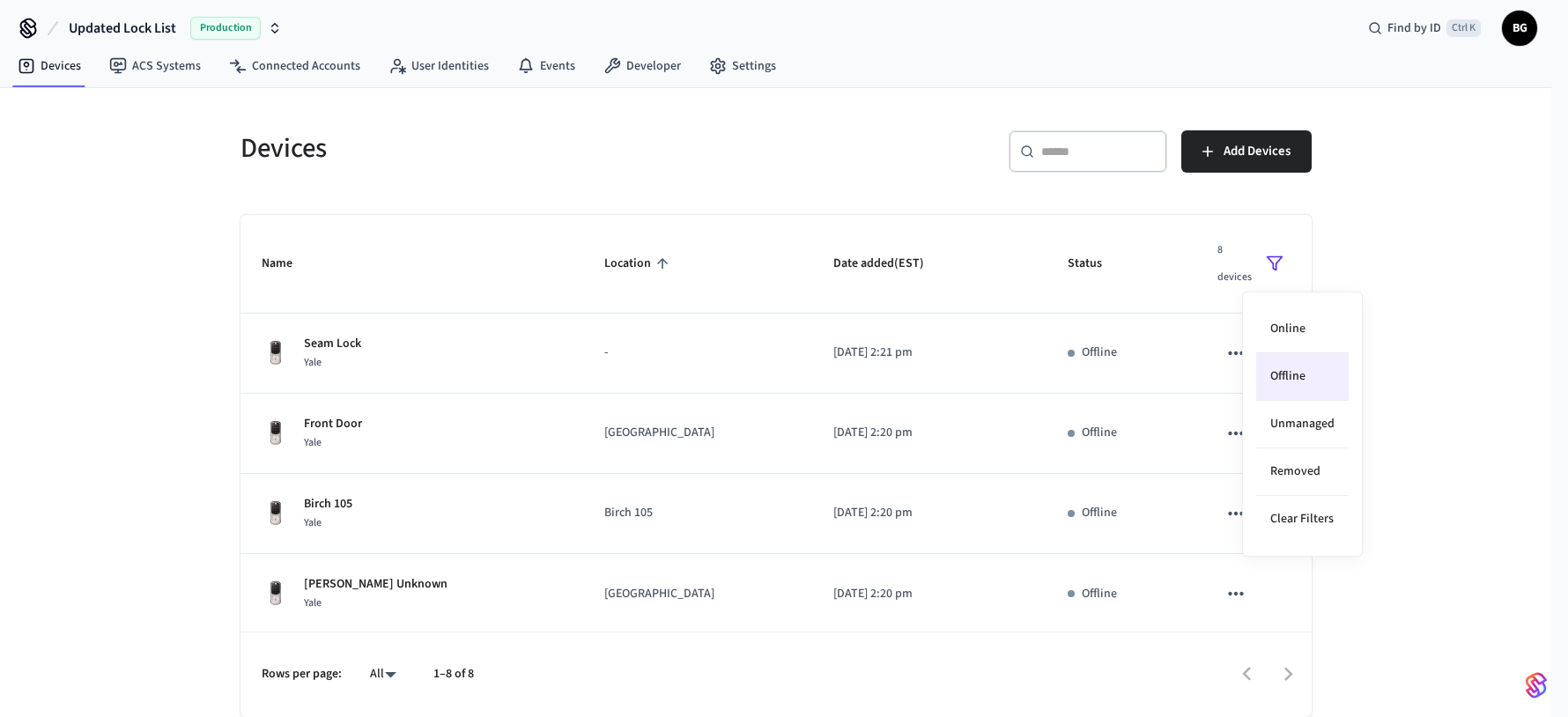
click at [1396, 338] on div at bounding box center [784, 358] width 1568 height 717
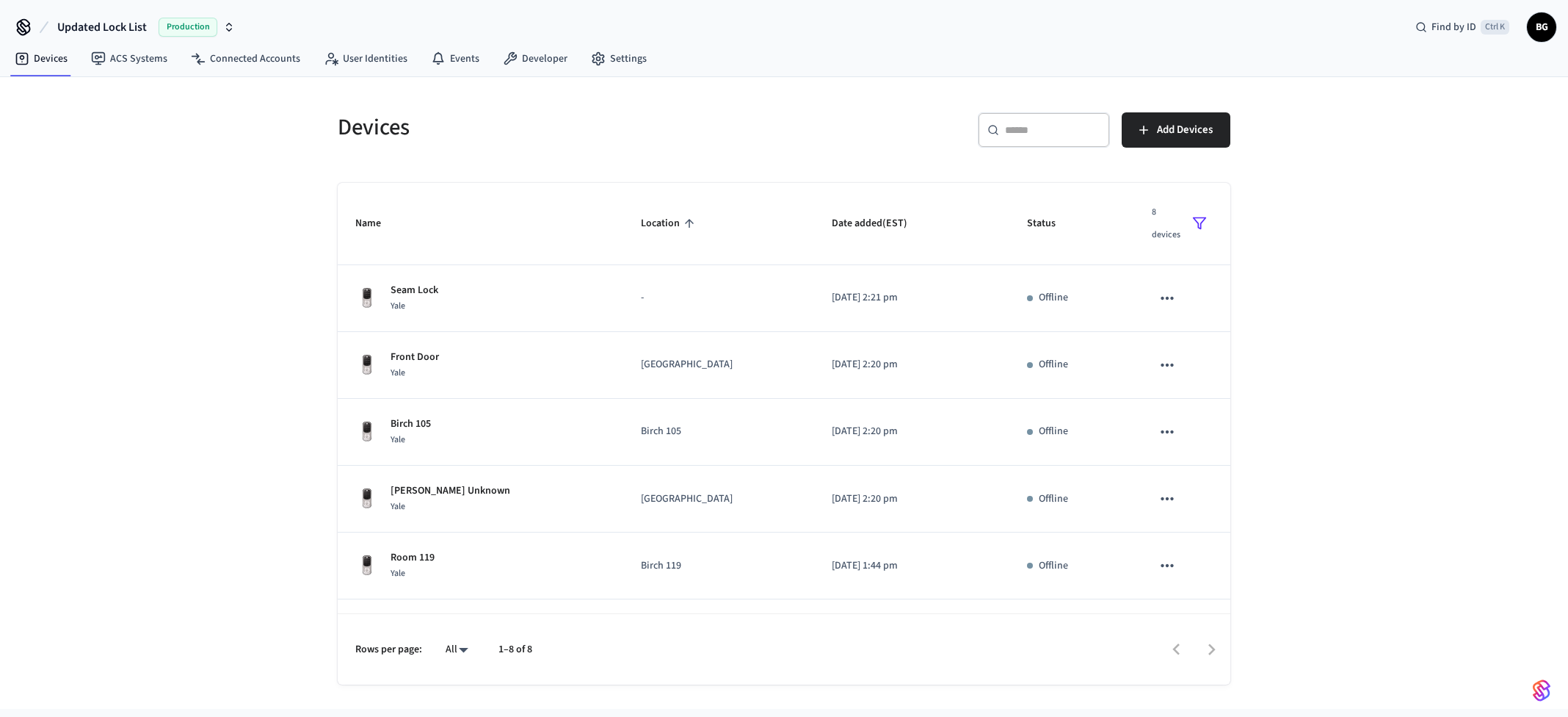
click at [683, 227] on icon "sticky table" at bounding box center [690, 224] width 13 height 13
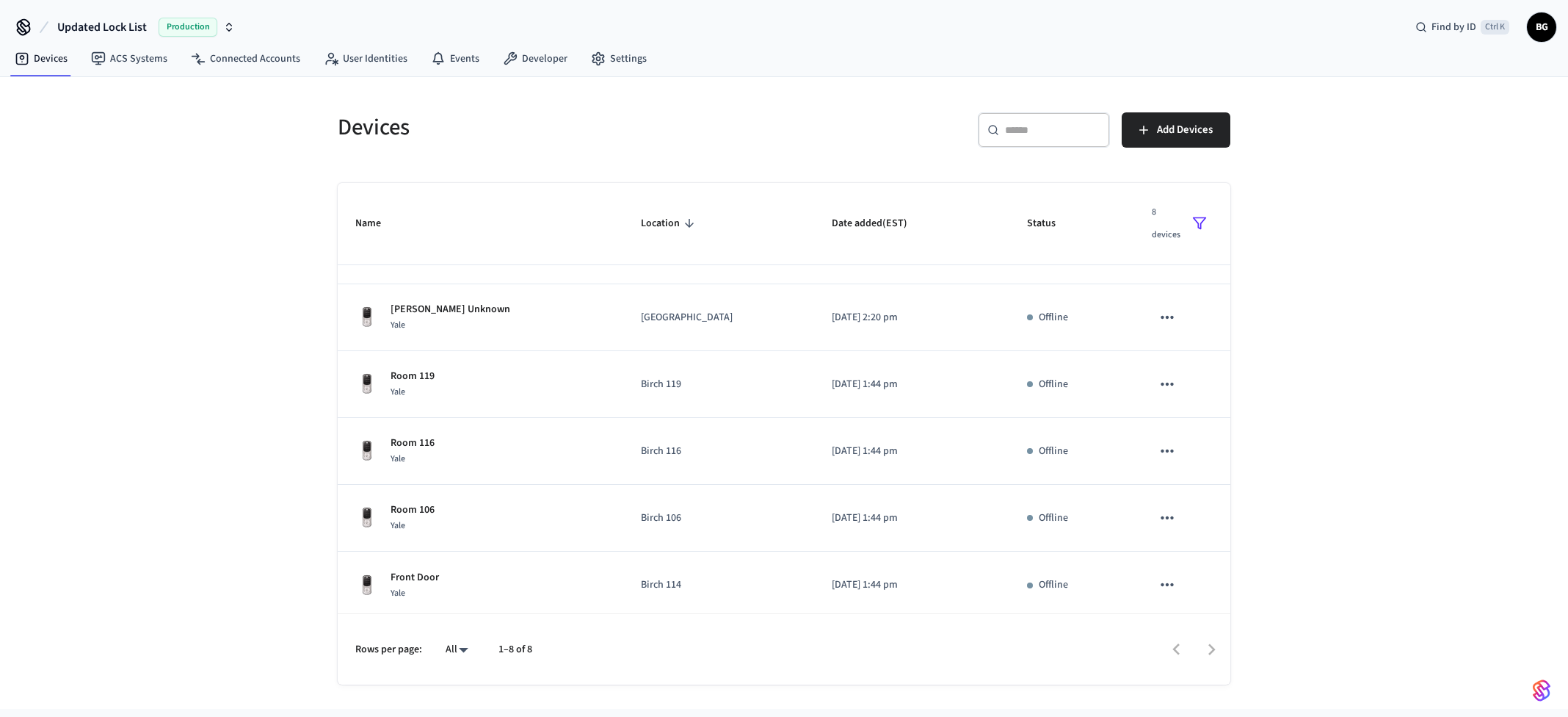
scroll to position [187, 0]
click at [683, 224] on icon "sticky table" at bounding box center [690, 224] width 13 height 13
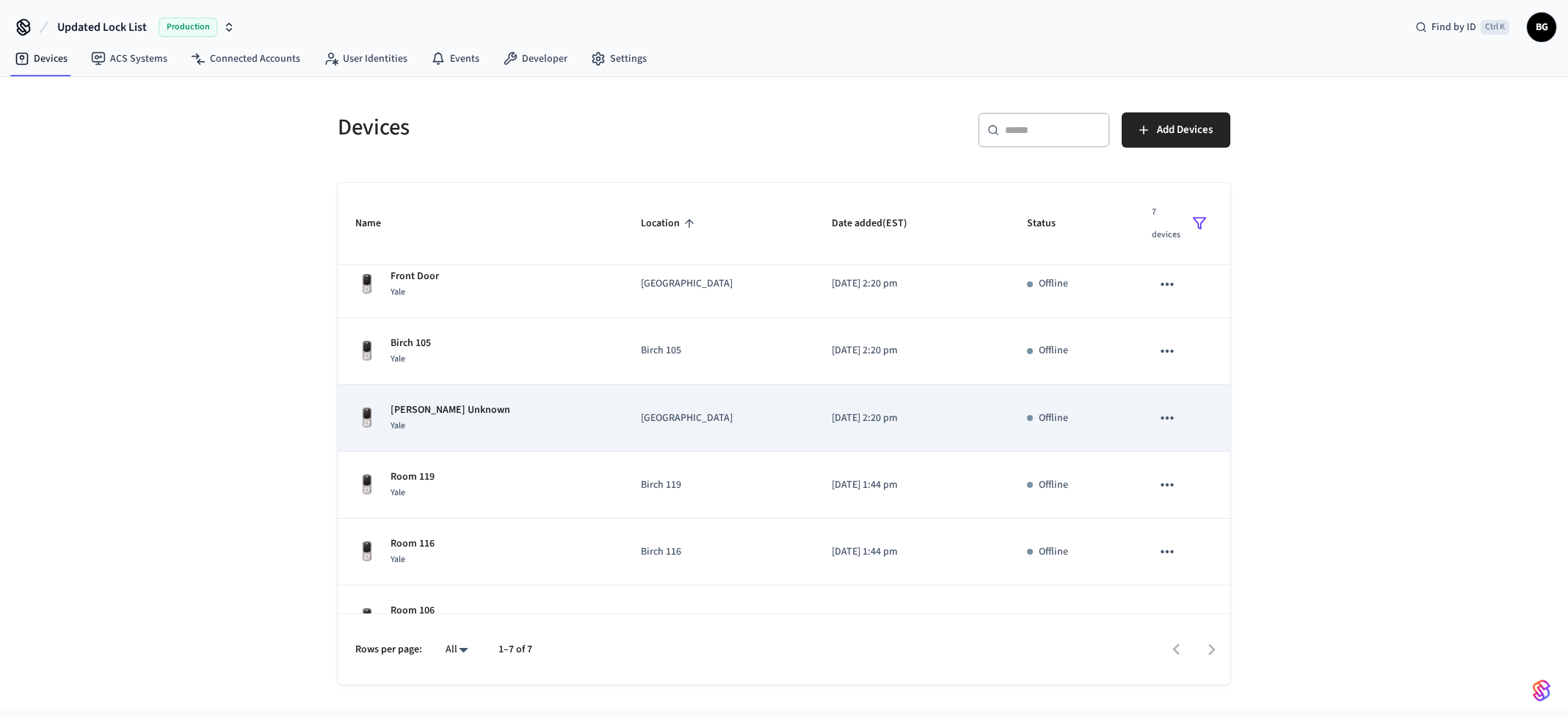
scroll to position [120, 0]
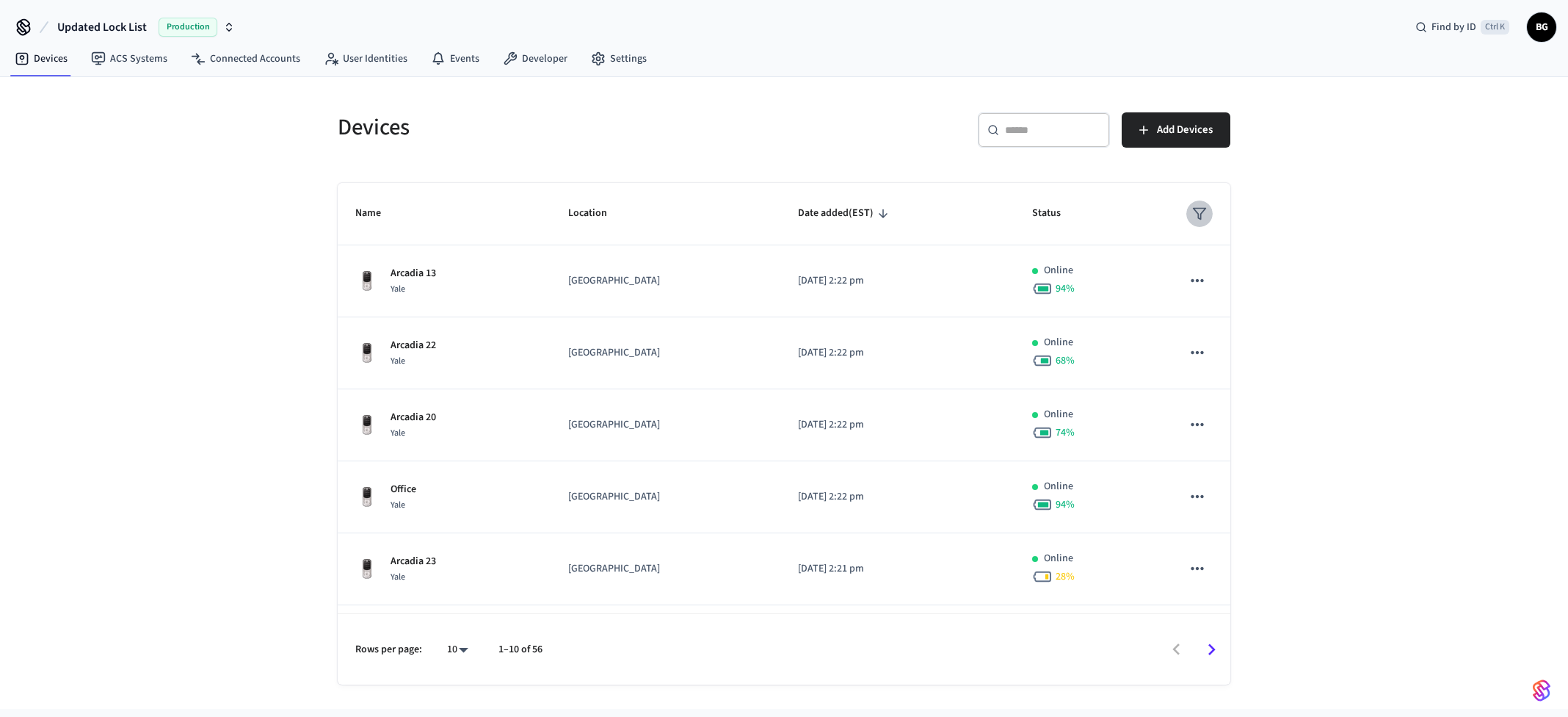
click at [1194, 214] on polygon "sticky table" at bounding box center [1200, 214] width 13 height 11
click at [1218, 299] on li "Offline" at bounding box center [1220, 298] width 77 height 40
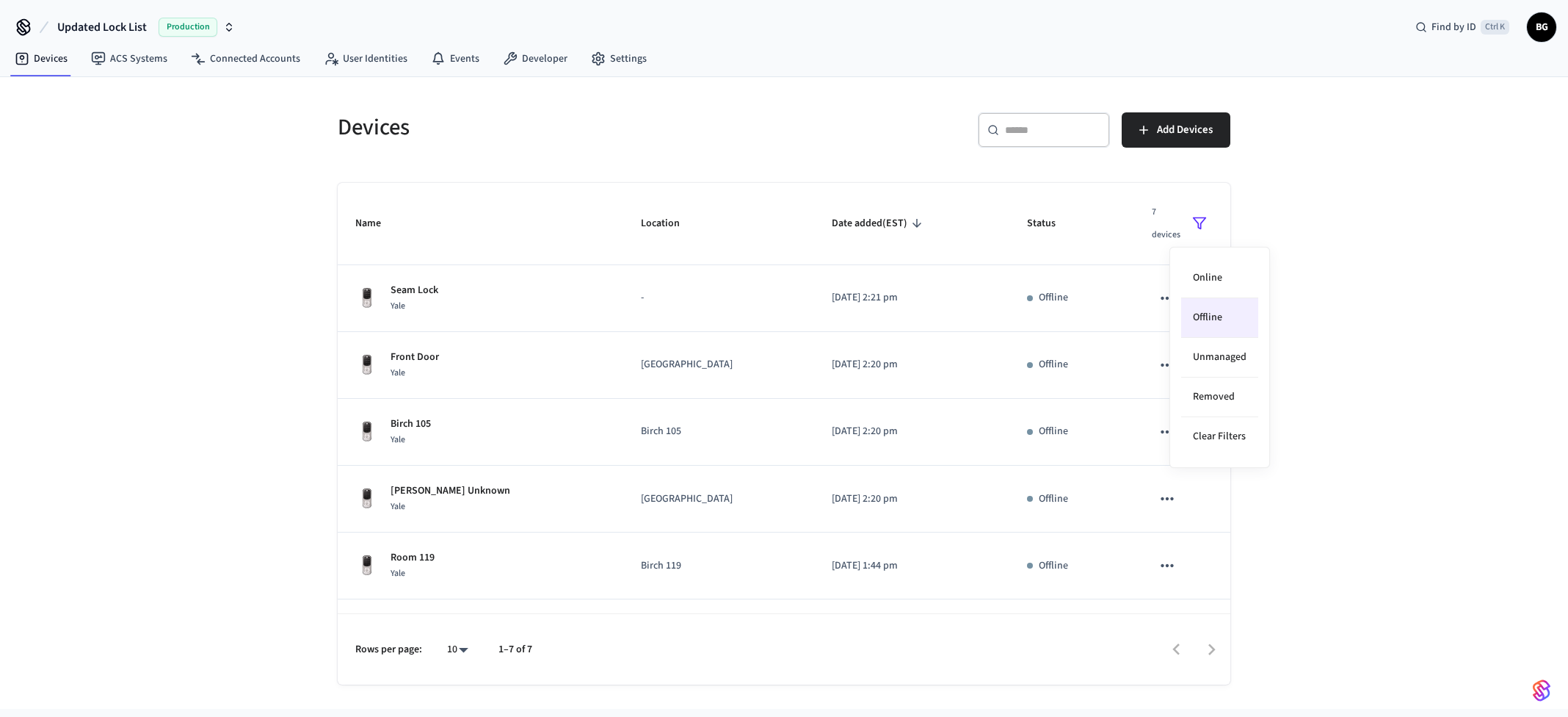
click at [1417, 311] on div at bounding box center [784, 358] width 1568 height 717
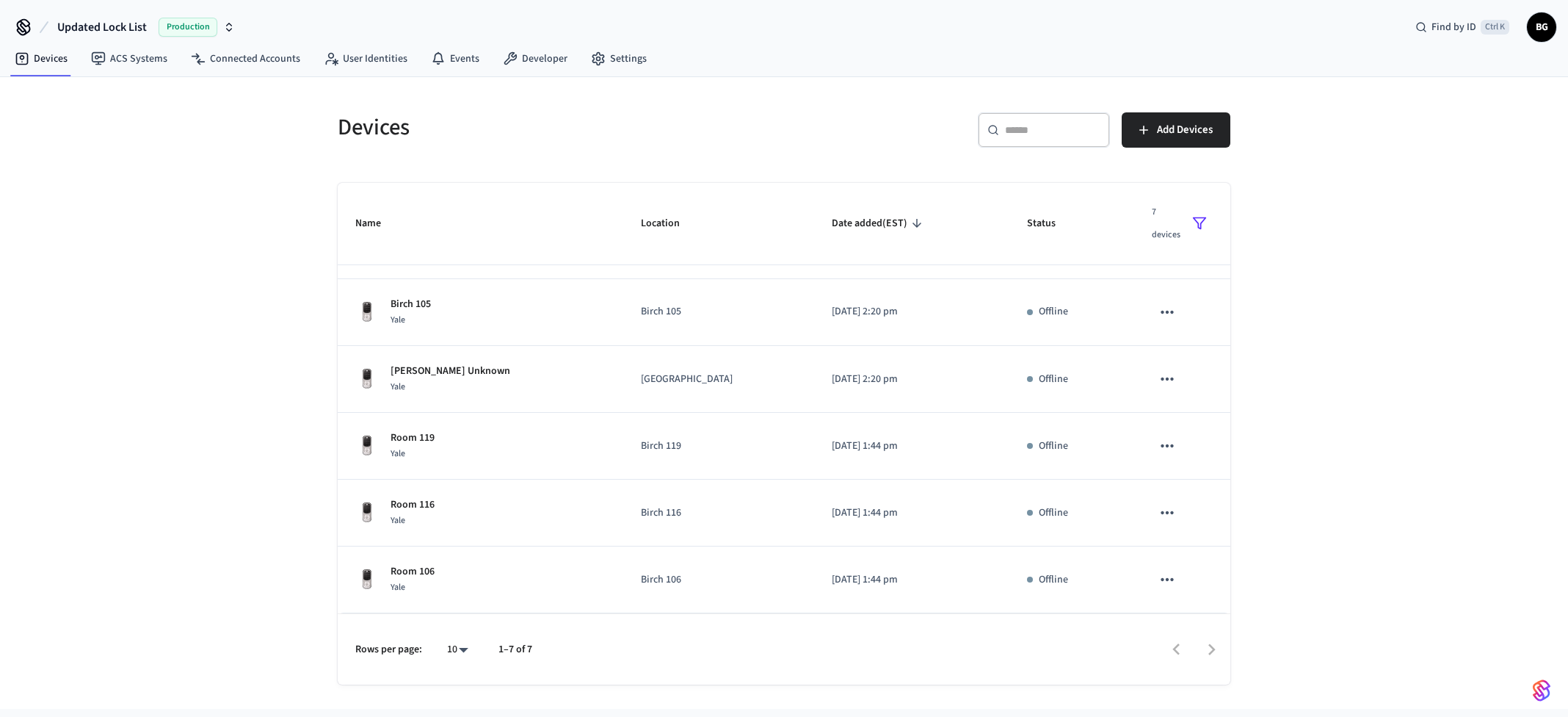
scroll to position [120, 0]
